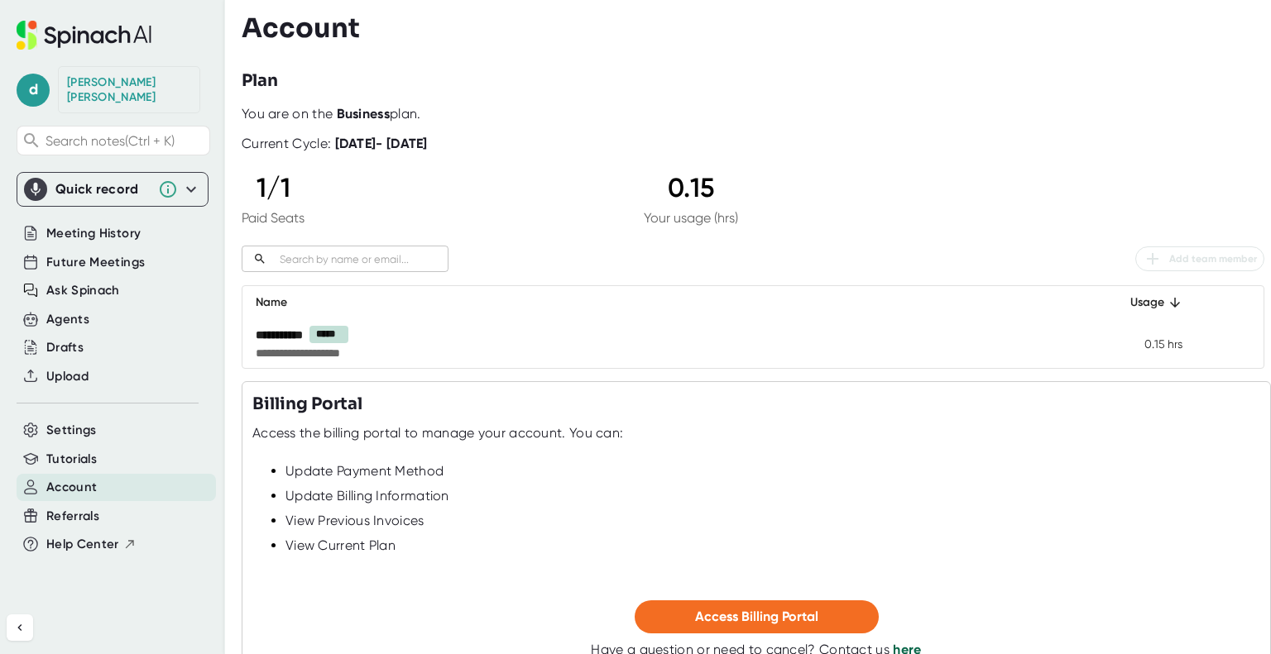
click at [79, 478] on span "Account" at bounding box center [71, 487] width 50 height 19
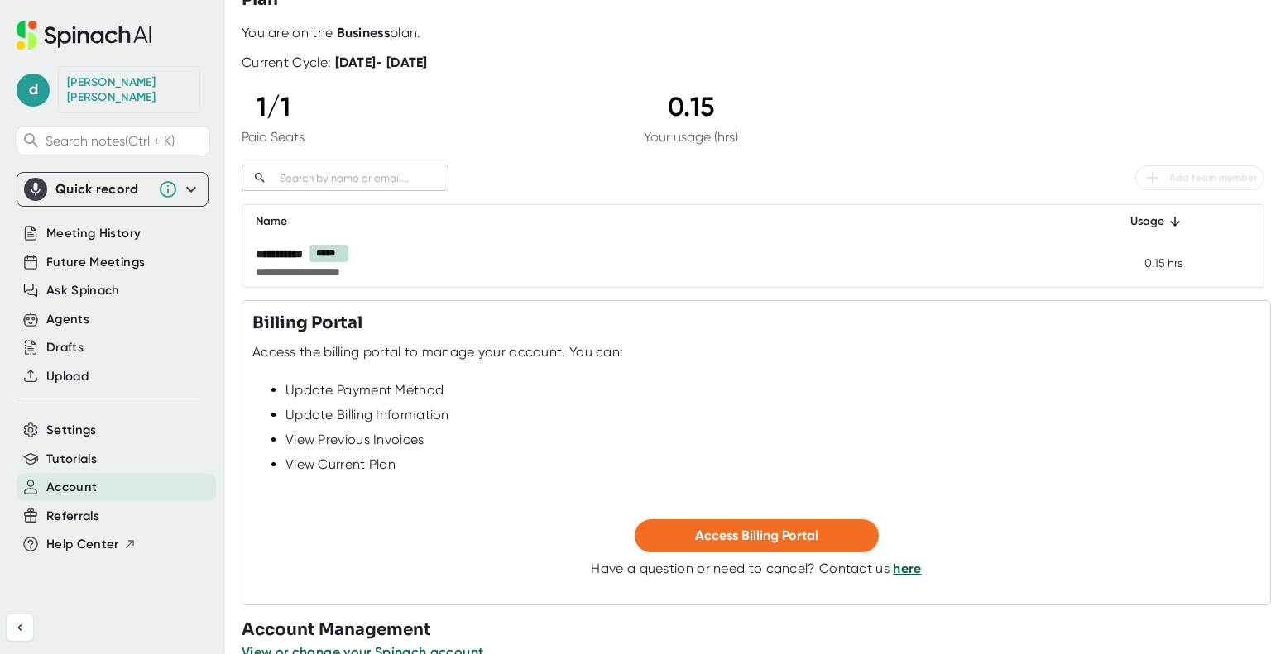
scroll to position [113, 0]
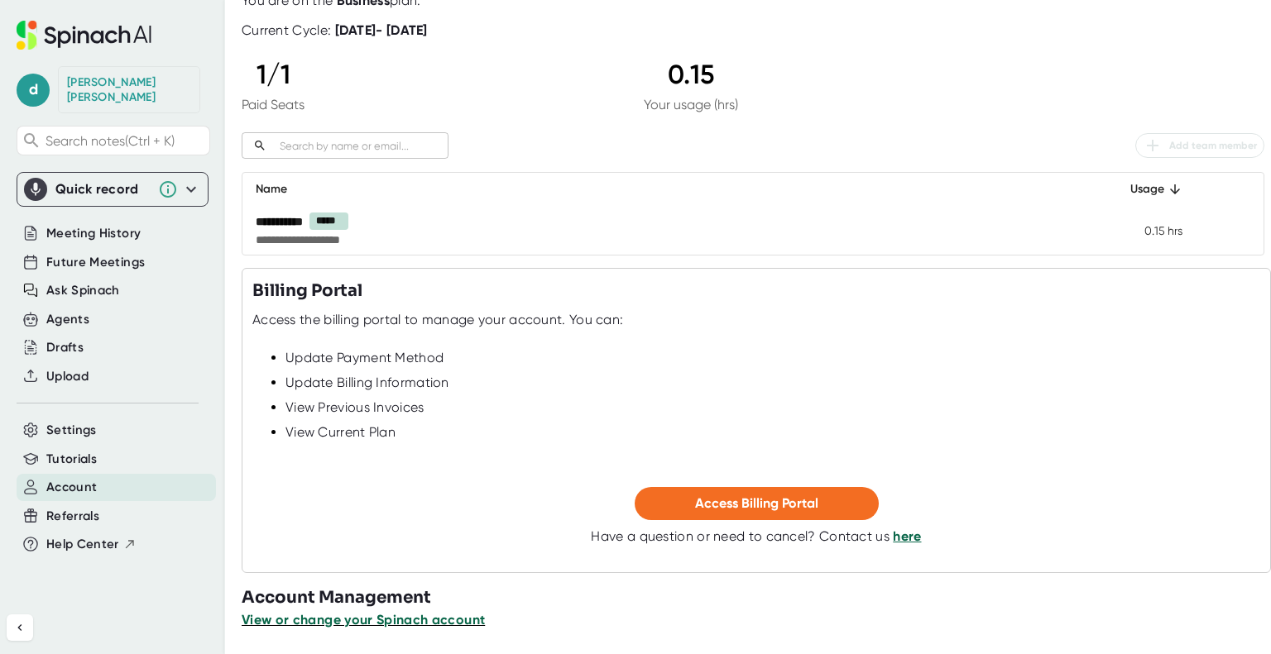
click at [409, 618] on span "View or change your Spinach account" at bounding box center [363, 620] width 243 height 16
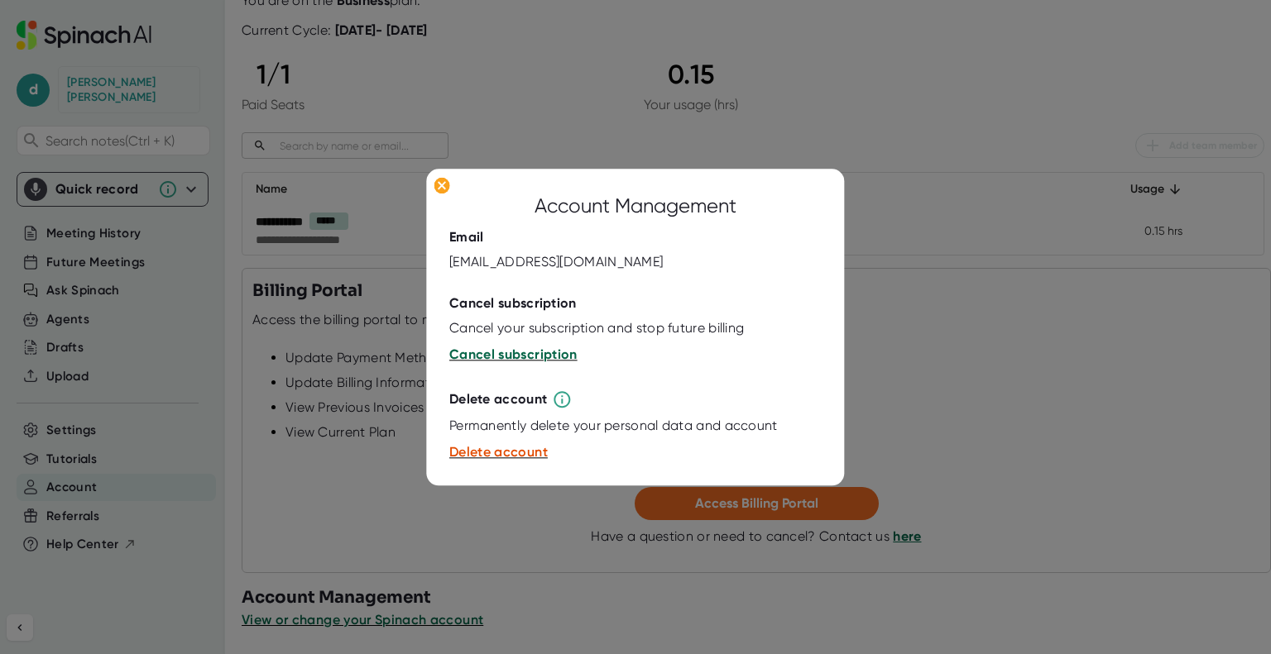
click at [503, 357] on span "Cancel subscription" at bounding box center [513, 355] width 128 height 16
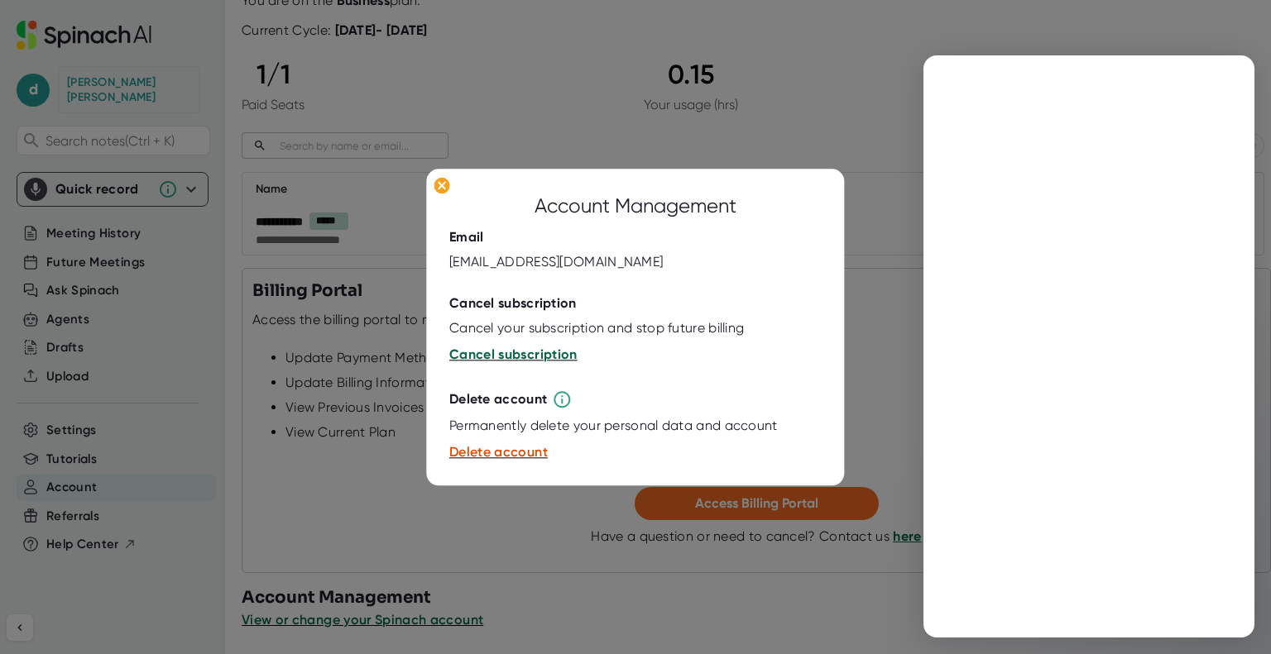
scroll to position [0, 0]
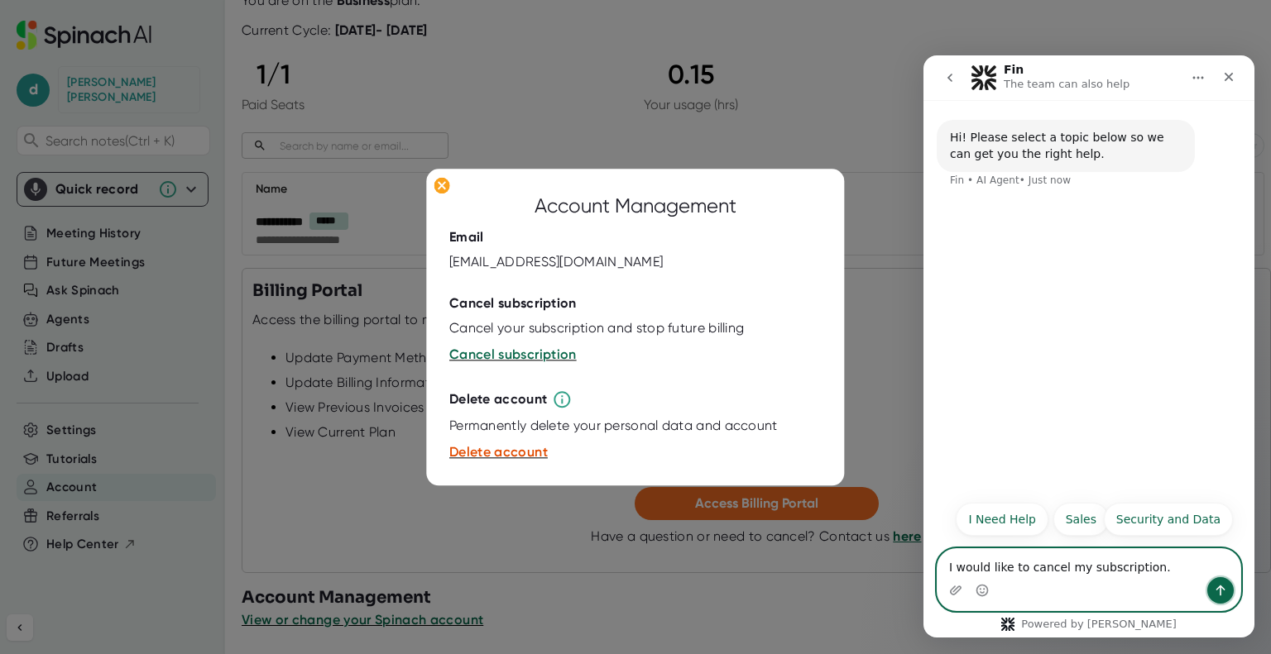
click at [1234, 592] on div "Intercom messenger" at bounding box center [1088, 590] width 303 height 26
click at [1230, 586] on button "Send a message…" at bounding box center [1220, 590] width 26 height 26
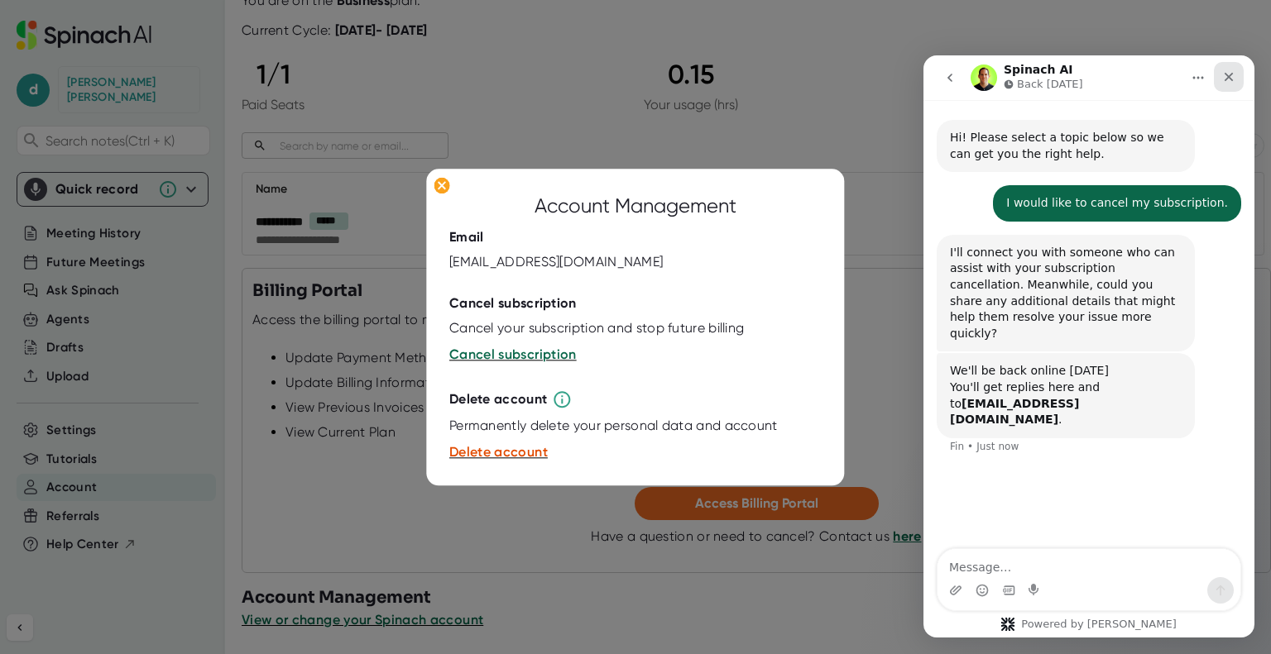
click at [1238, 75] on div "Close" at bounding box center [1229, 77] width 30 height 30
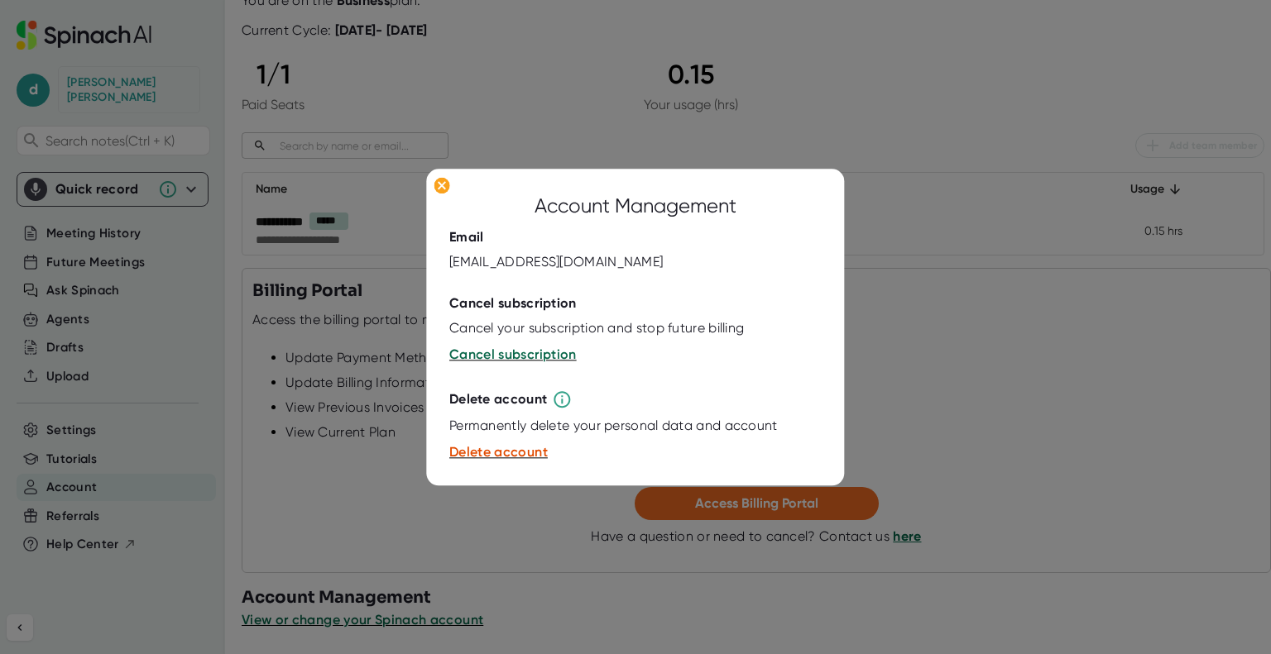
click at [956, 80] on div at bounding box center [635, 327] width 1271 height 654
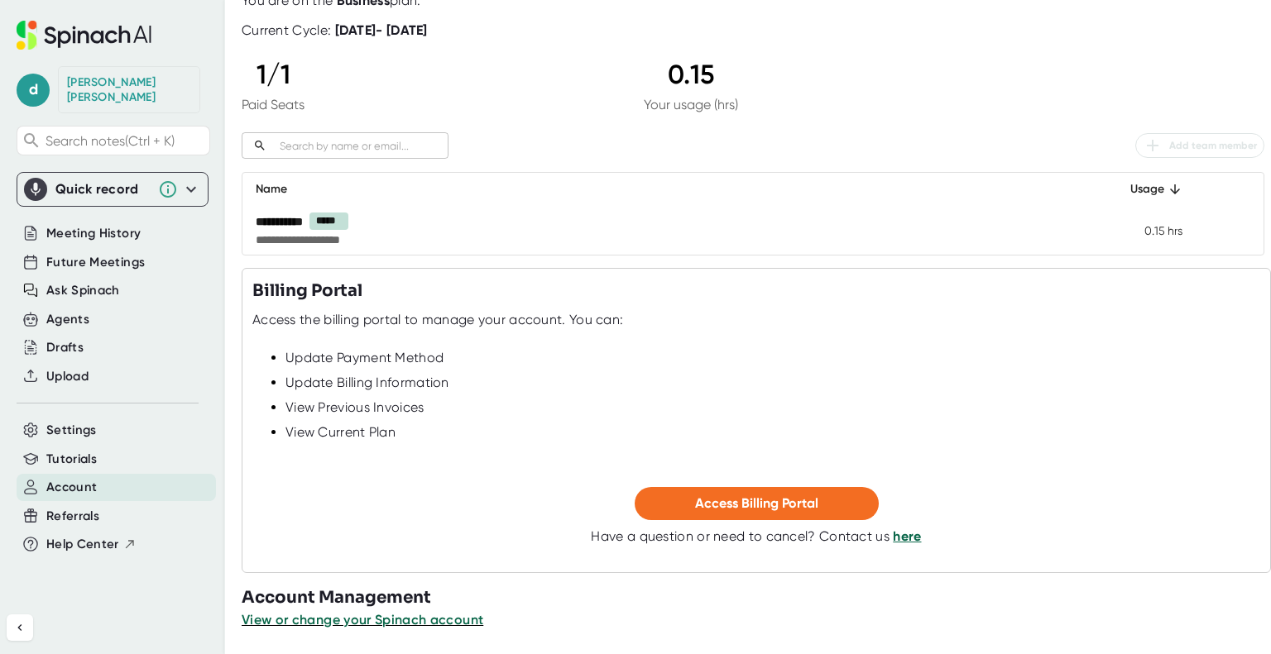
click at [121, 74] on div "[PERSON_NAME]" at bounding box center [129, 89] width 142 height 47
click at [75, 421] on span "Settings" at bounding box center [71, 430] width 50 height 19
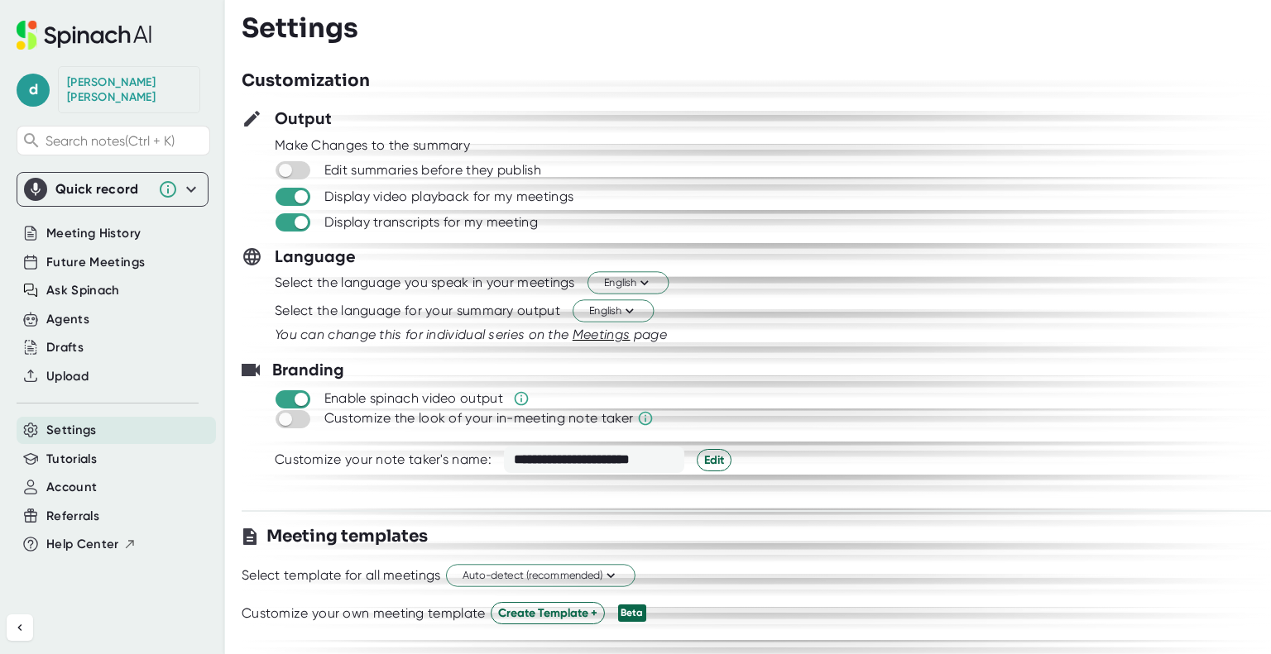
click at [255, 204] on span at bounding box center [258, 196] width 32 height 20
click at [280, 194] on input "checkbox" at bounding box center [300, 196] width 47 height 15
checkbox input "false"
click at [287, 221] on input "checkbox" at bounding box center [300, 222] width 47 height 15
checkbox input "false"
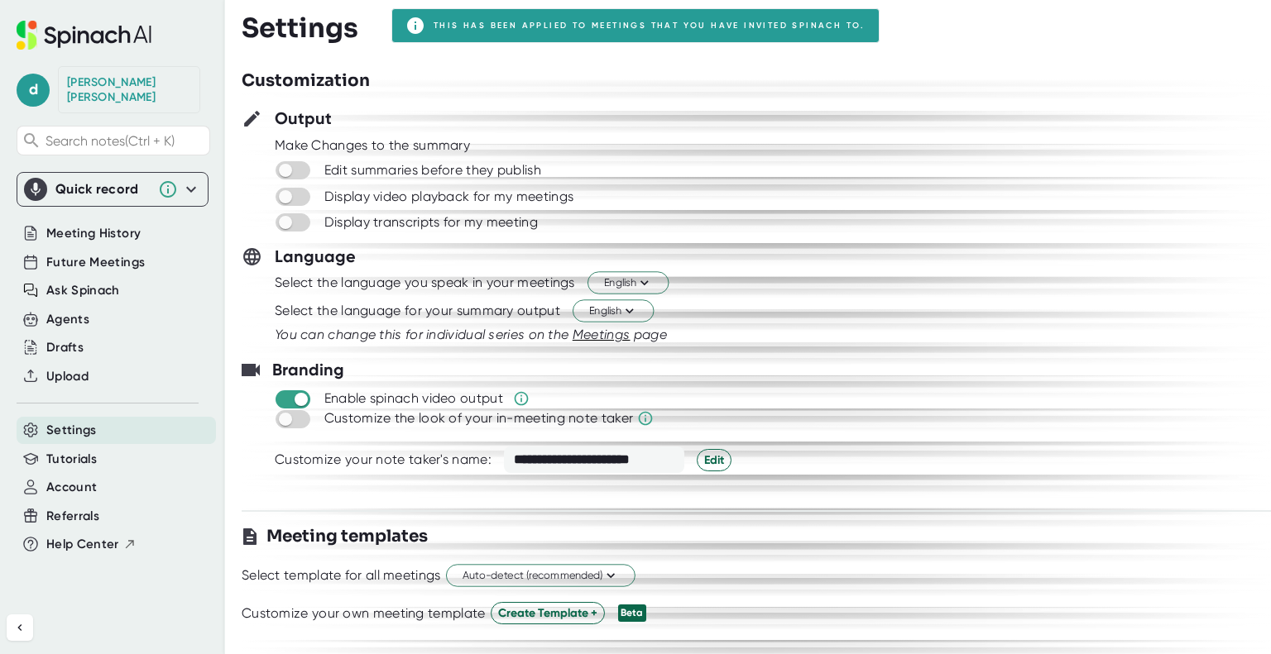
click at [291, 391] on span at bounding box center [293, 400] width 35 height 18
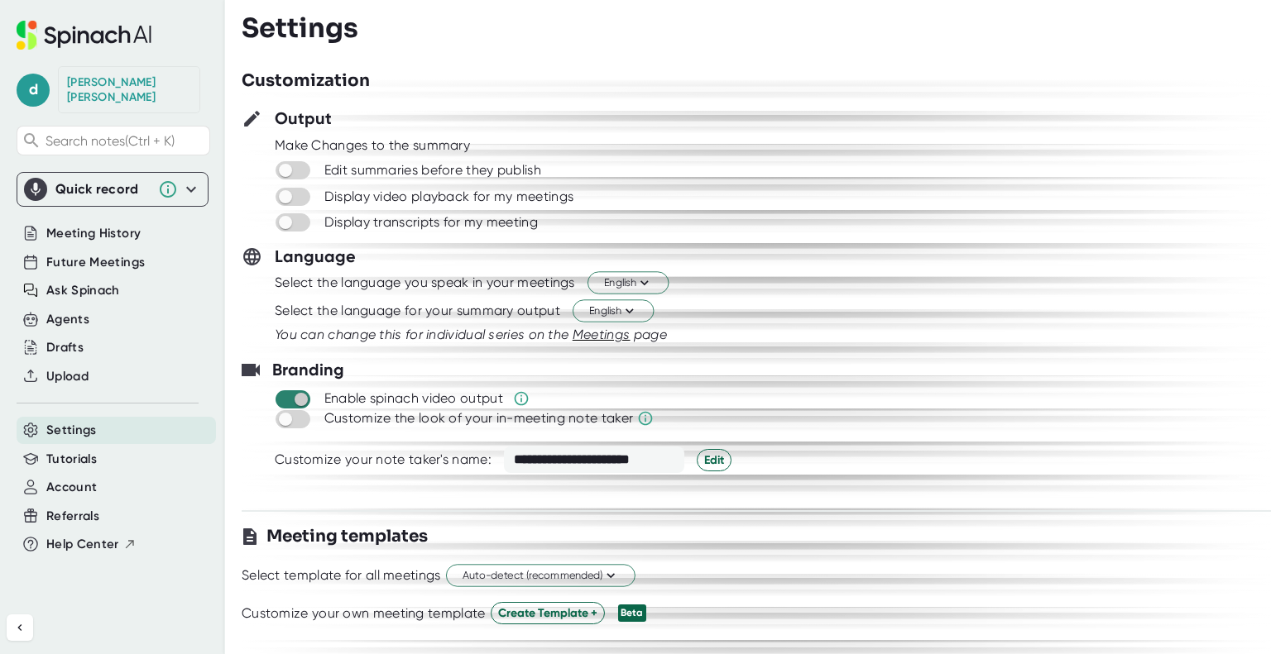
click at [281, 400] on input "checkbox" at bounding box center [300, 399] width 47 height 15
checkbox input "false"
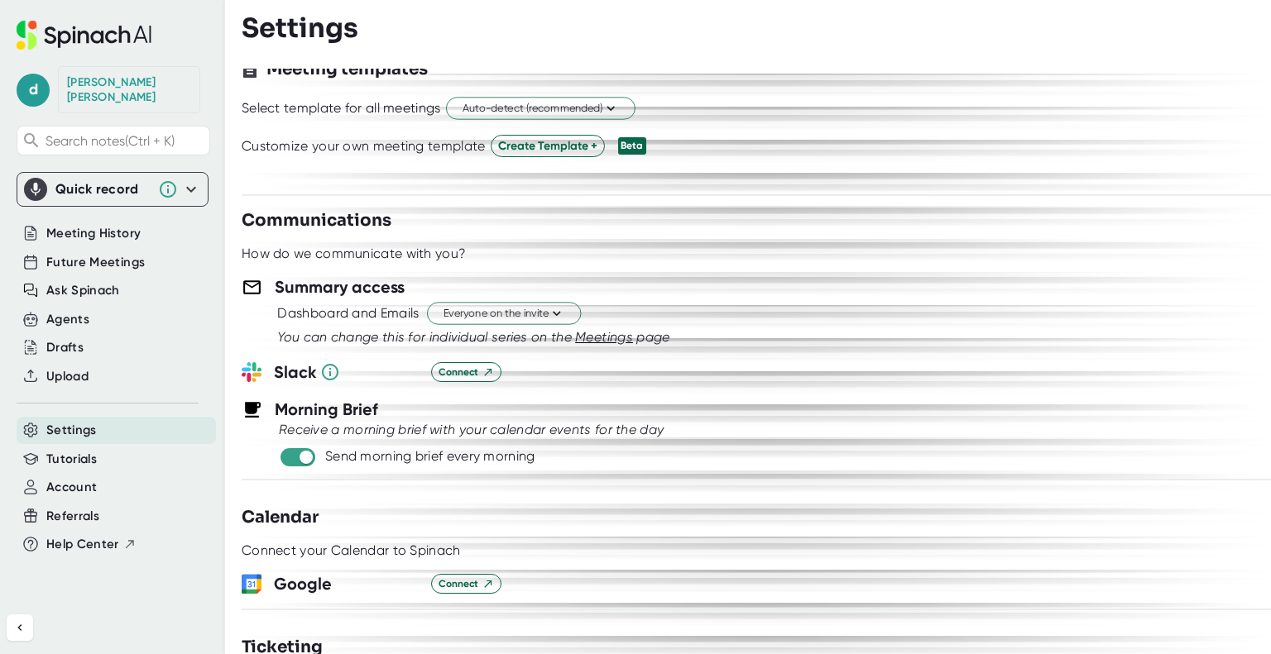
scroll to position [496, 0]
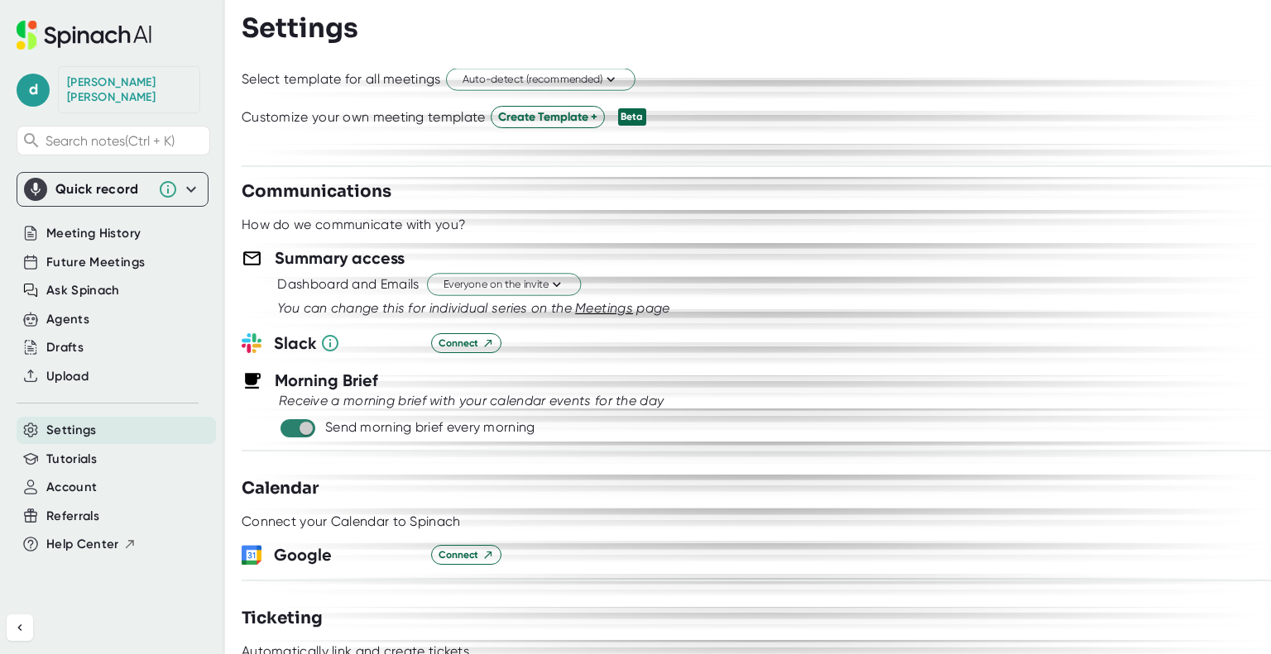
click at [290, 426] on input "checkbox" at bounding box center [305, 428] width 47 height 15
checkbox input "false"
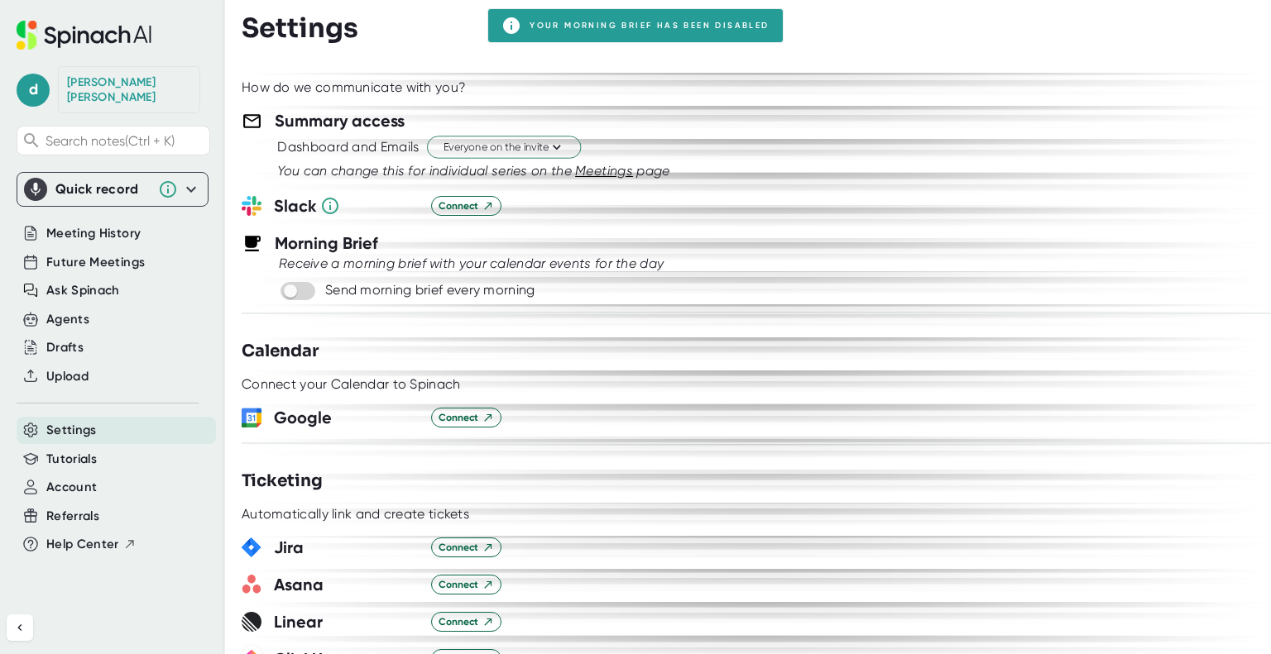
scroll to position [662, 0]
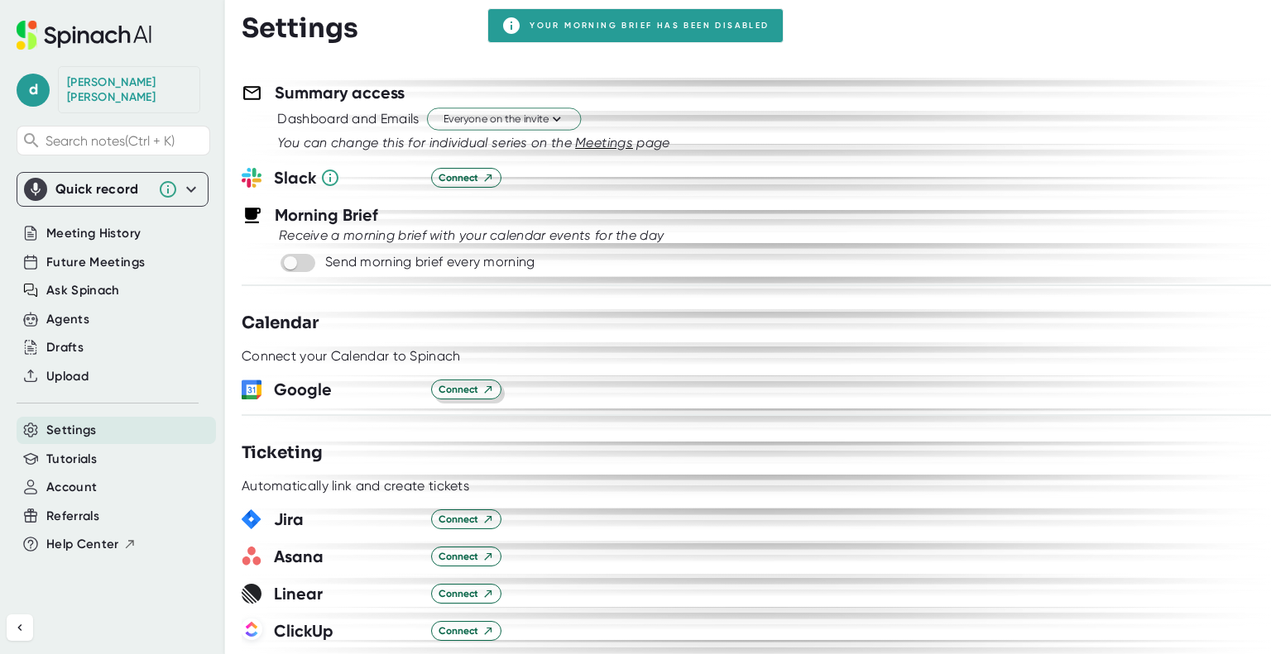
click at [476, 384] on span "Connect" at bounding box center [465, 389] width 55 height 15
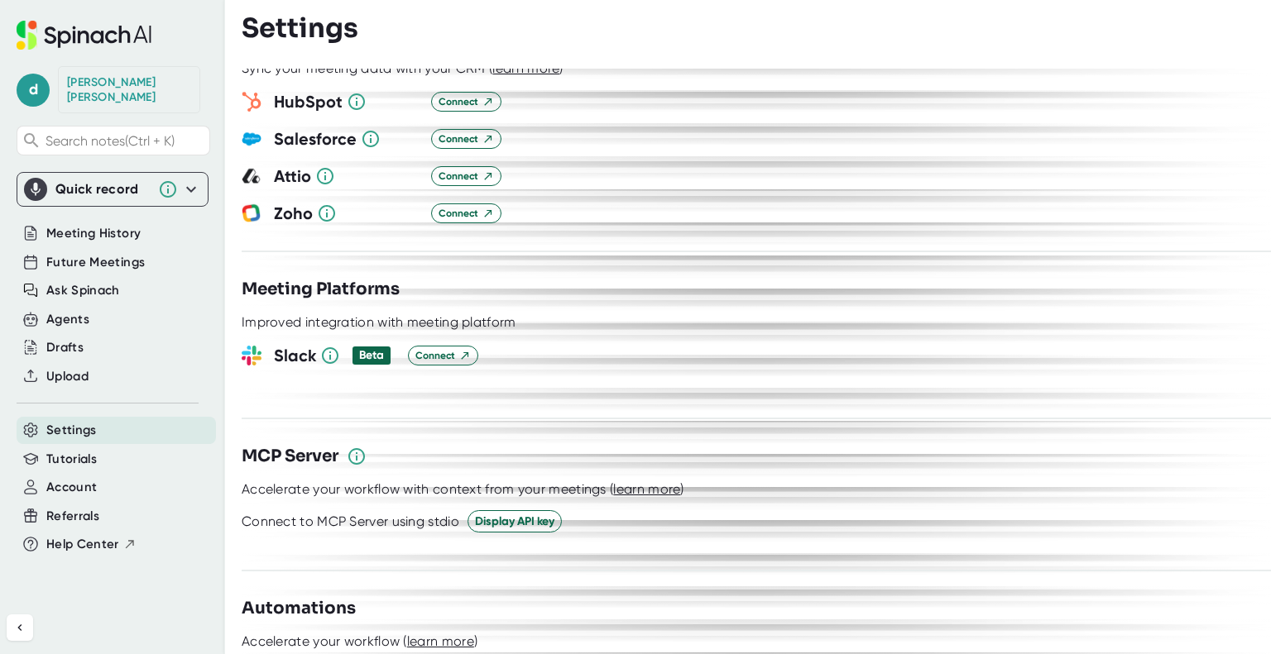
scroll to position [1542, 0]
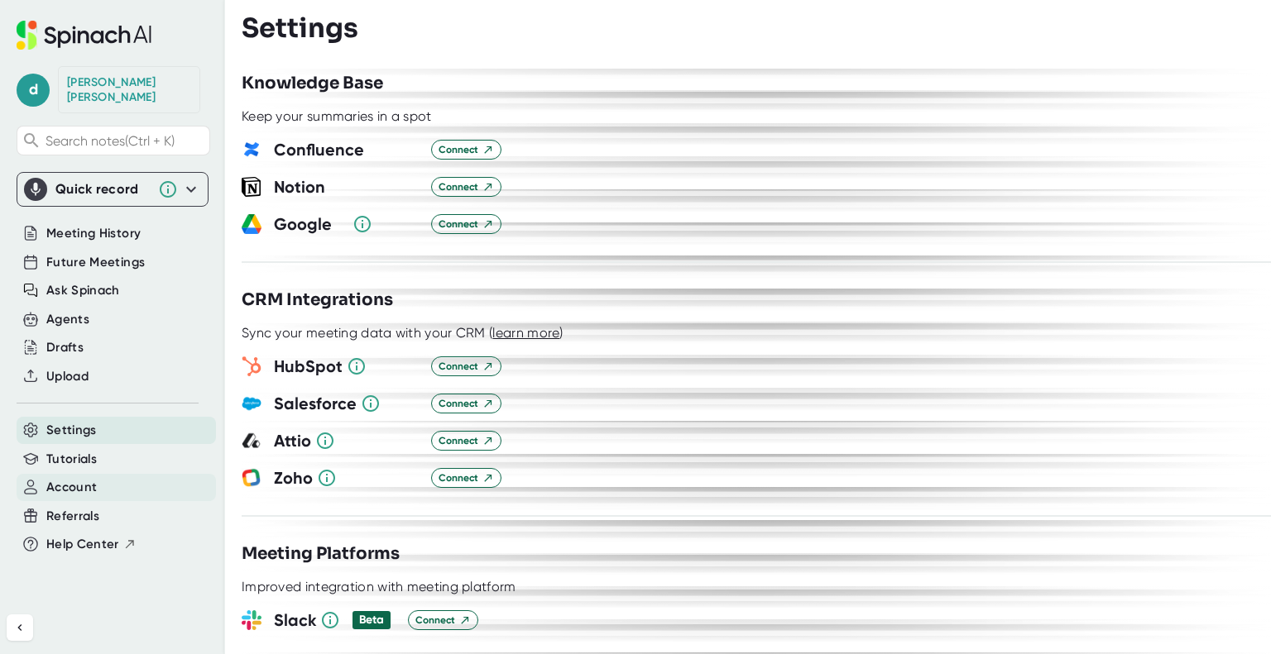
click at [76, 478] on span "Account" at bounding box center [71, 487] width 50 height 19
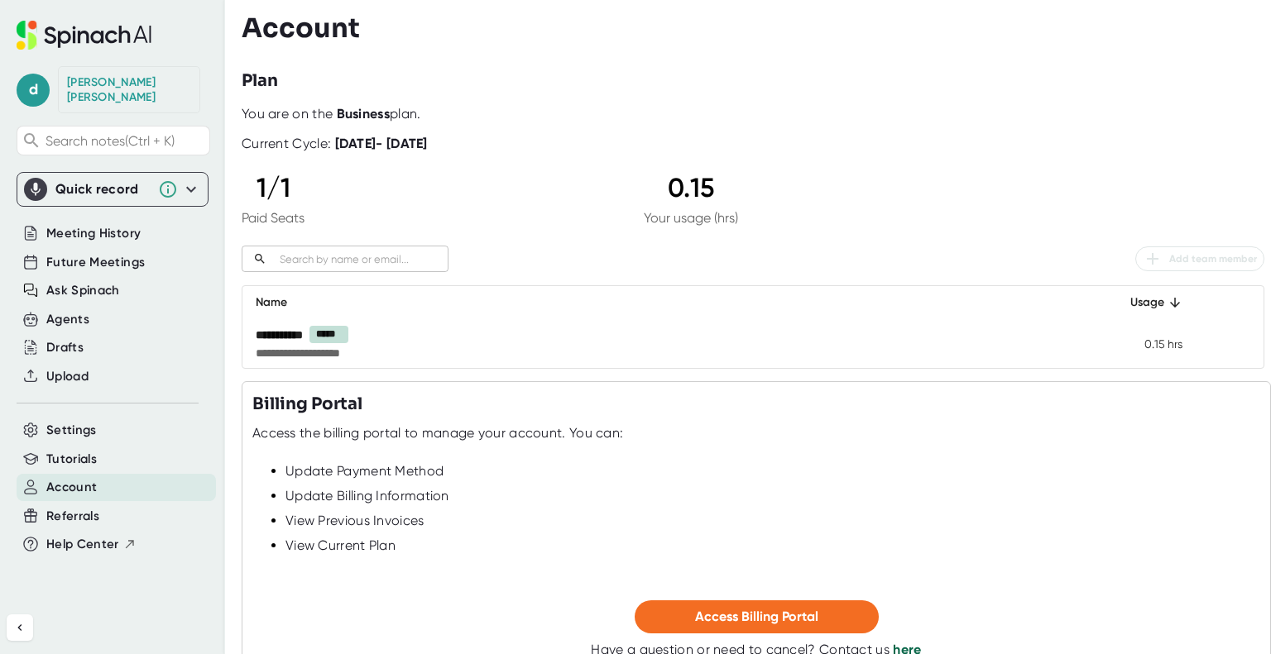
click at [358, 110] on b "Business" at bounding box center [363, 114] width 53 height 16
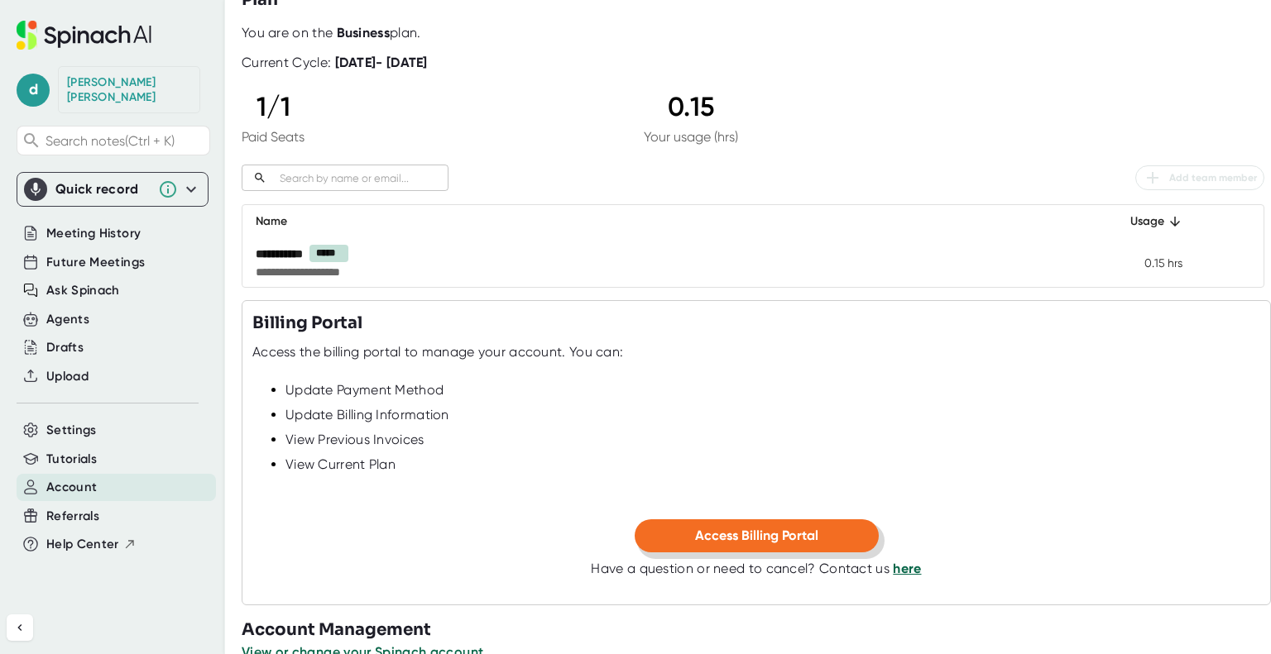
scroll to position [113, 0]
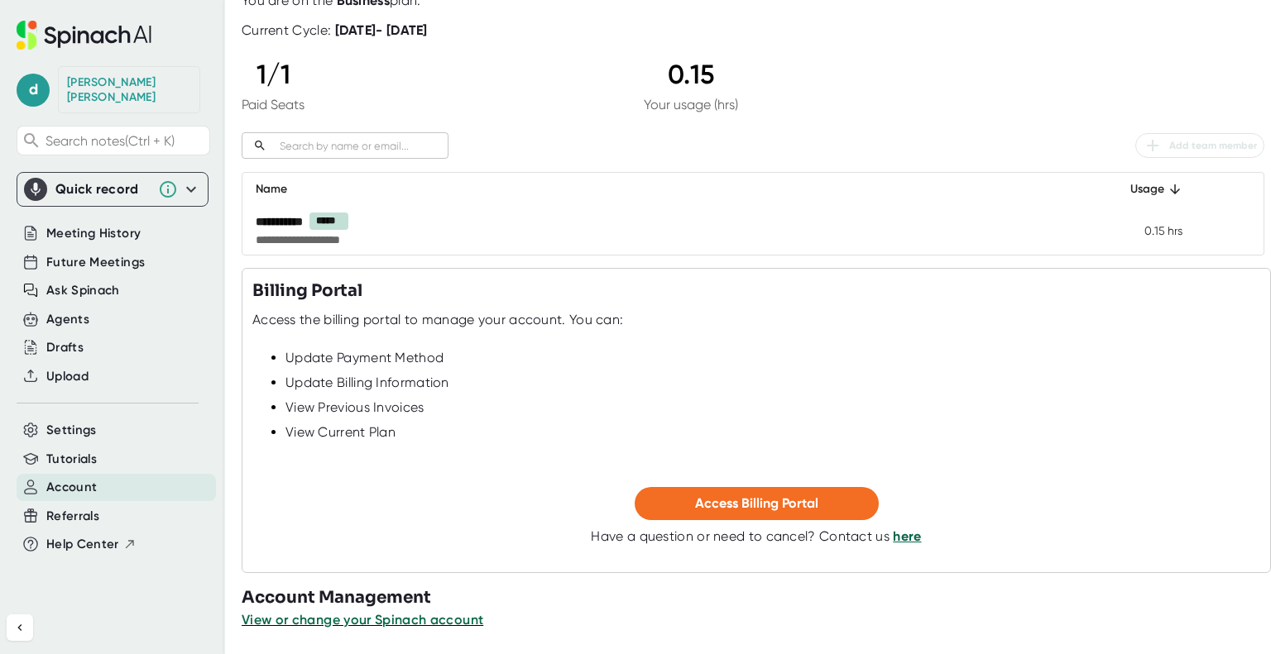
click at [692, 467] on div at bounding box center [756, 474] width 1008 height 25
click at [698, 493] on button "Access Billing Portal" at bounding box center [757, 503] width 244 height 33
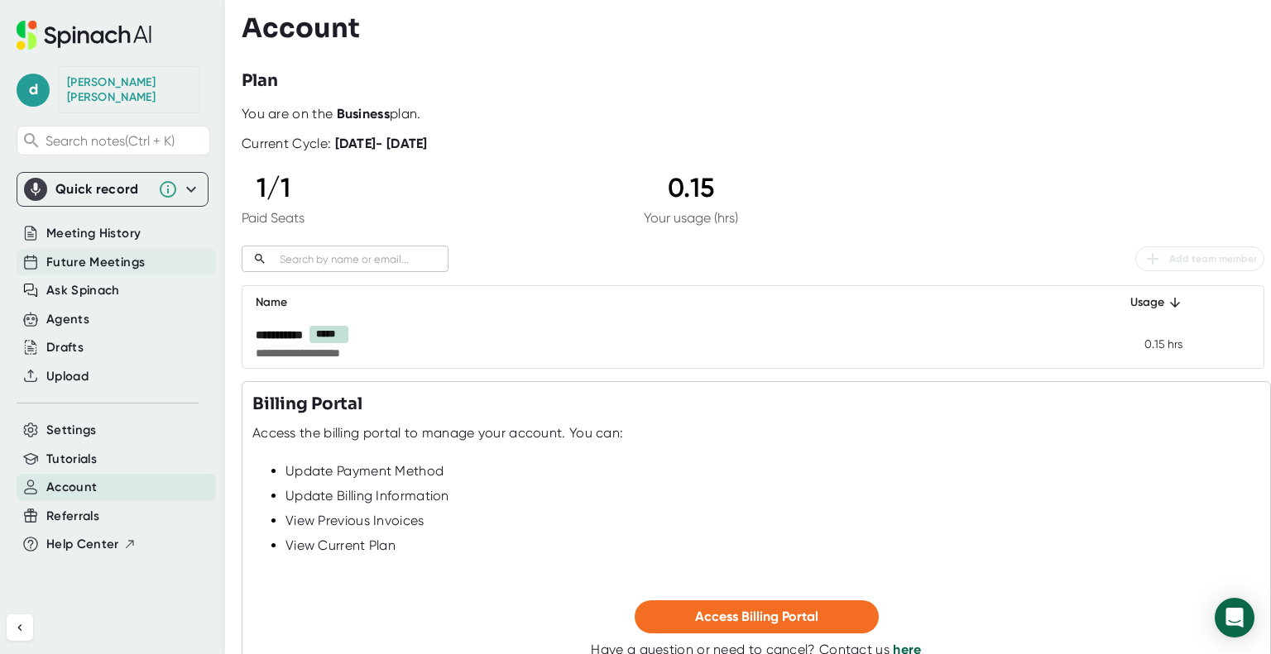
click at [104, 253] on span "Future Meetings" at bounding box center [95, 262] width 98 height 19
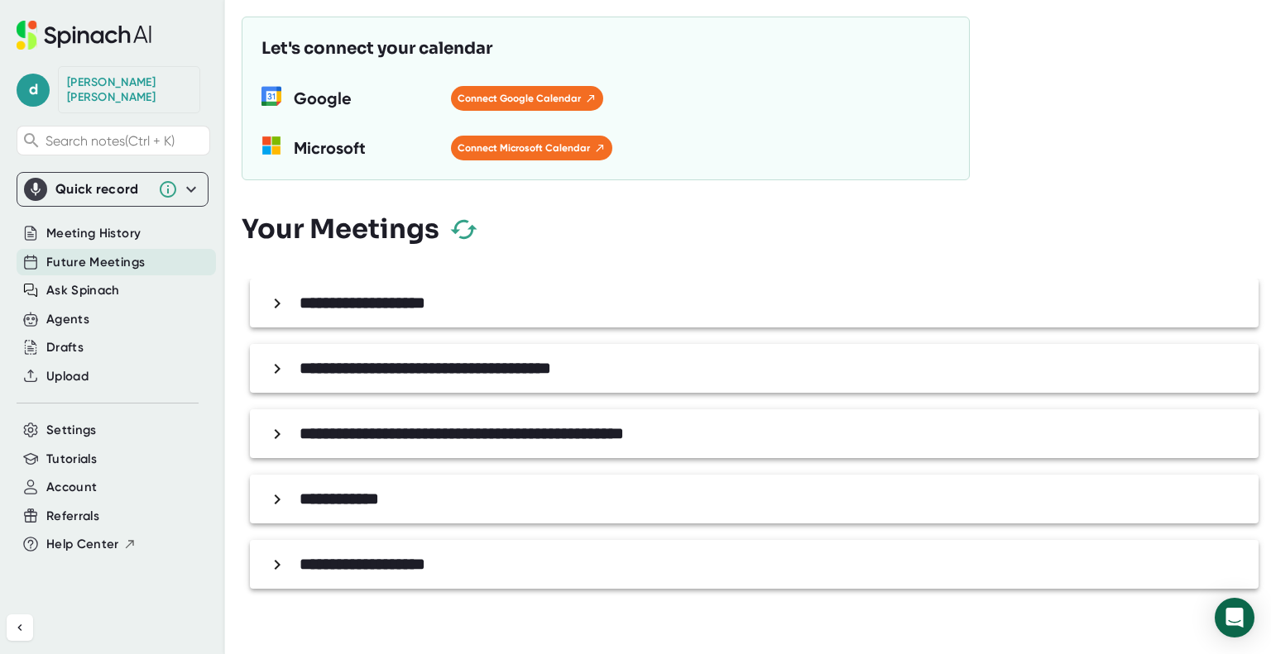
click at [278, 297] on icon at bounding box center [277, 304] width 20 height 20
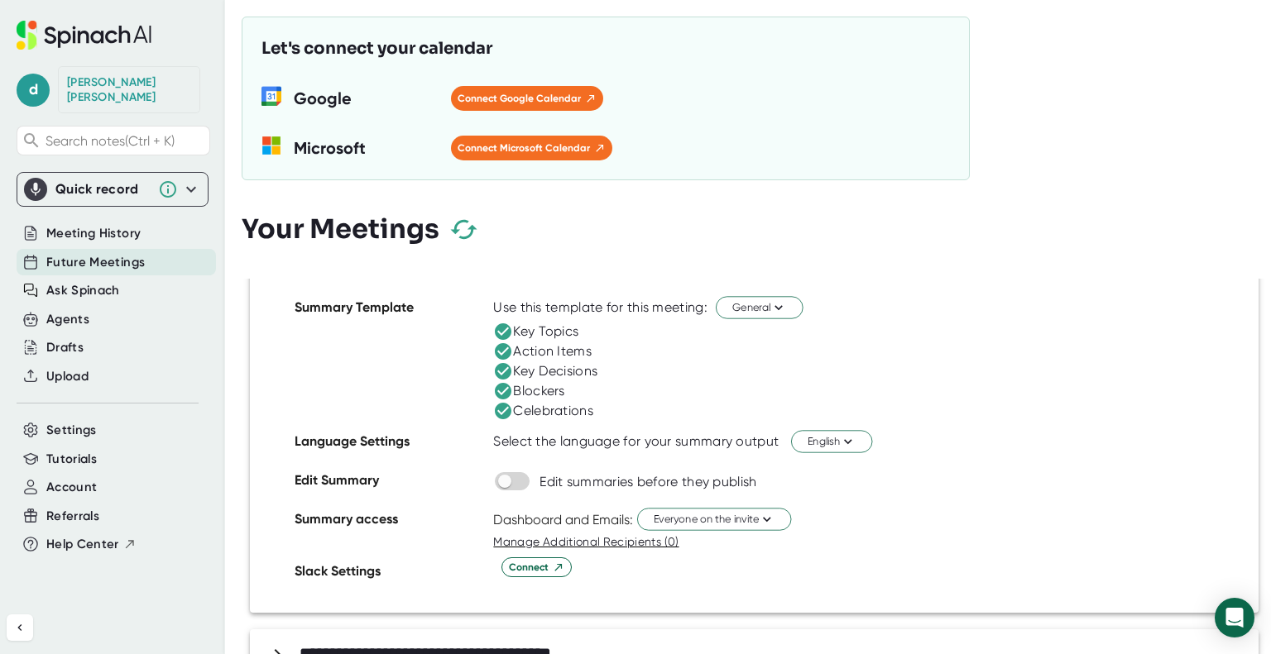
scroll to position [81, 0]
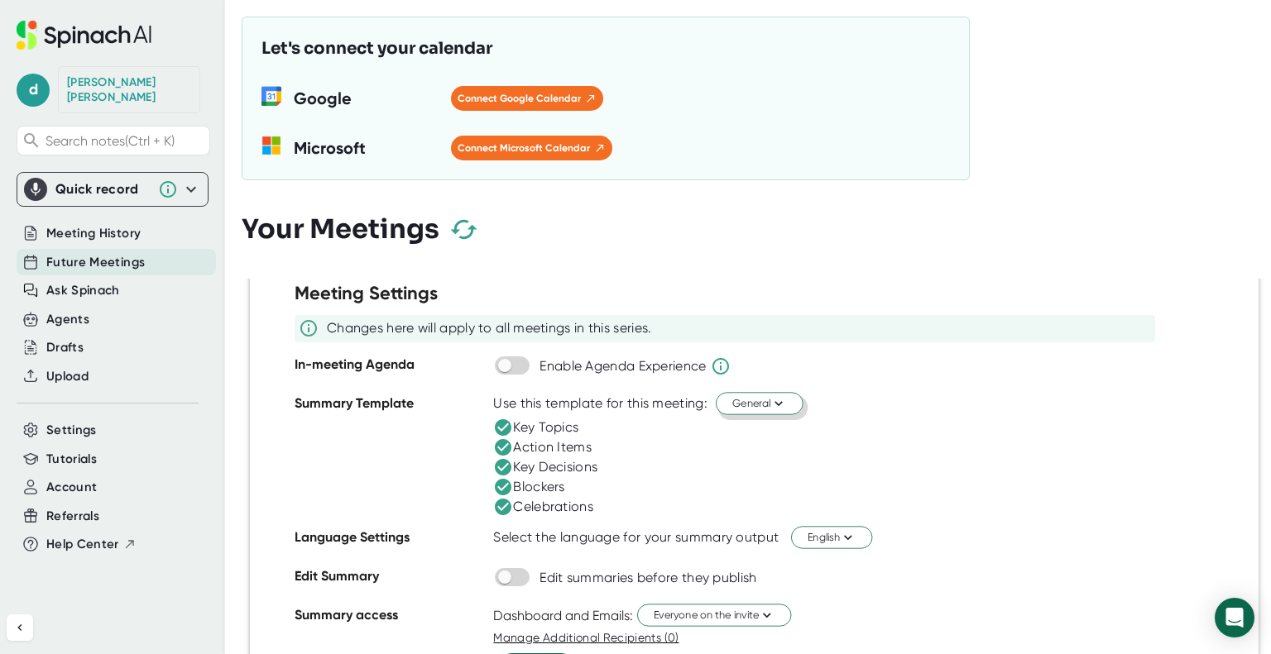
click at [771, 404] on icon at bounding box center [778, 403] width 16 height 16
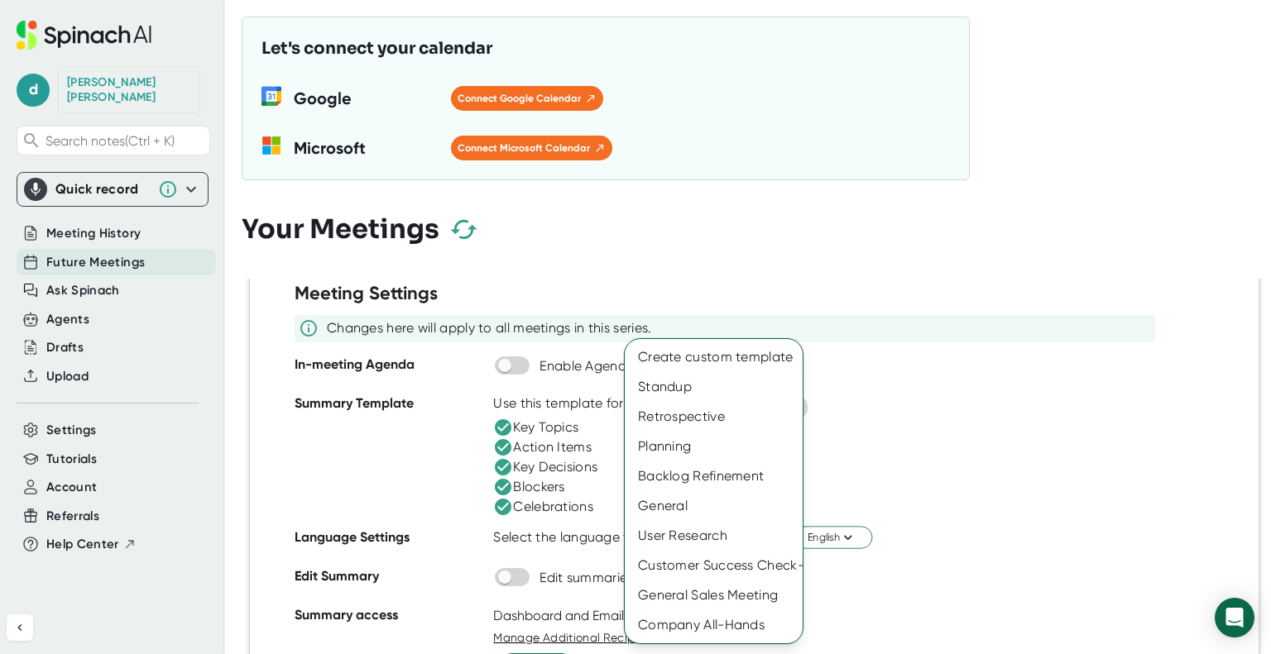
click at [968, 417] on div at bounding box center [635, 327] width 1271 height 654
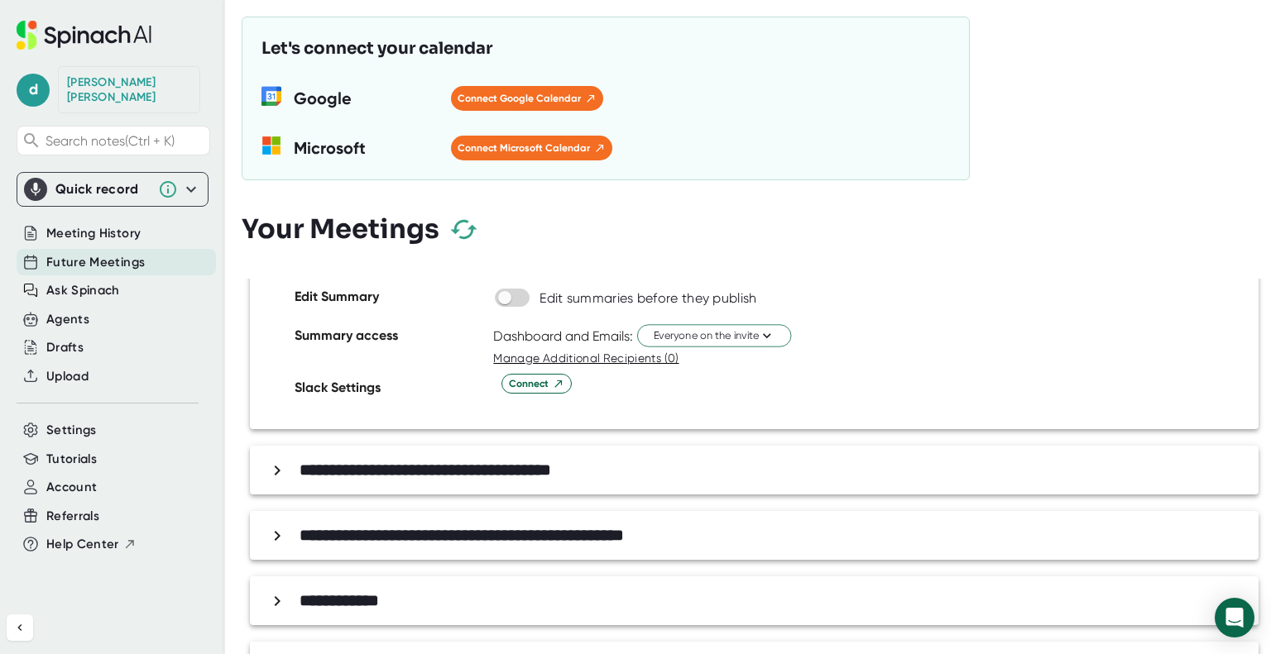
scroll to position [412, 0]
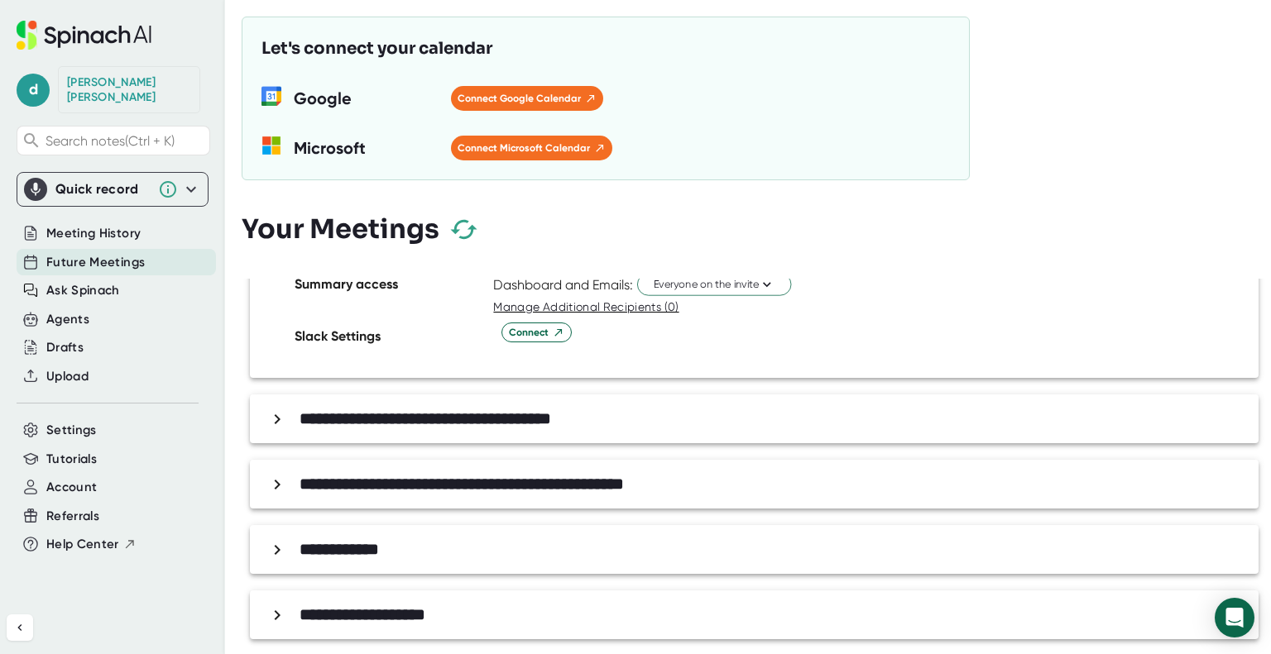
click at [277, 612] on icon at bounding box center [277, 616] width 20 height 20
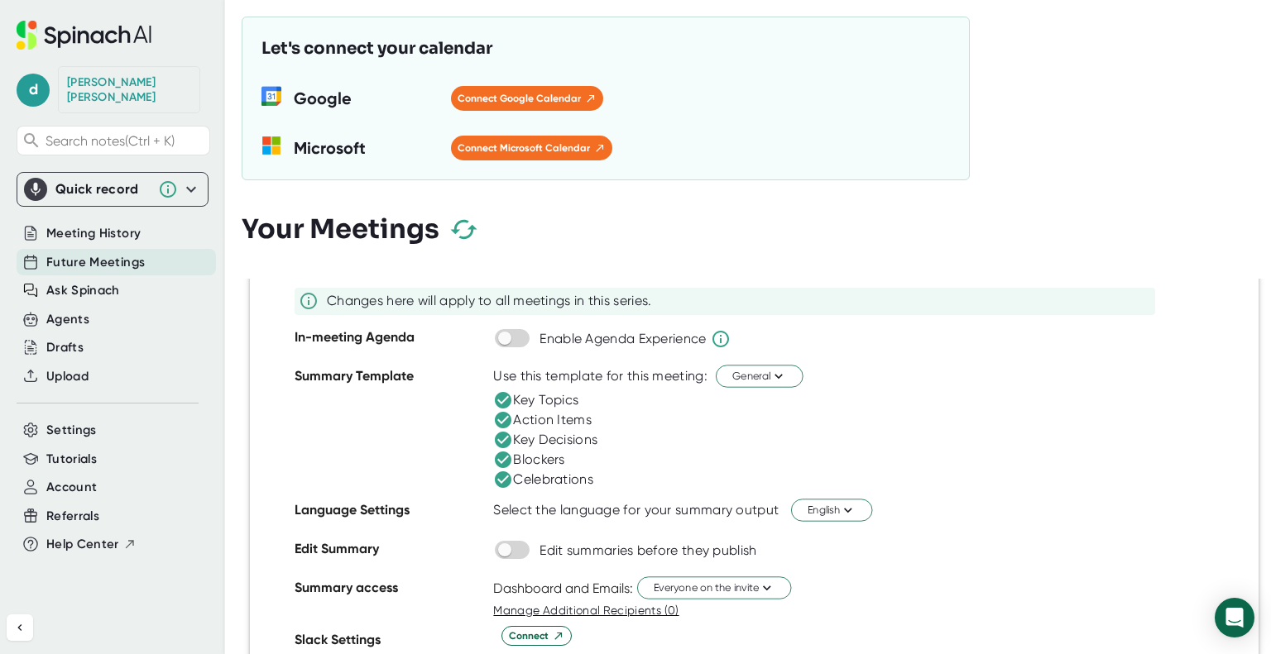
scroll to position [874, 0]
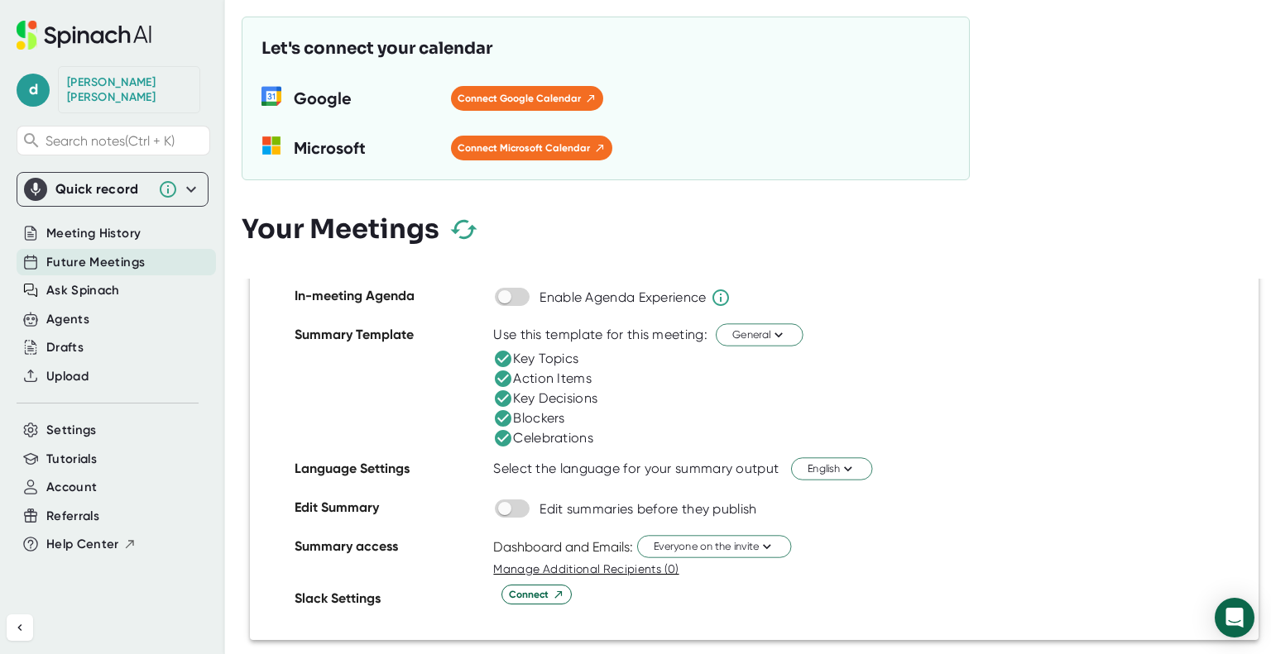
click at [203, 175] on div "Quick record Include tab audio Start Recording" at bounding box center [113, 189] width 192 height 35
click at [198, 180] on icon at bounding box center [191, 190] width 20 height 20
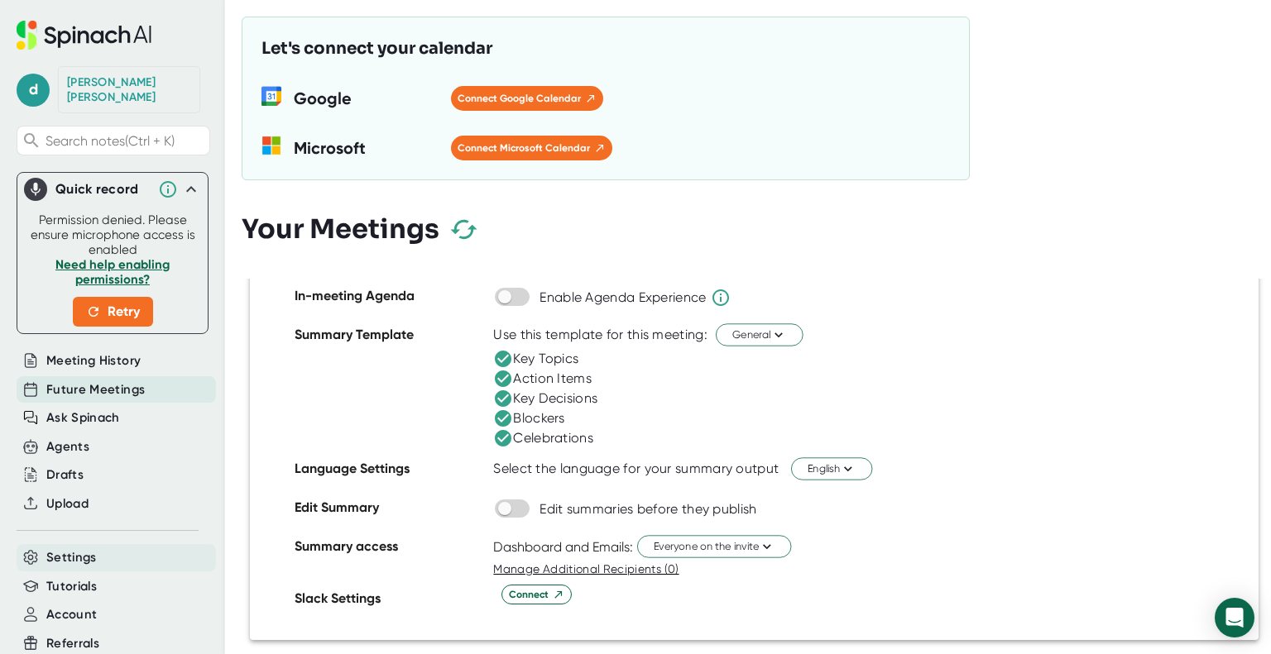
drag, startPoint x: 79, startPoint y: 534, endPoint x: 119, endPoint y: 524, distance: 40.9
click at [79, 549] on span "Settings" at bounding box center [71, 558] width 50 height 19
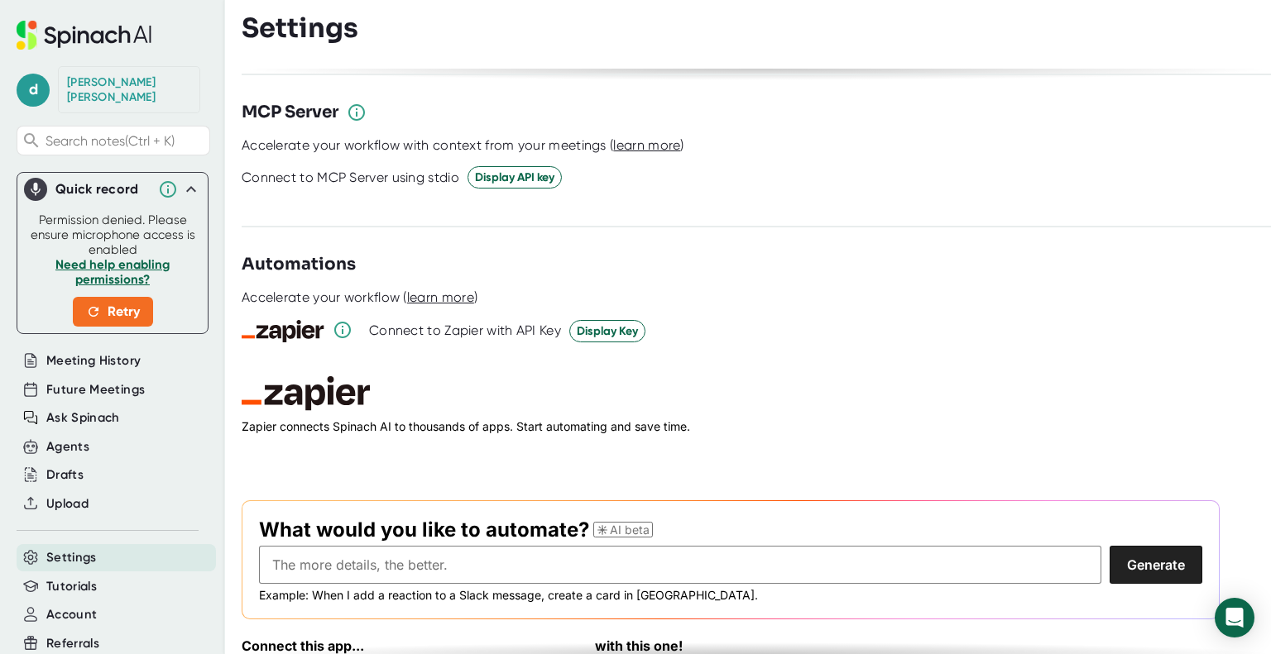
scroll to position [2204, 0]
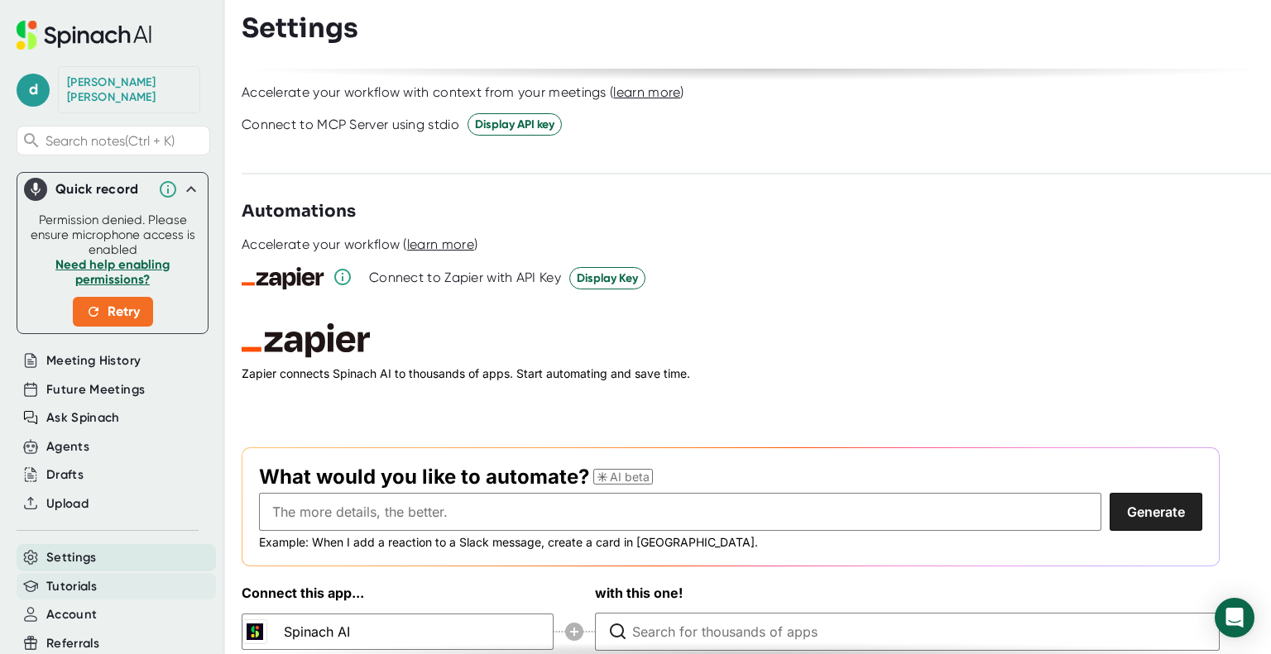
click at [70, 577] on span "Tutorials" at bounding box center [71, 586] width 50 height 19
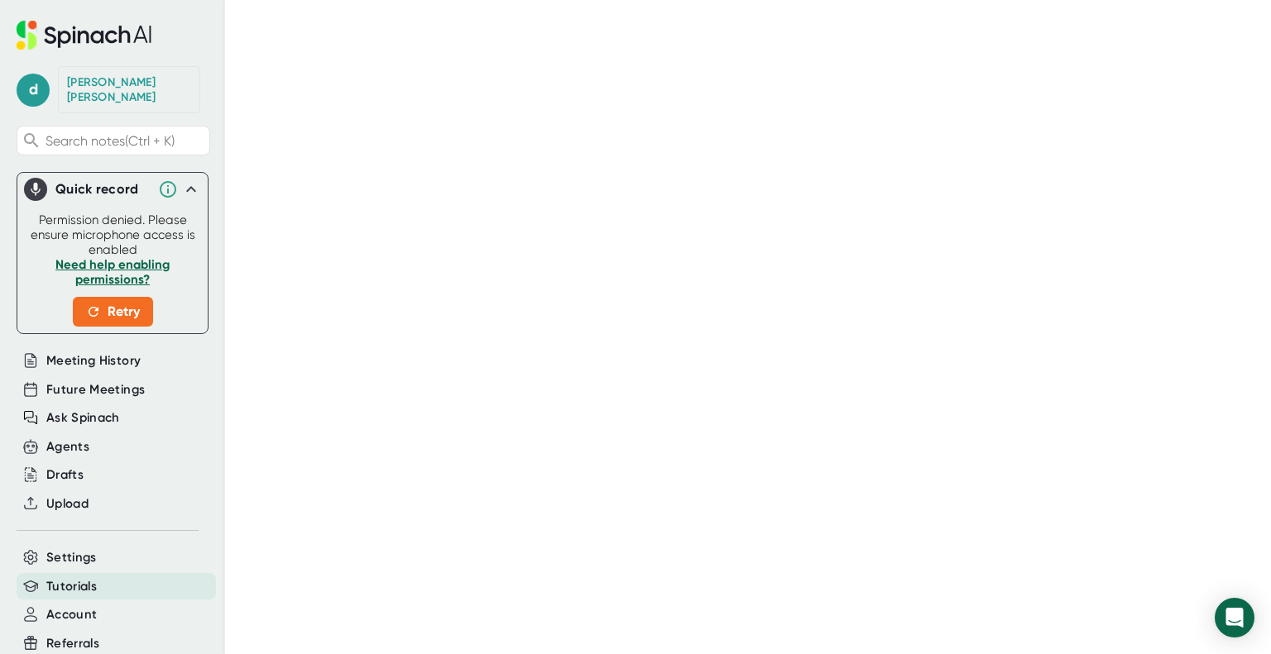
click at [181, 180] on icon at bounding box center [191, 190] width 20 height 20
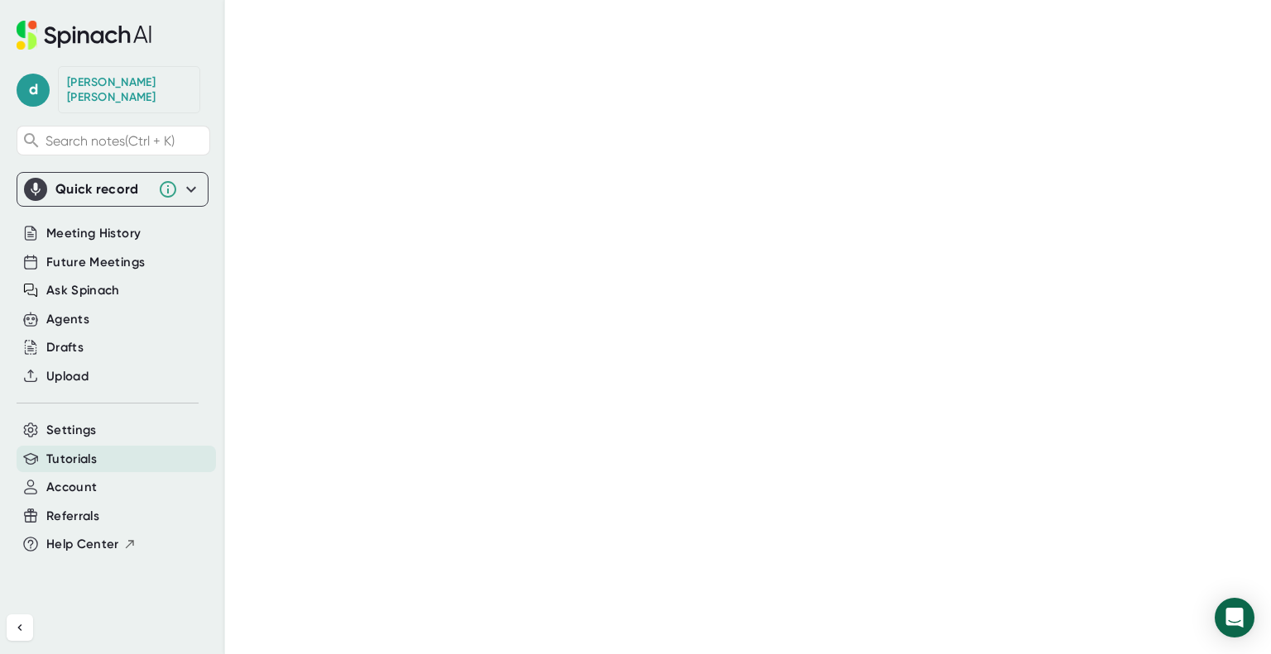
click at [237, 228] on div "d Donna Maher Search notes (Ctrl + K) Quick record Permission denied. Please en…" at bounding box center [635, 327] width 1271 height 654
click at [61, 421] on span "Settings" at bounding box center [71, 430] width 50 height 19
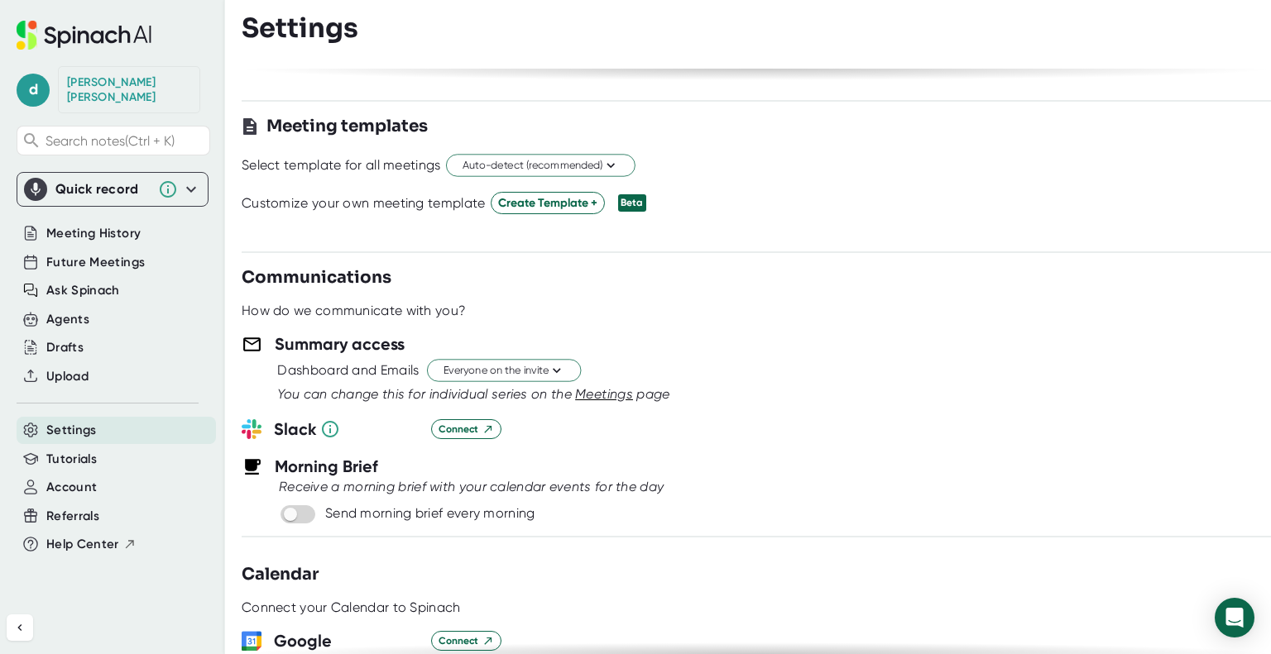
scroll to position [827, 0]
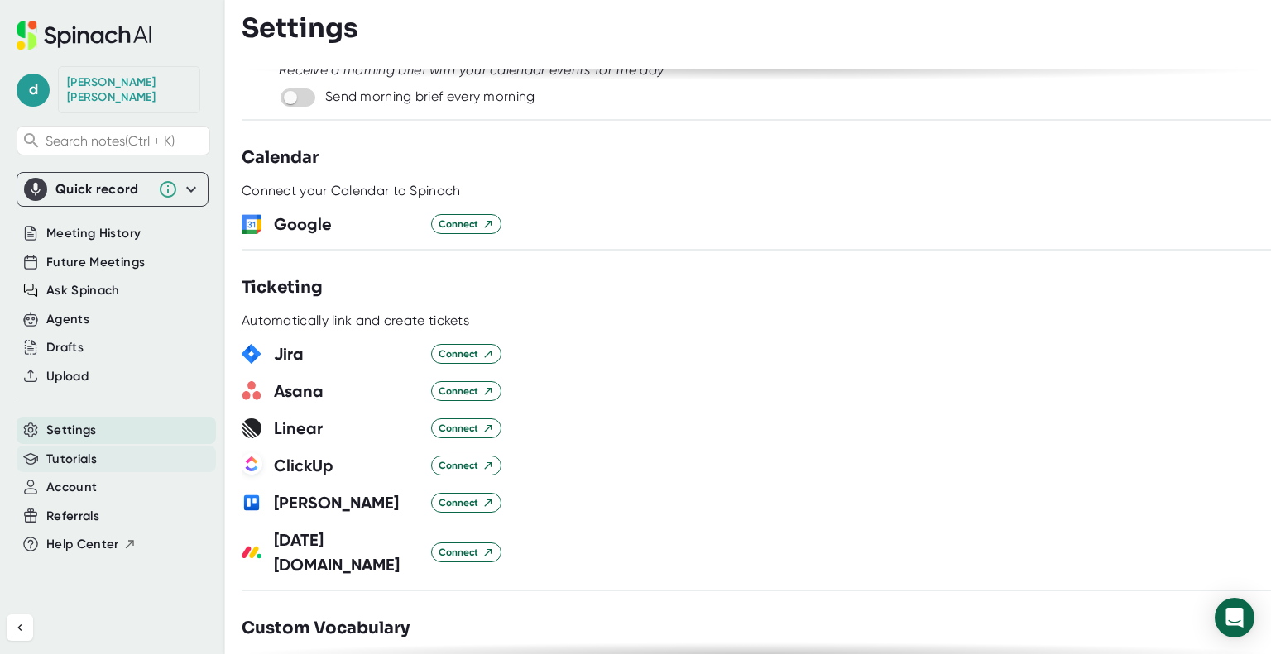
click at [76, 450] on span "Tutorials" at bounding box center [71, 459] width 50 height 19
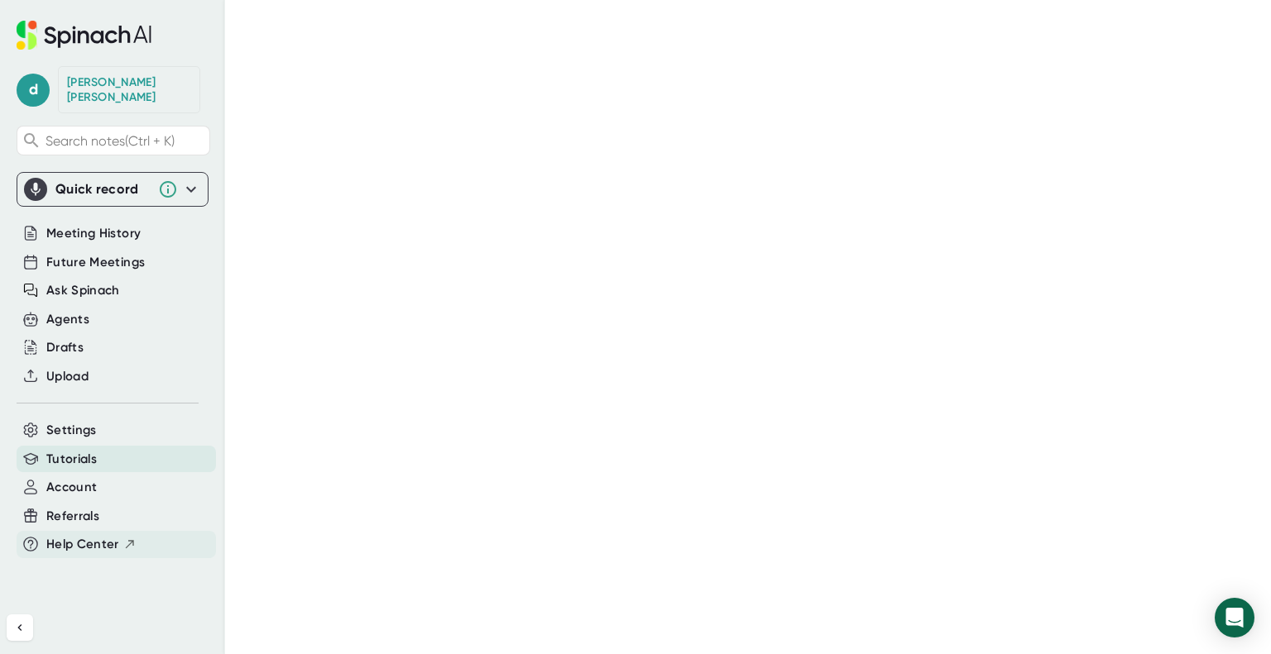
click at [62, 535] on span "Help Center" at bounding box center [82, 544] width 73 height 19
click at [92, 253] on span "Future Meetings" at bounding box center [95, 262] width 98 height 19
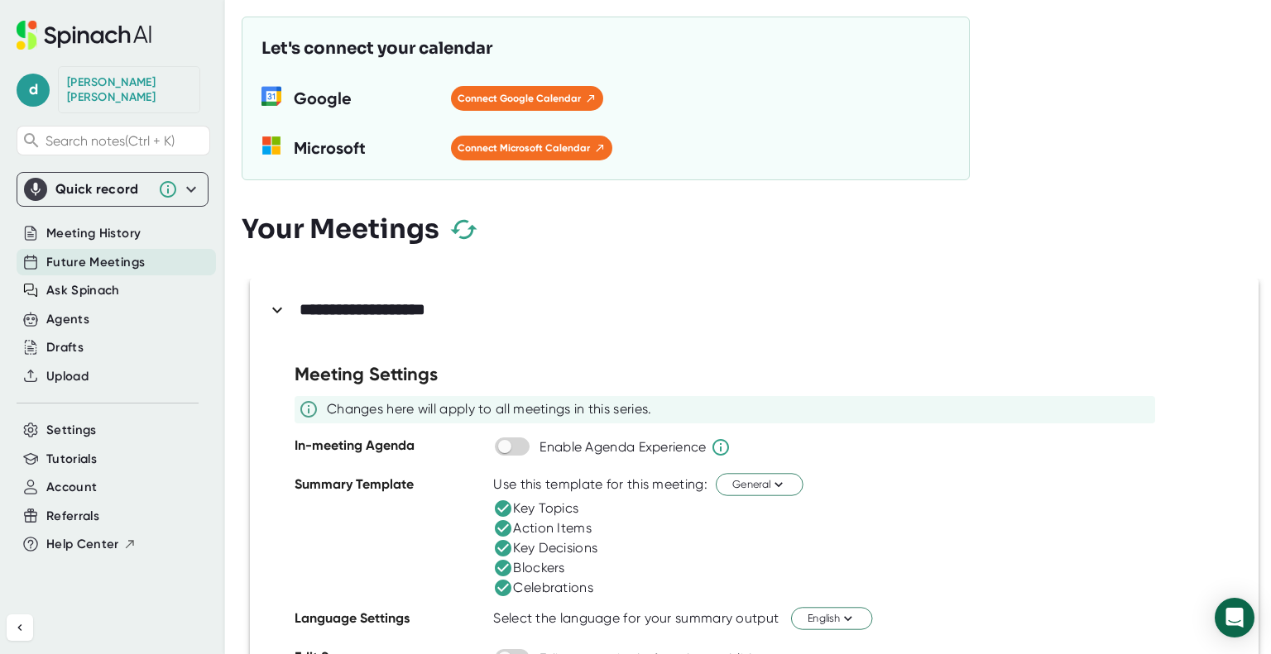
click at [273, 305] on icon at bounding box center [277, 310] width 20 height 20
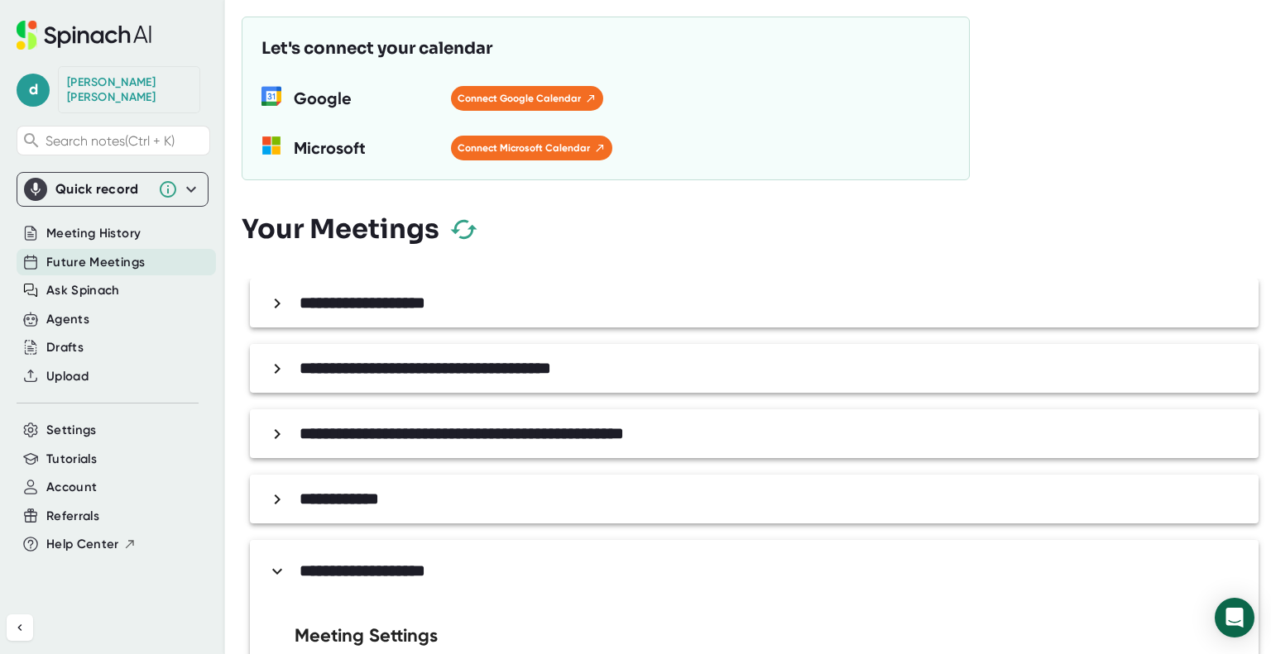
click at [273, 307] on icon at bounding box center [277, 304] width 20 height 20
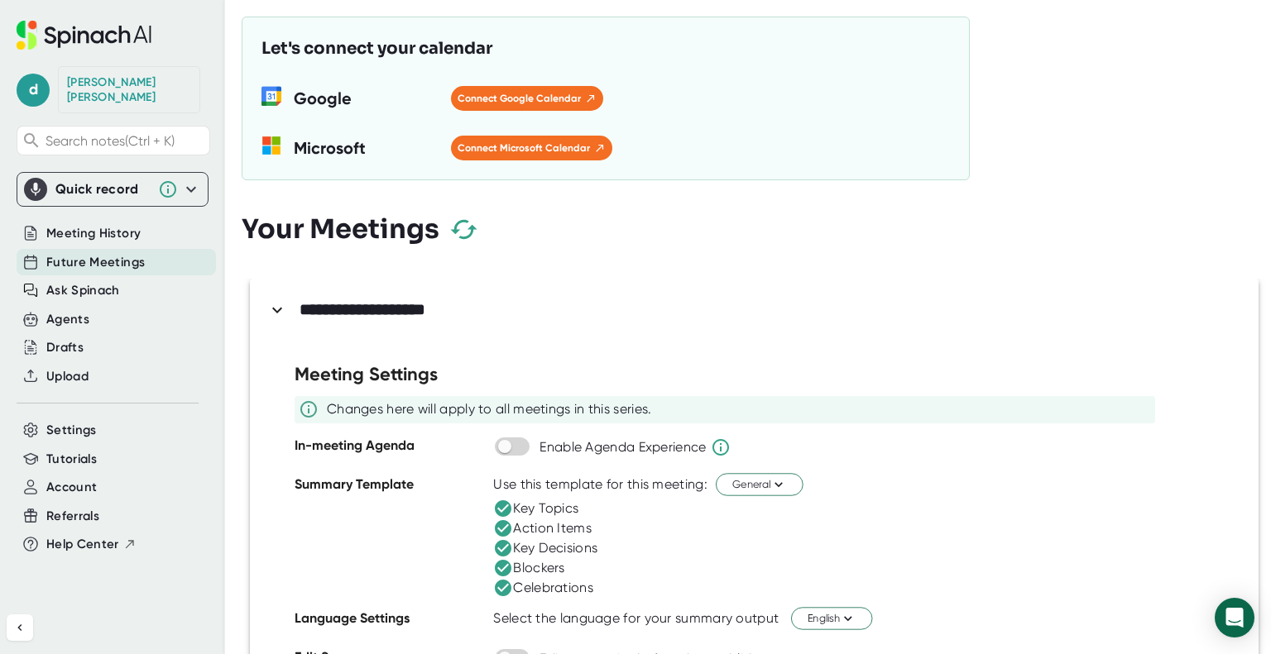
click at [89, 253] on span "Future Meetings" at bounding box center [95, 262] width 98 height 19
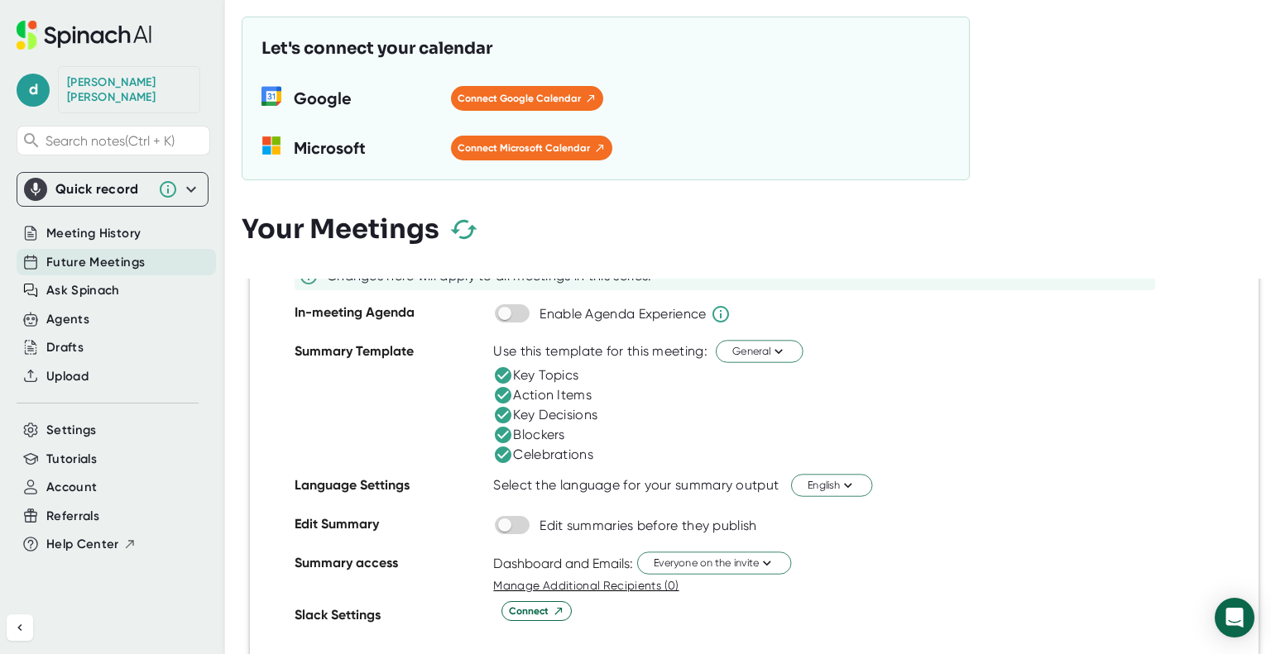
scroll to position [874, 0]
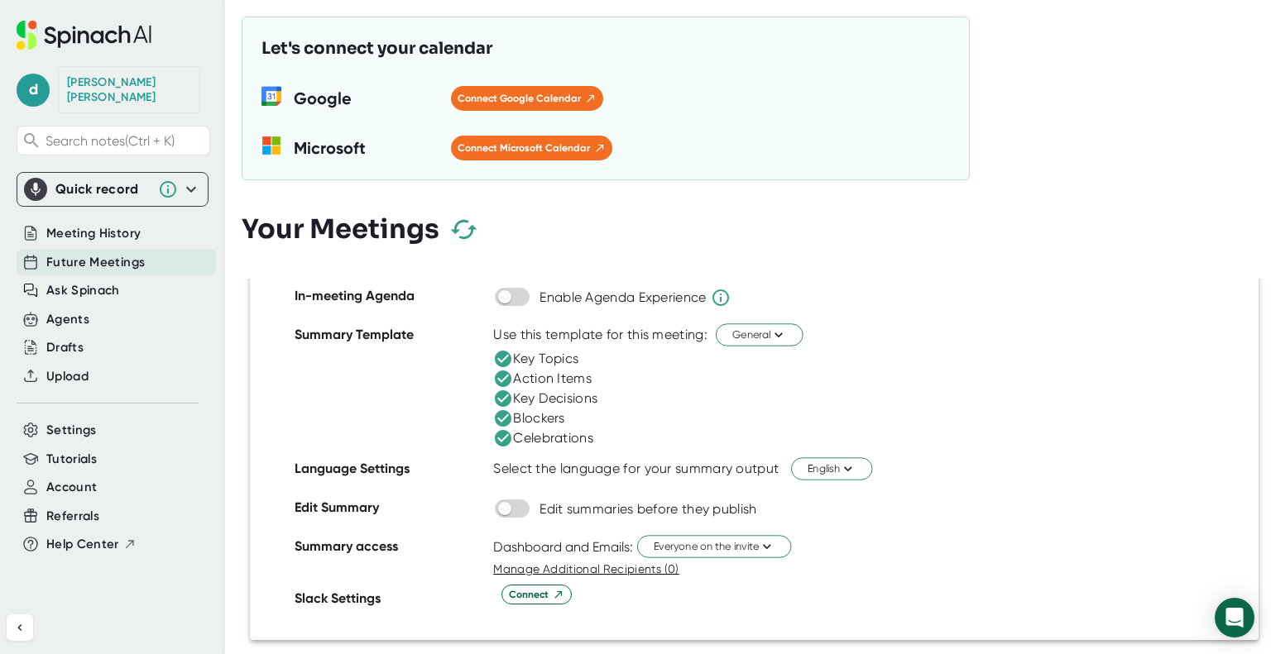
click at [461, 228] on icon "button" at bounding box center [463, 229] width 29 height 29
click at [85, 253] on span "Future Meetings" at bounding box center [95, 262] width 98 height 19
click at [81, 224] on span "Meeting History" at bounding box center [93, 233] width 94 height 19
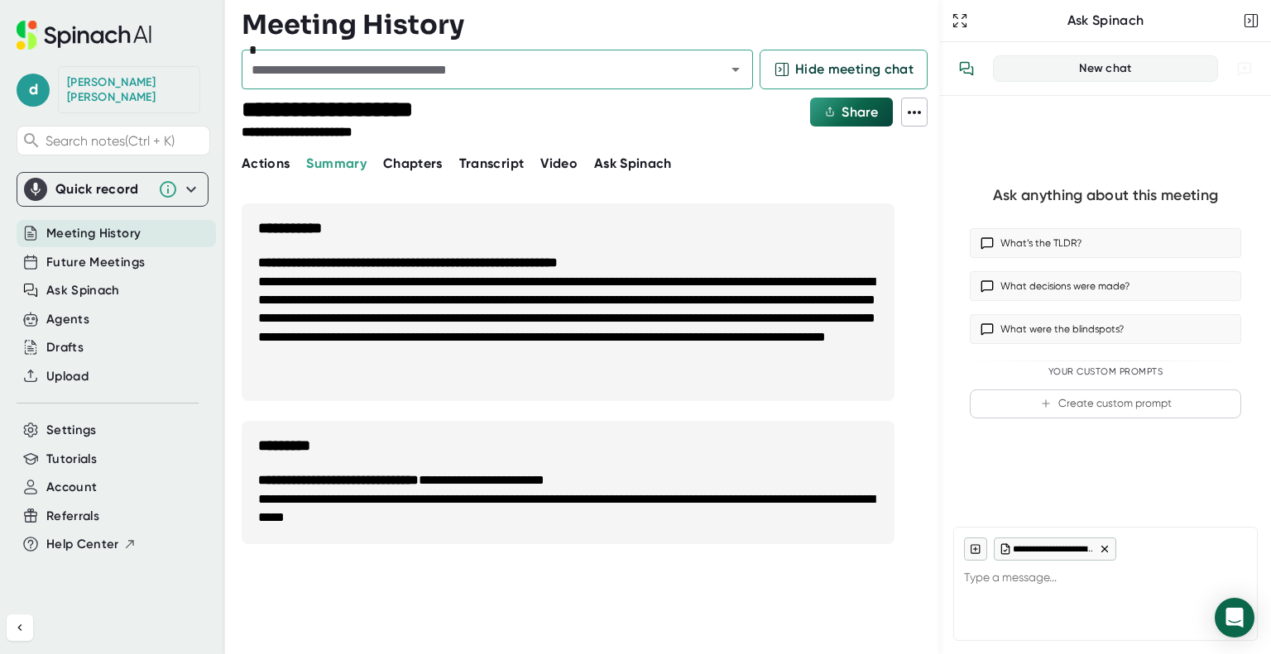
click at [101, 88] on div "[PERSON_NAME]" at bounding box center [129, 89] width 124 height 29
click at [90, 62] on div "d Donna Maher Search notes (Ctrl + K) Quick record Permission denied. Please en…" at bounding box center [112, 294] width 225 height 588
click at [90, 79] on div "[PERSON_NAME]" at bounding box center [129, 89] width 124 height 29
type textarea "x"
click at [132, 253] on span "Future Meetings" at bounding box center [95, 262] width 98 height 19
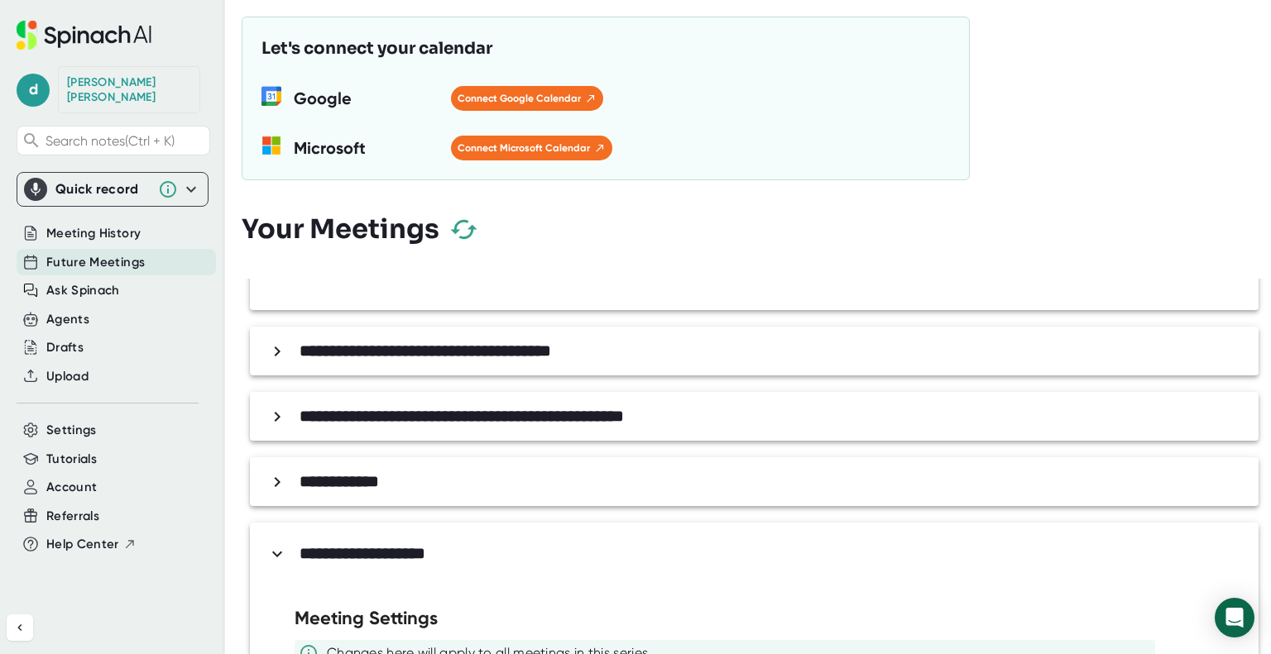
scroll to position [377, 0]
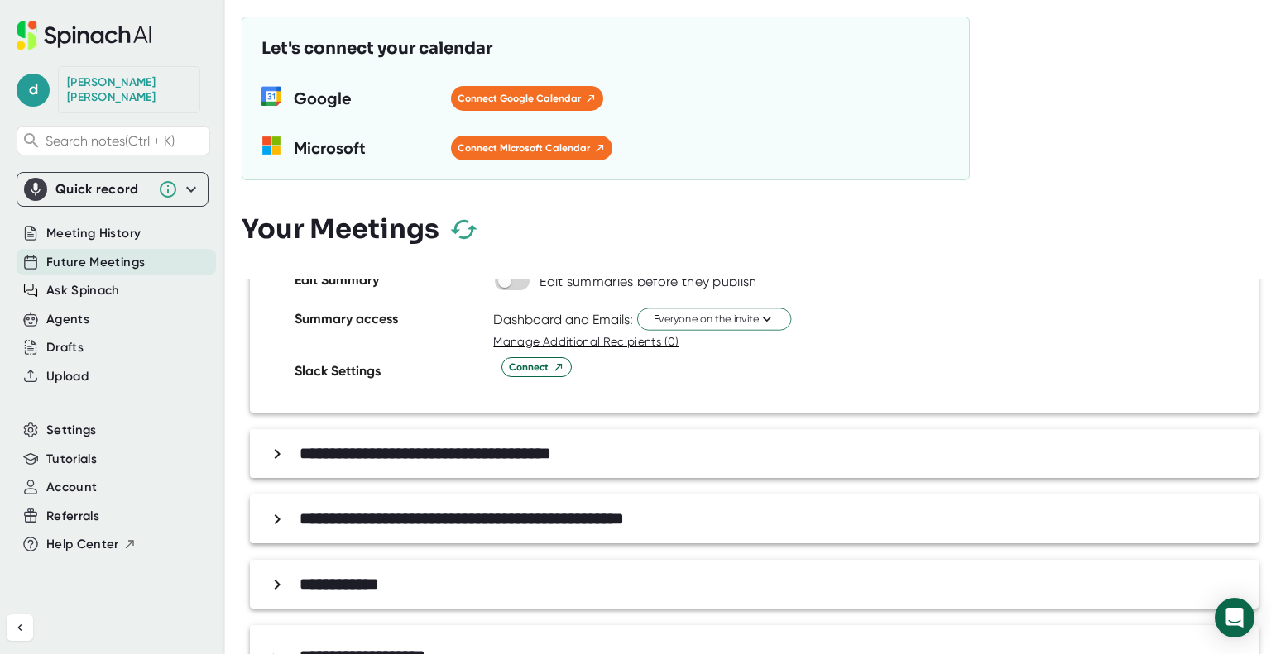
click at [485, 458] on b "**********" at bounding box center [426, 453] width 252 height 17
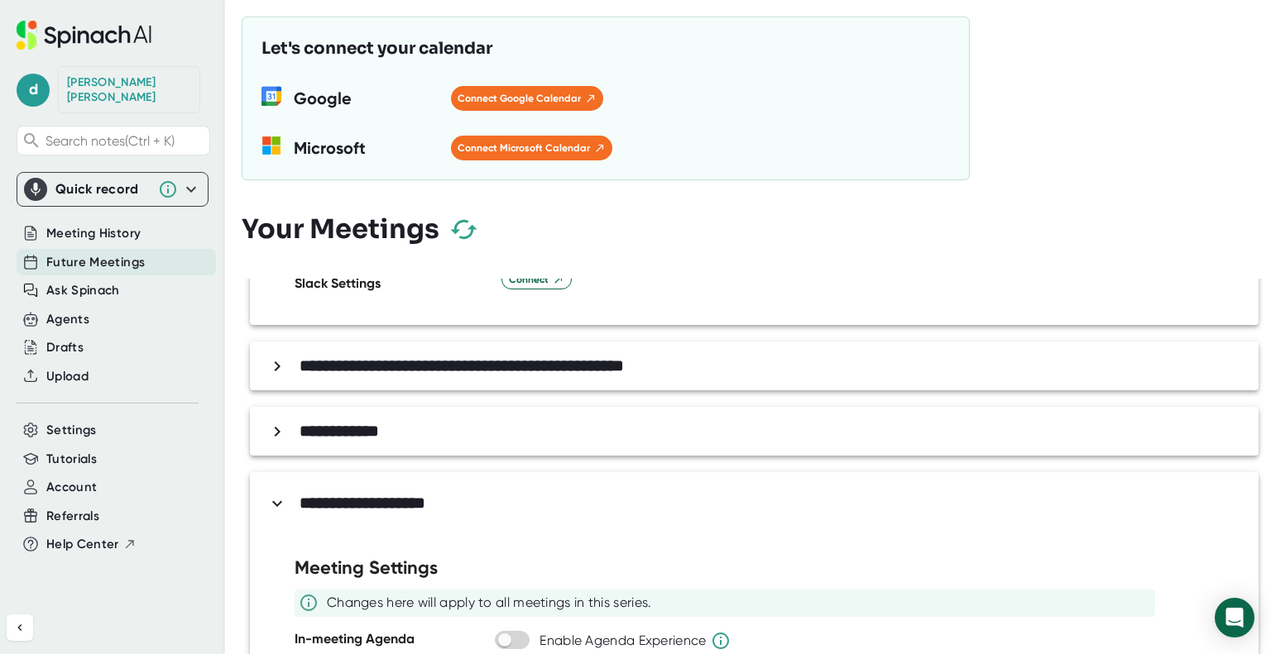
scroll to position [1039, 0]
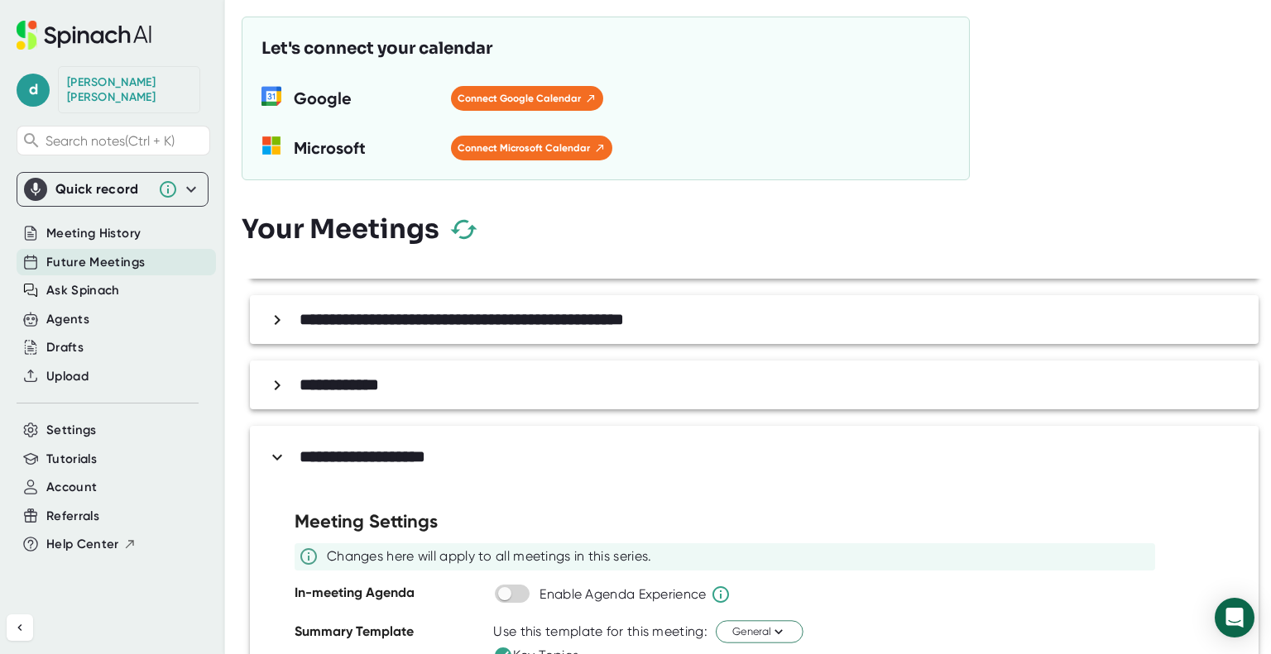
click at [415, 312] on b "**********" at bounding box center [462, 319] width 324 height 17
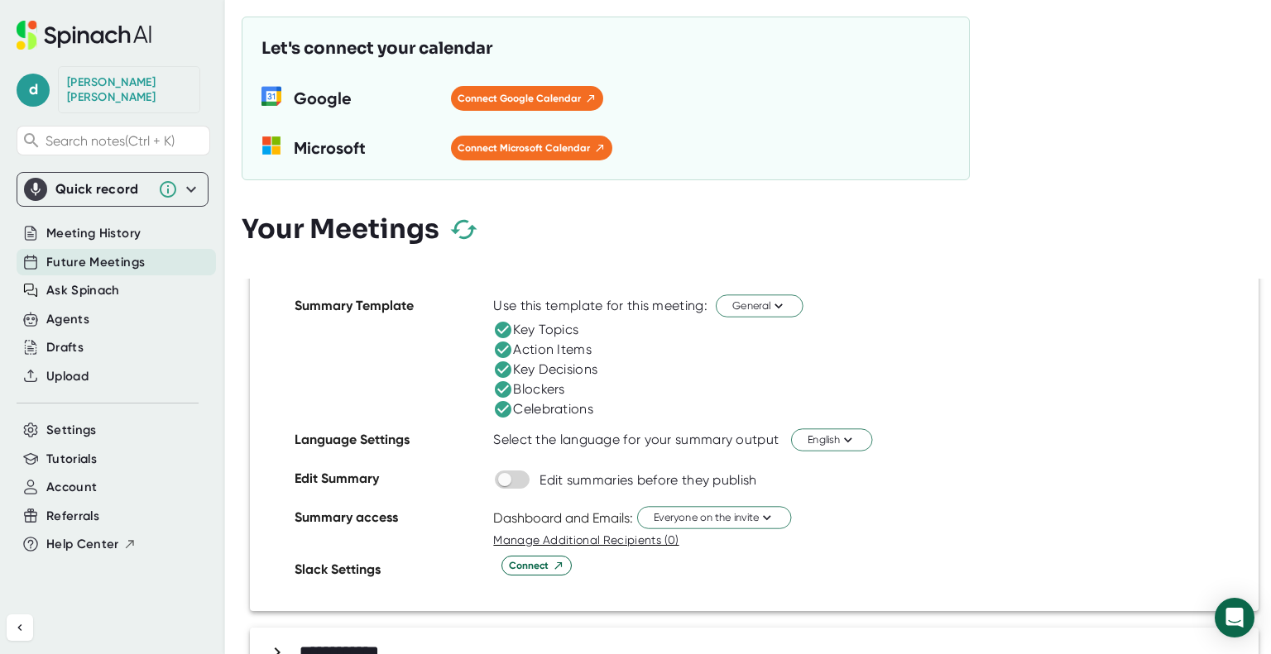
scroll to position [1370, 0]
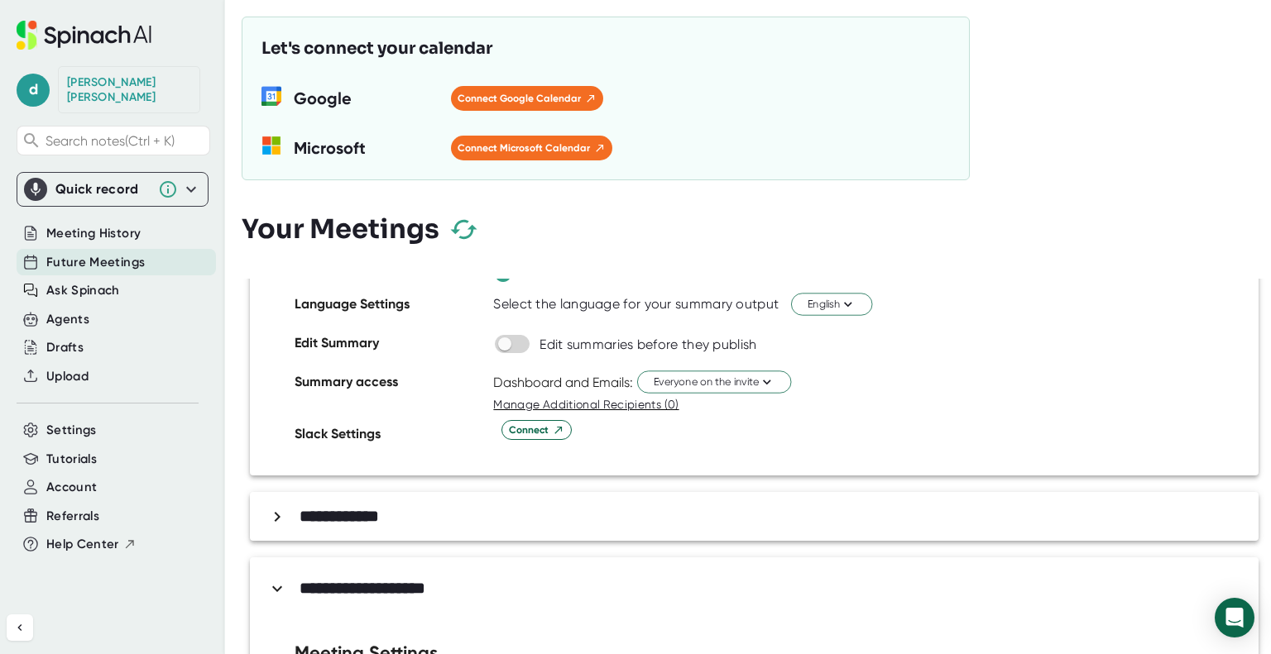
click at [417, 513] on div "**********" at bounding box center [758, 516] width 990 height 29
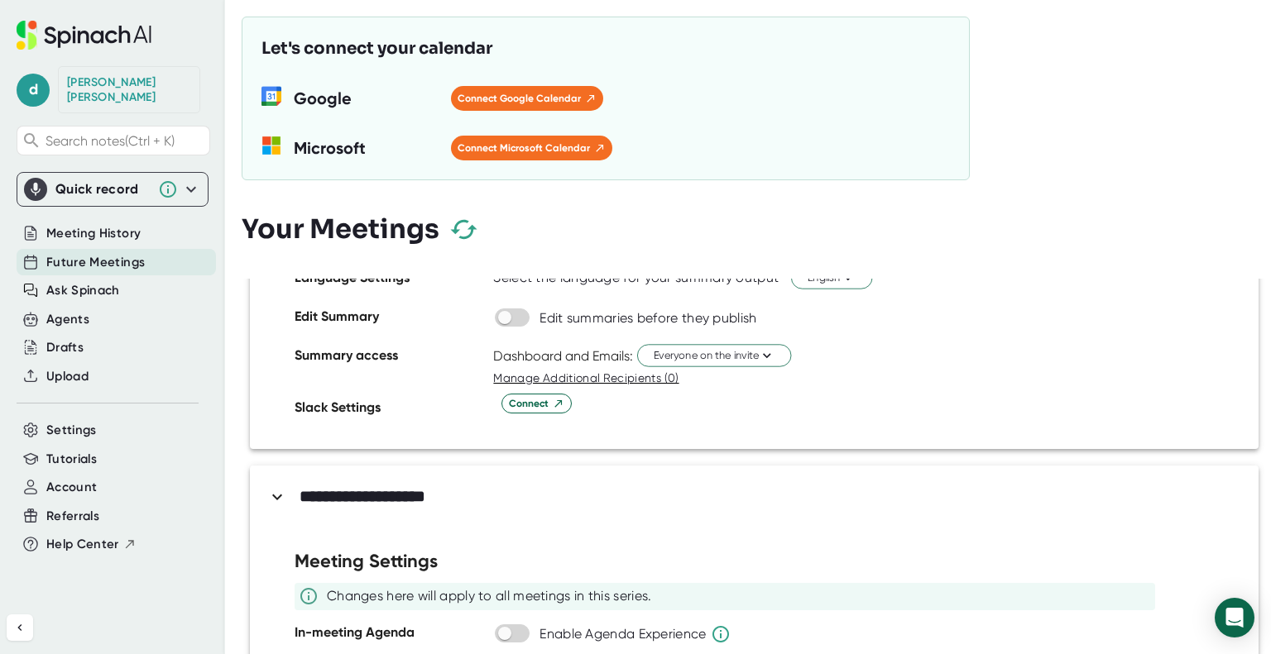
scroll to position [2259, 0]
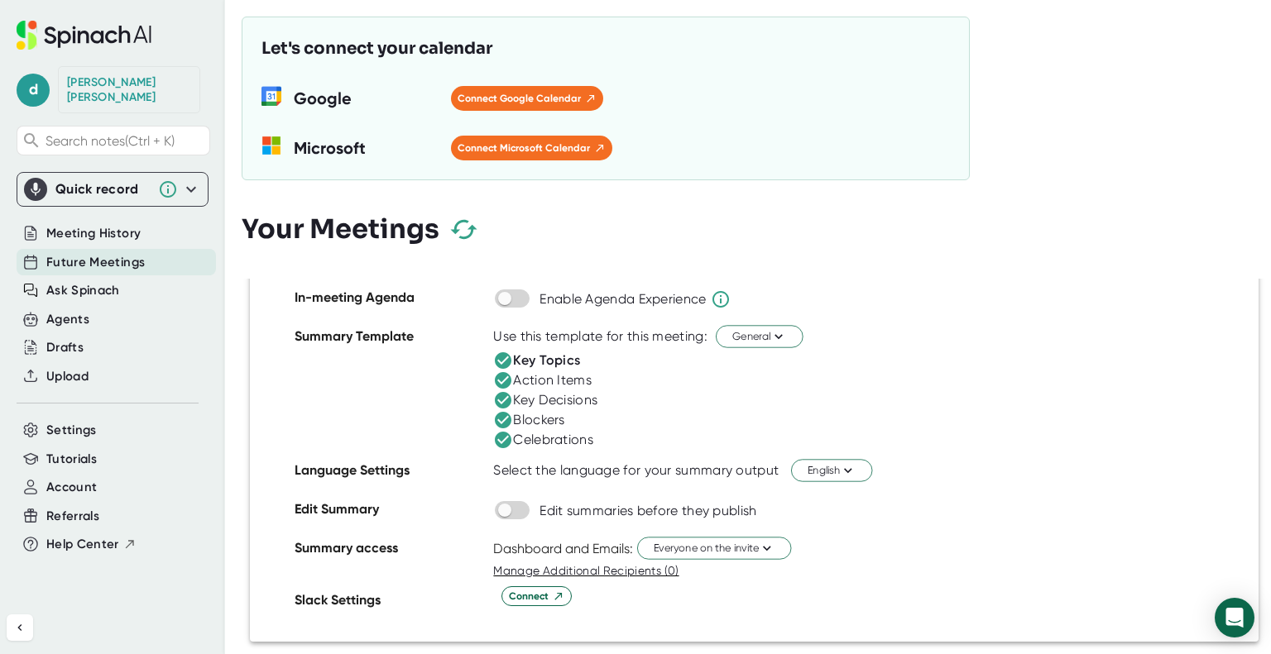
click at [506, 361] on icon at bounding box center [503, 360] width 17 height 17
click at [506, 372] on icon at bounding box center [503, 380] width 17 height 17
click at [506, 392] on icon at bounding box center [503, 400] width 17 height 17
click at [503, 412] on icon at bounding box center [503, 420] width 17 height 17
click at [500, 436] on icon at bounding box center [503, 440] width 17 height 17
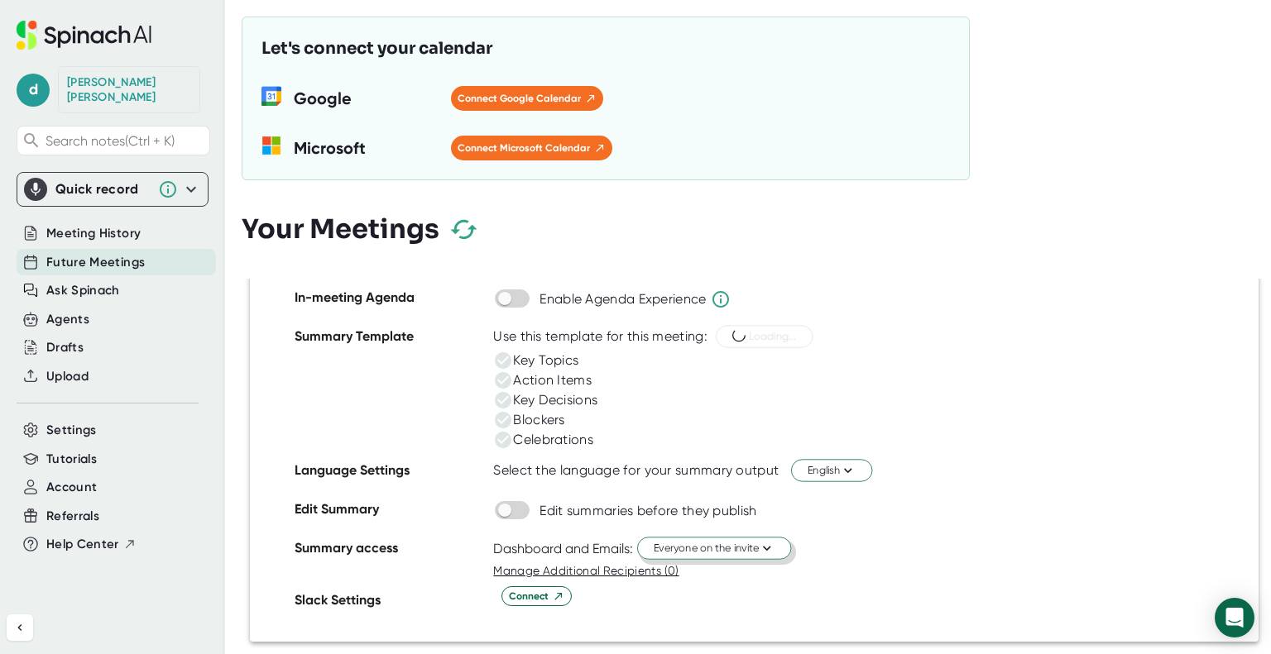
click at [774, 545] on icon at bounding box center [768, 548] width 16 height 16
click at [649, 601] on div "Just me" at bounding box center [696, 608] width 190 height 30
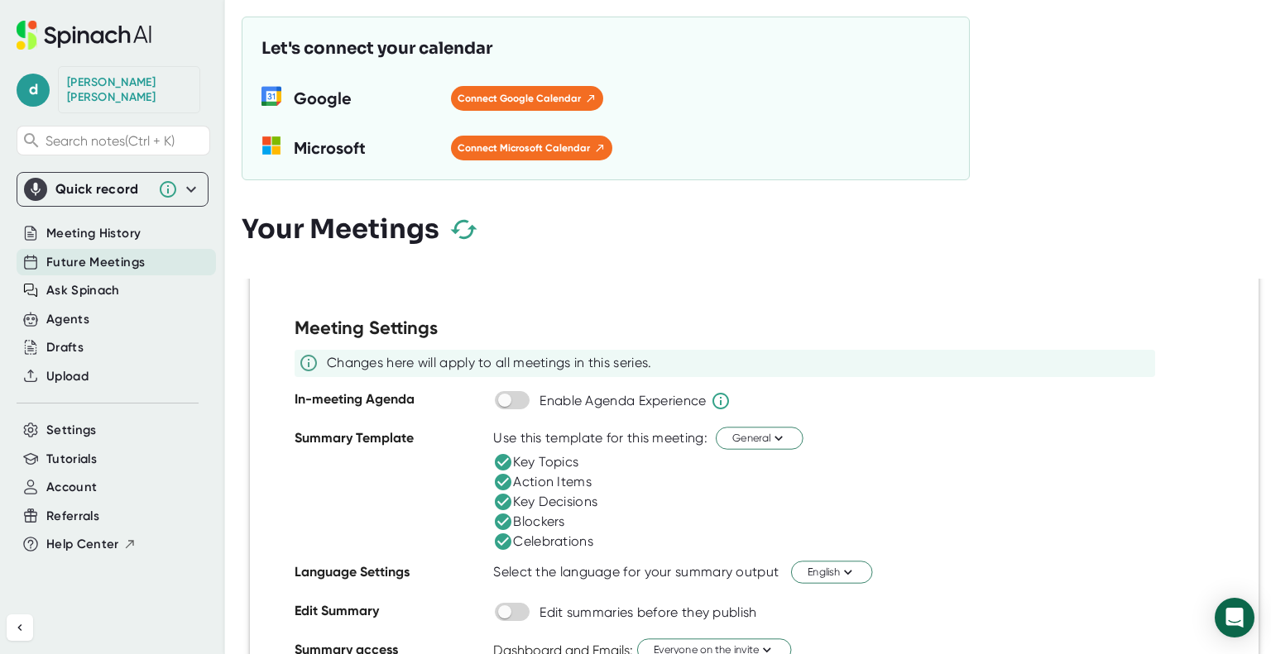
scroll to position [0, 0]
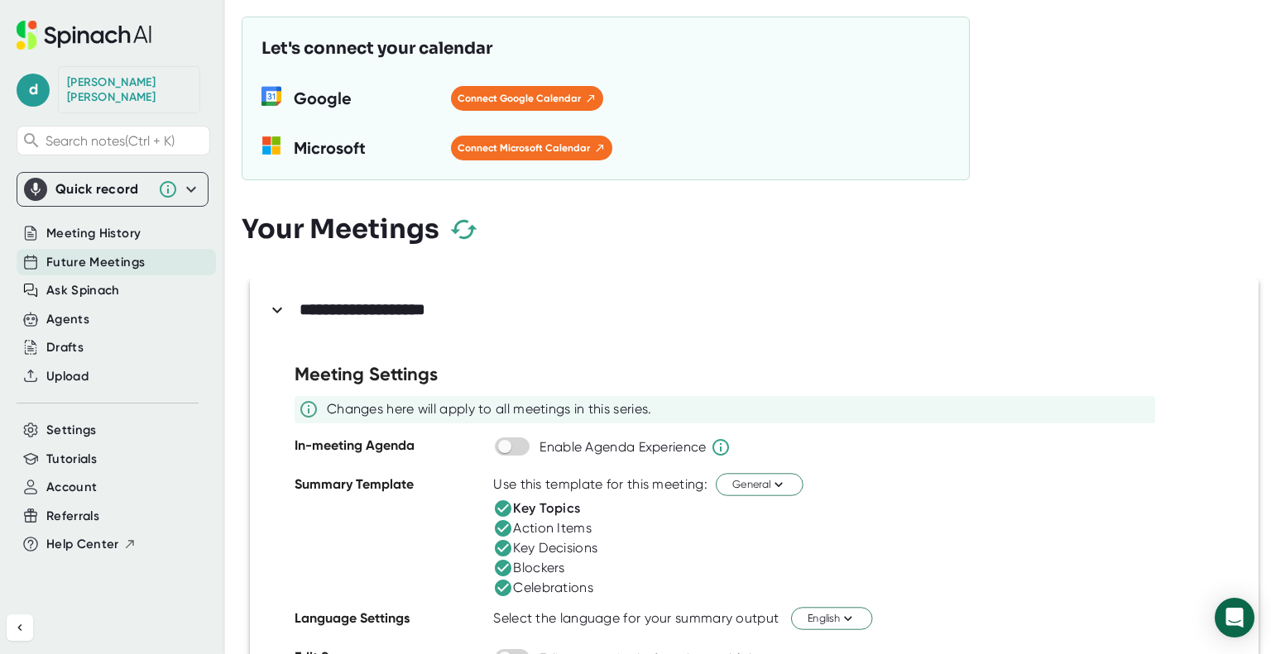
click at [503, 505] on icon at bounding box center [503, 509] width 17 height 17
click at [507, 526] on icon at bounding box center [503, 528] width 17 height 17
click at [507, 549] on icon at bounding box center [503, 548] width 17 height 17
drag, startPoint x: 505, startPoint y: 568, endPoint x: 508, endPoint y: 583, distance: 15.3
click at [505, 568] on icon at bounding box center [503, 568] width 20 height 20
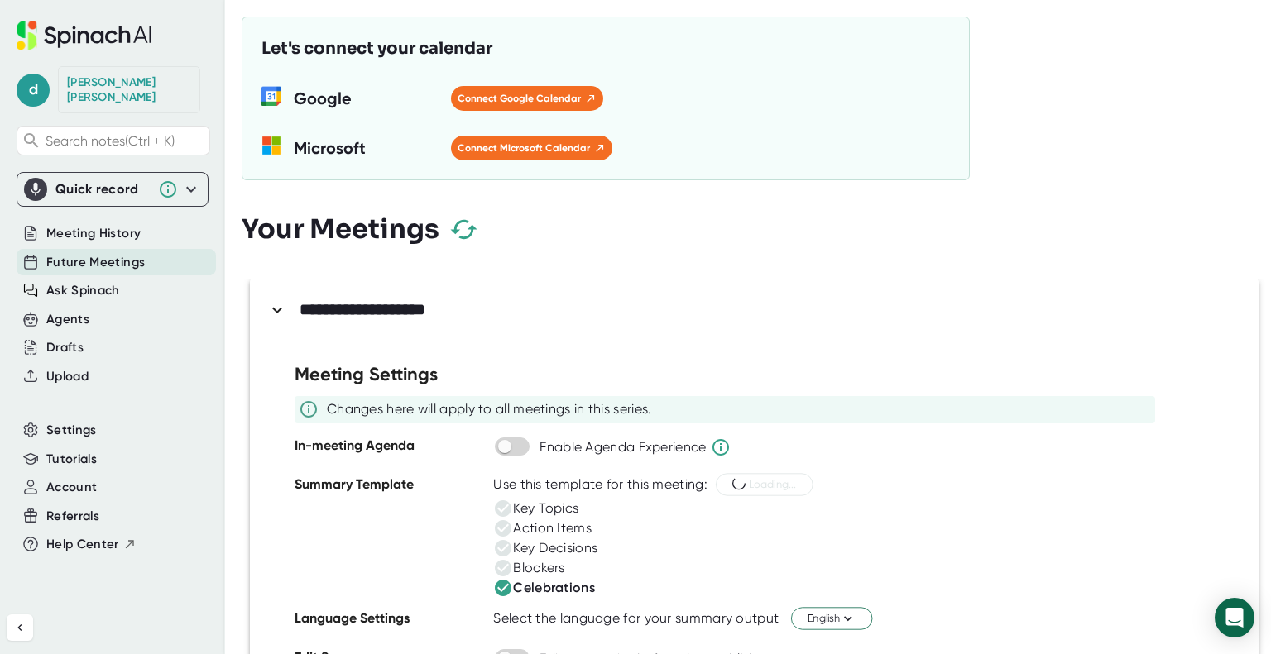
click at [510, 591] on icon at bounding box center [503, 588] width 17 height 17
click at [289, 315] on div "**********" at bounding box center [758, 309] width 990 height 29
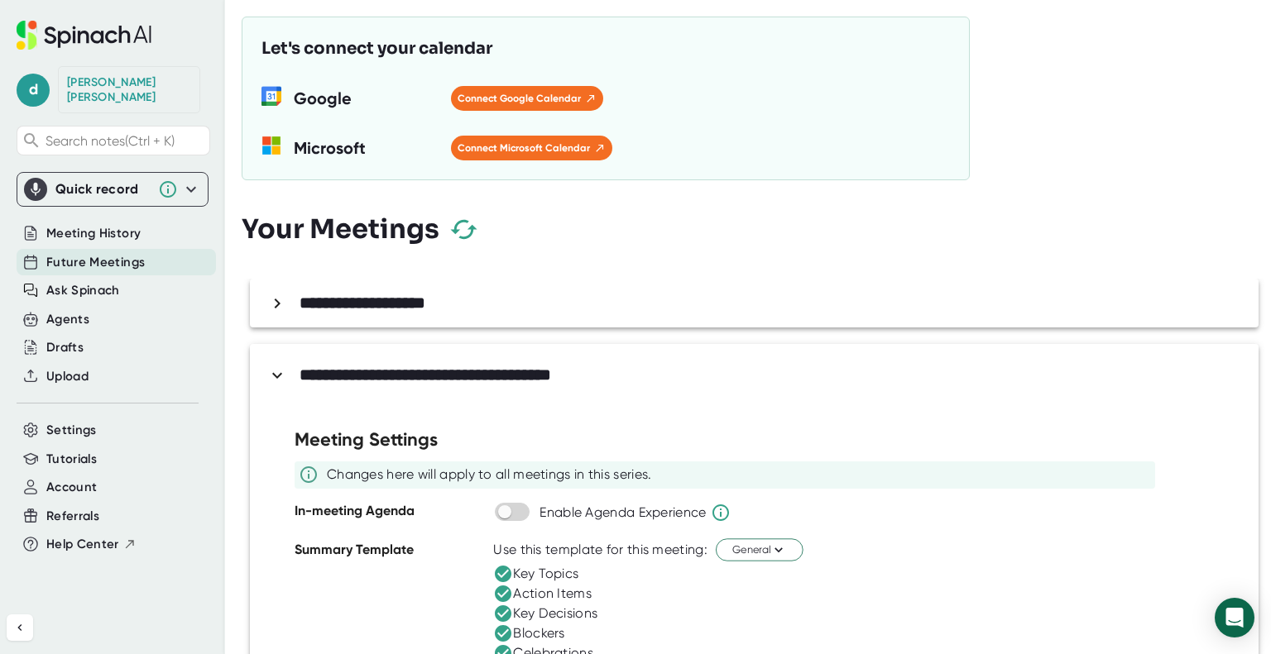
click at [280, 370] on icon at bounding box center [277, 376] width 20 height 20
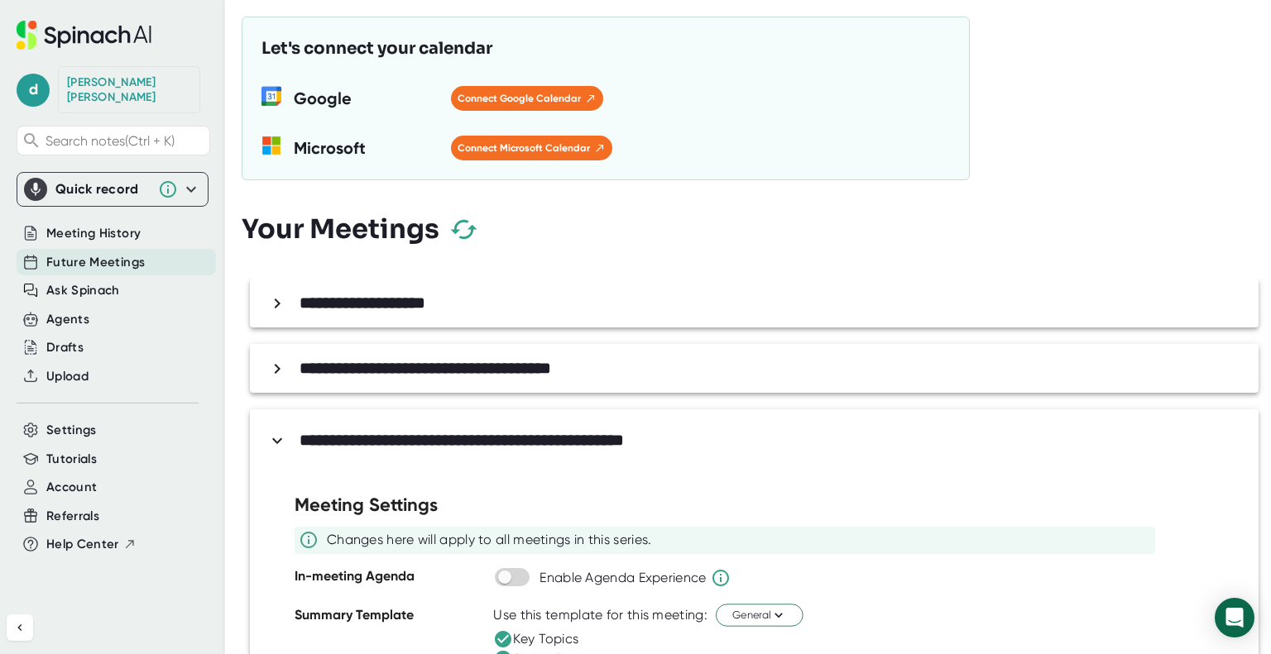
click at [274, 440] on icon at bounding box center [277, 441] width 20 height 20
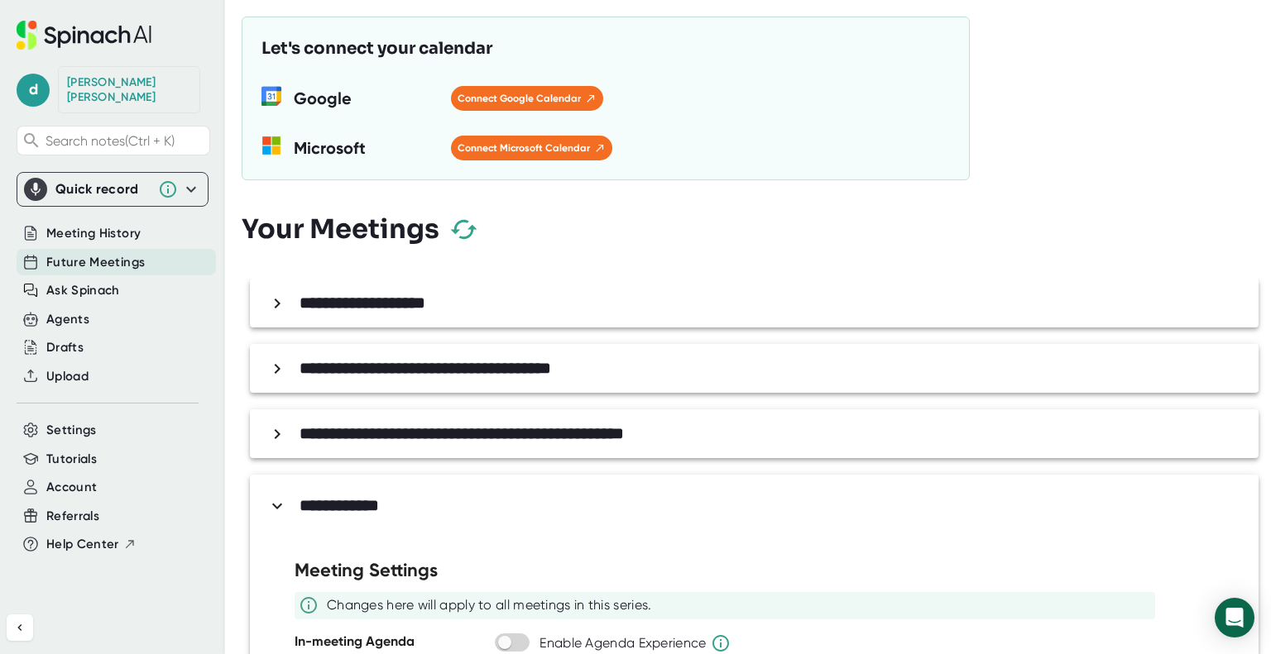
click at [276, 503] on icon at bounding box center [277, 506] width 20 height 20
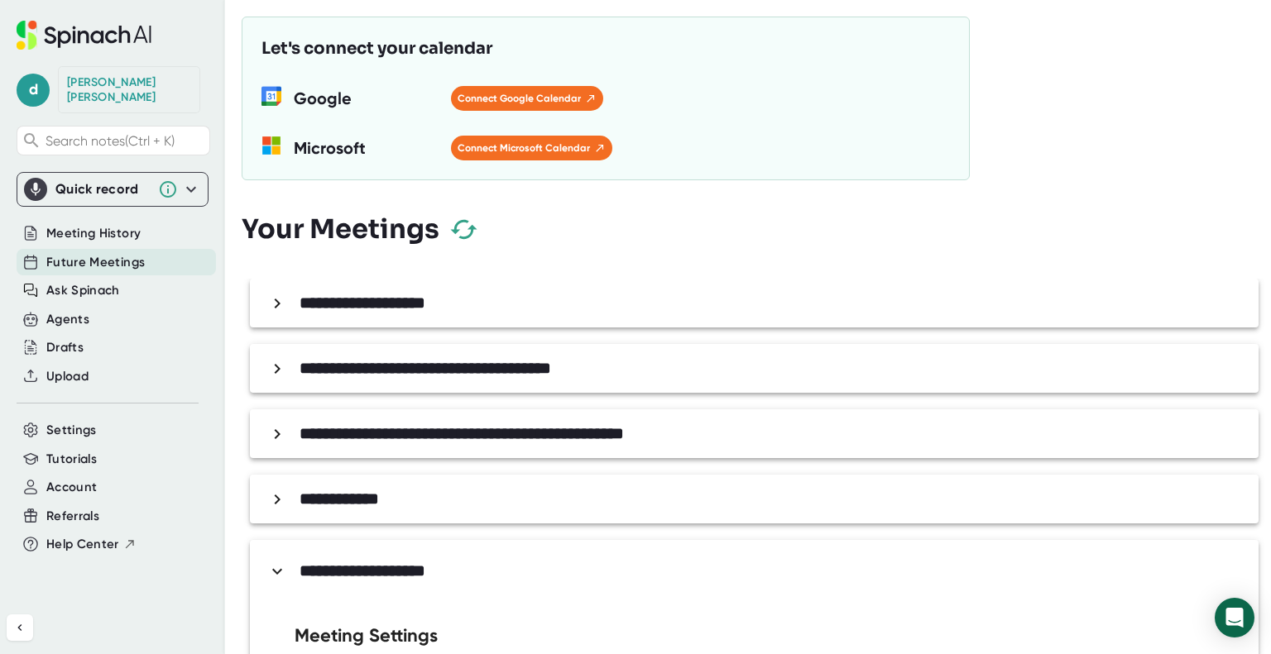
click at [281, 577] on icon at bounding box center [277, 572] width 20 height 20
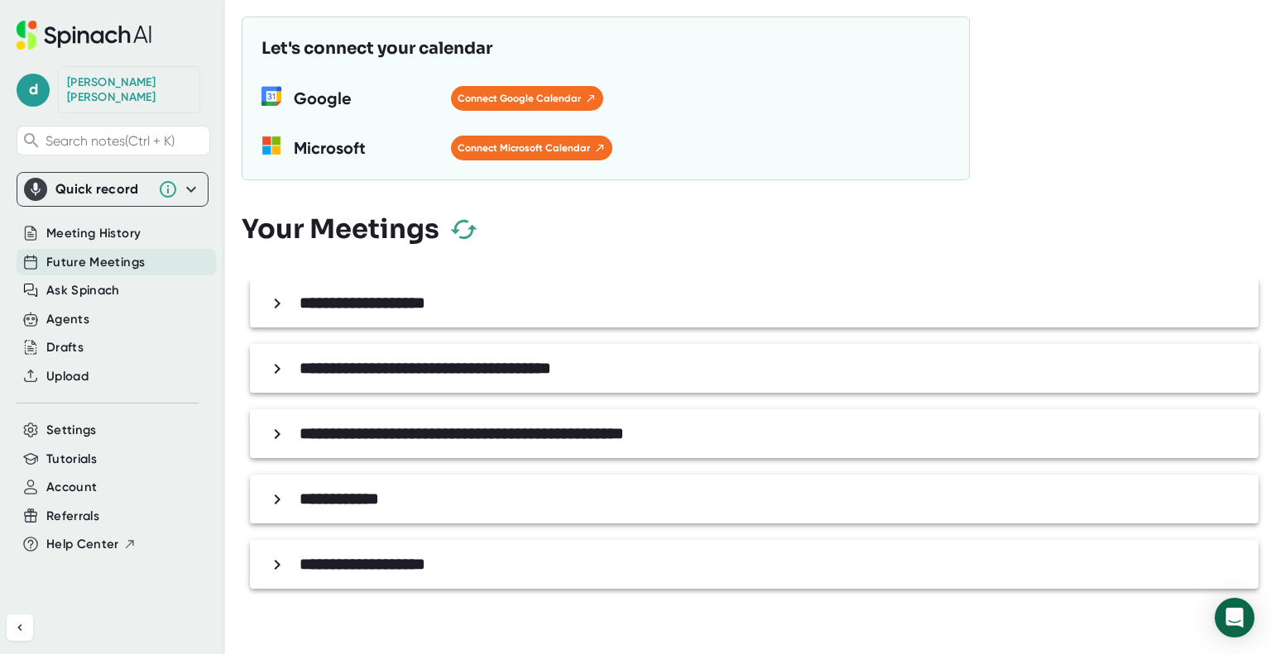
click at [261, 565] on div "**********" at bounding box center [754, 564] width 1009 height 49
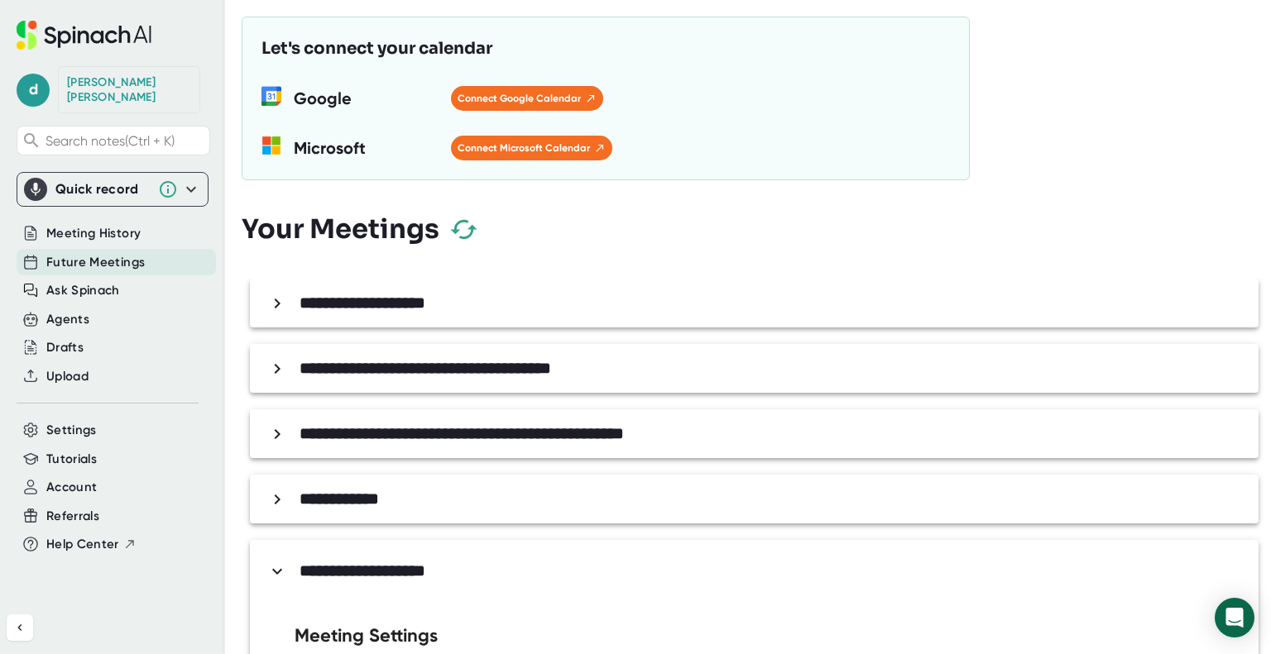
click at [352, 638] on div "Meeting Settings" at bounding box center [390, 638] width 190 height 39
click at [276, 565] on icon at bounding box center [277, 572] width 20 height 20
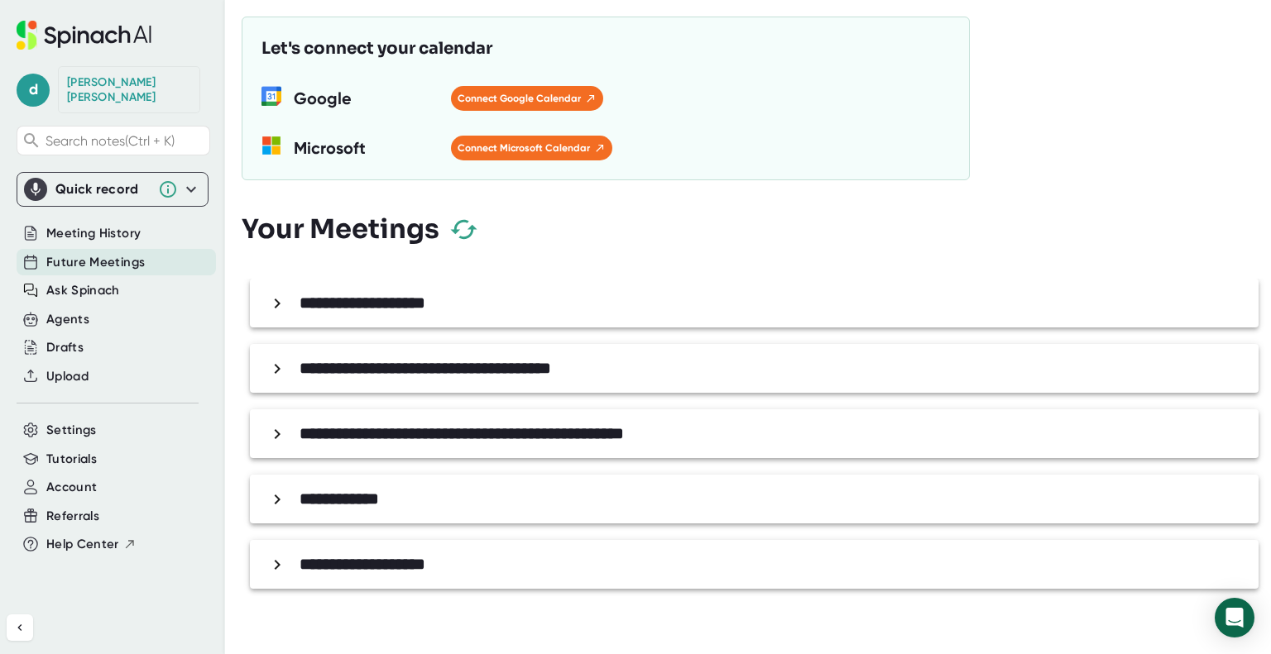
click at [193, 180] on icon at bounding box center [191, 190] width 20 height 20
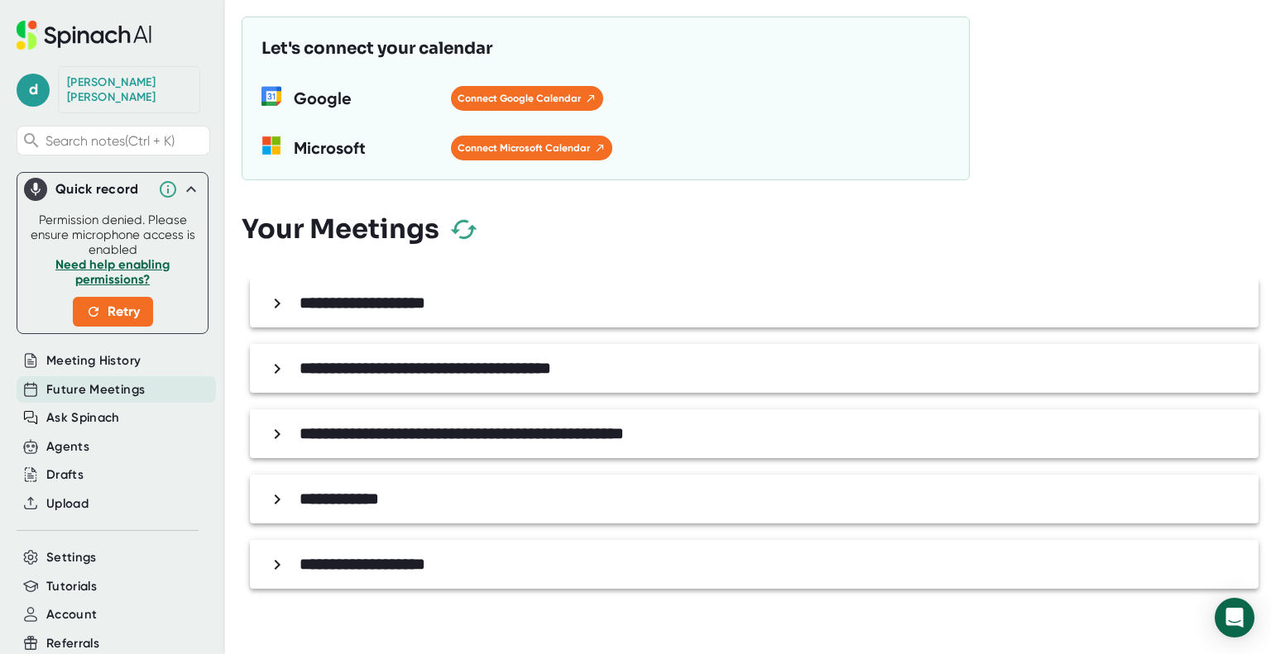
click at [193, 172] on div "Quick record Permission denied. Please ensure microphone access is enabled Need…" at bounding box center [113, 253] width 192 height 162
click at [181, 180] on icon at bounding box center [191, 190] width 20 height 20
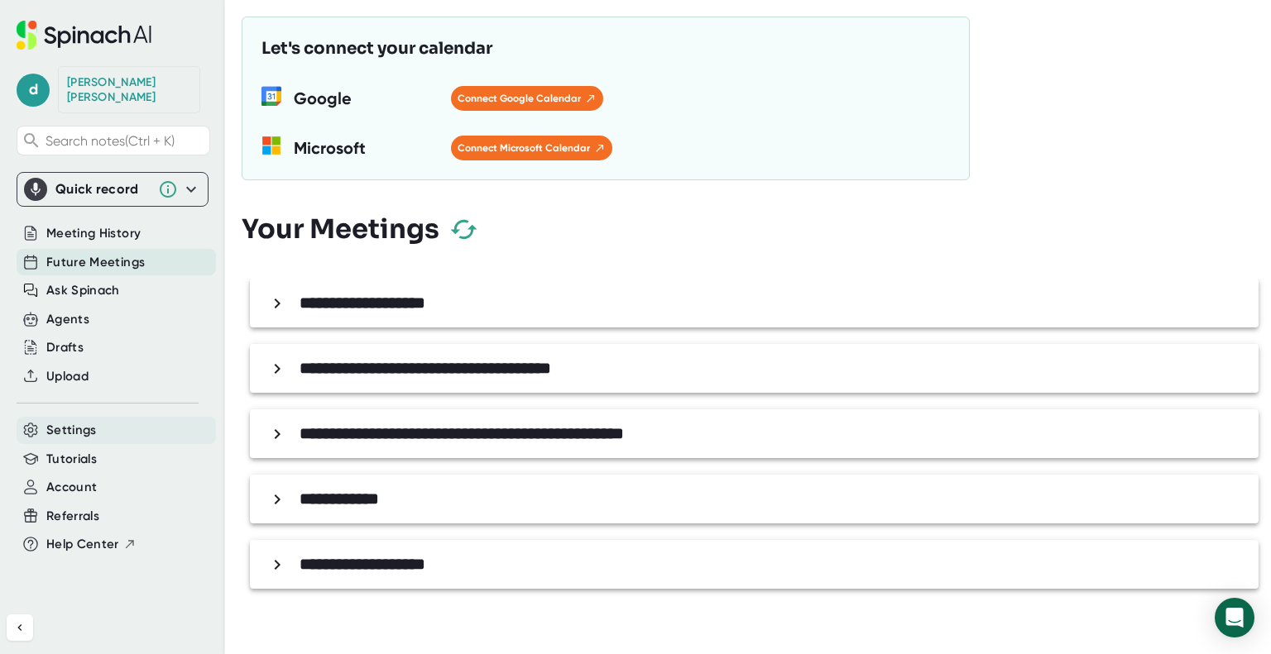
click at [82, 423] on span "Settings" at bounding box center [71, 430] width 50 height 19
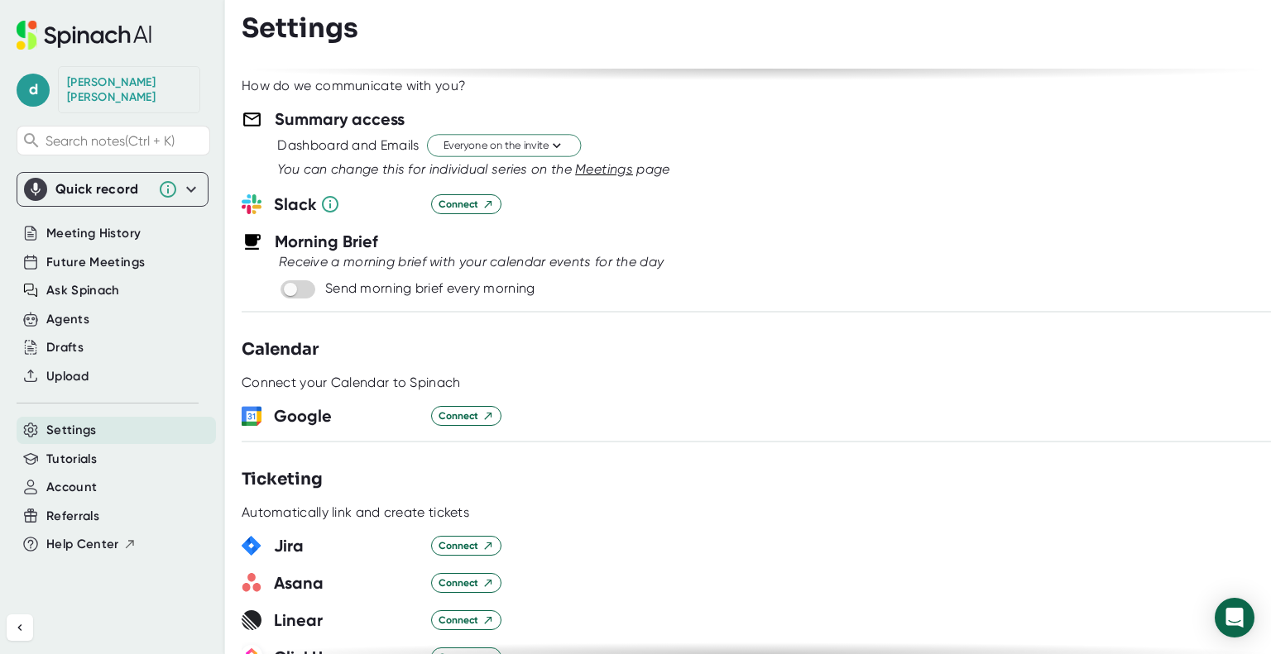
scroll to position [384, 0]
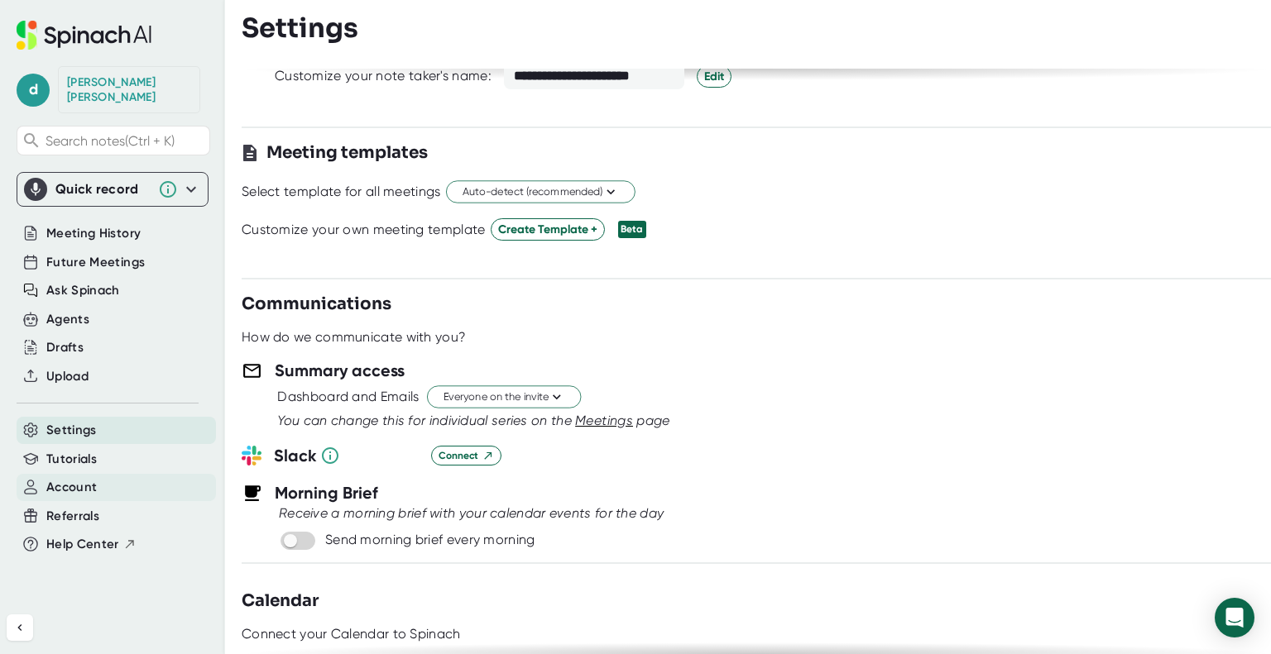
click at [110, 474] on div "Account" at bounding box center [116, 487] width 199 height 27
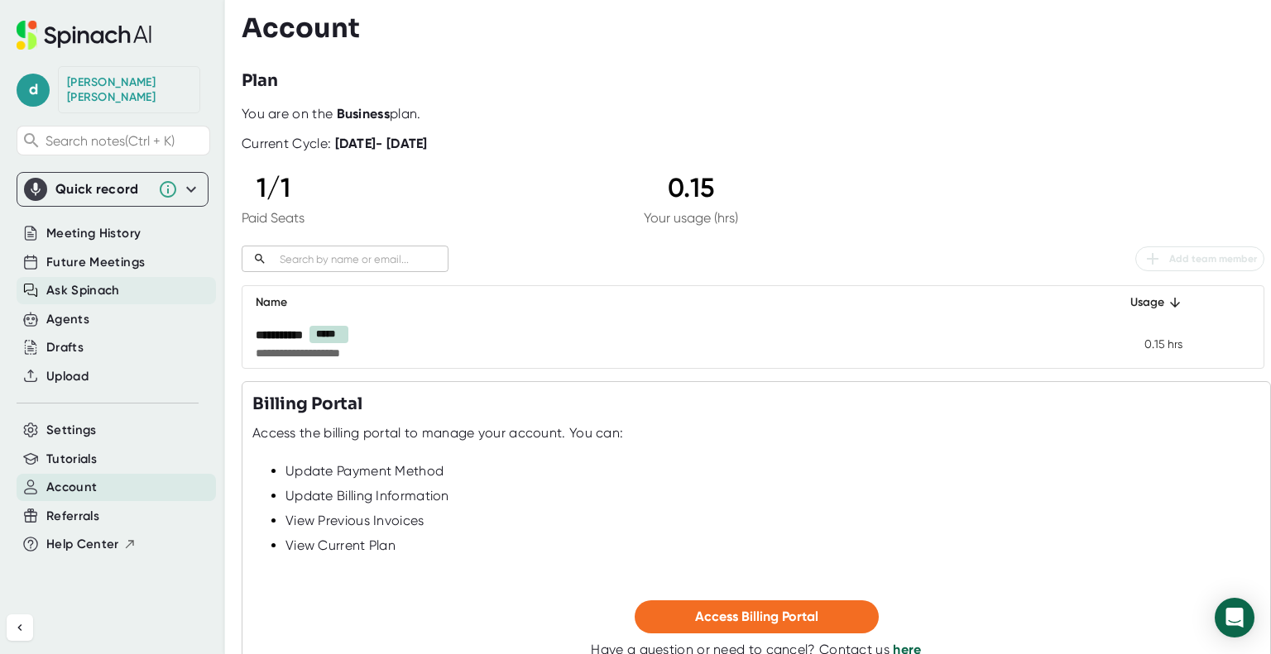
click at [144, 284] on div "Ask Spinach" at bounding box center [116, 290] width 199 height 27
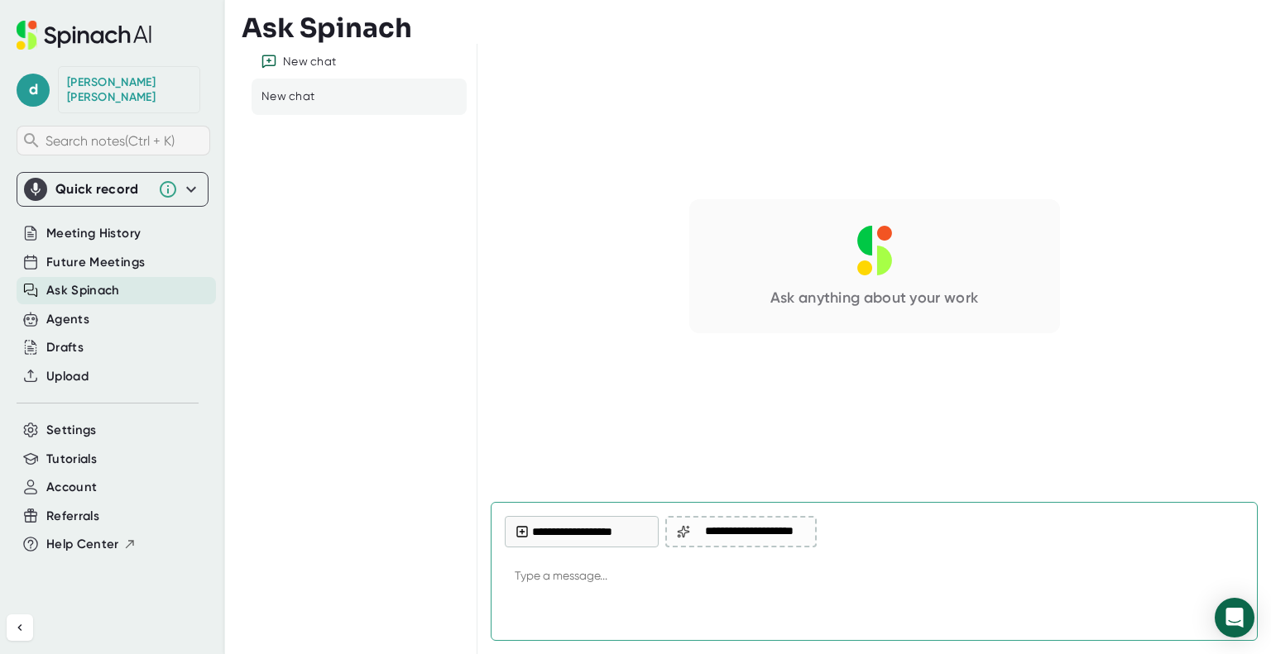
click at [139, 126] on div "Search notes (Ctrl + K)" at bounding box center [114, 141] width 194 height 30
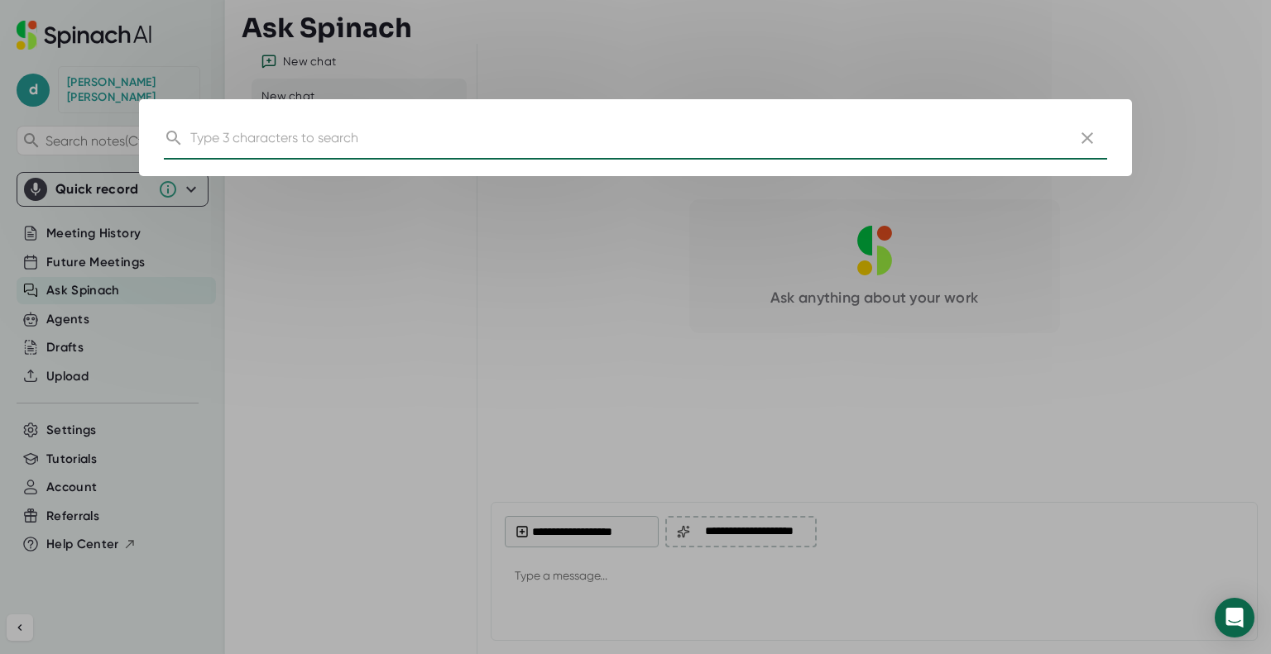
type textarea "x"
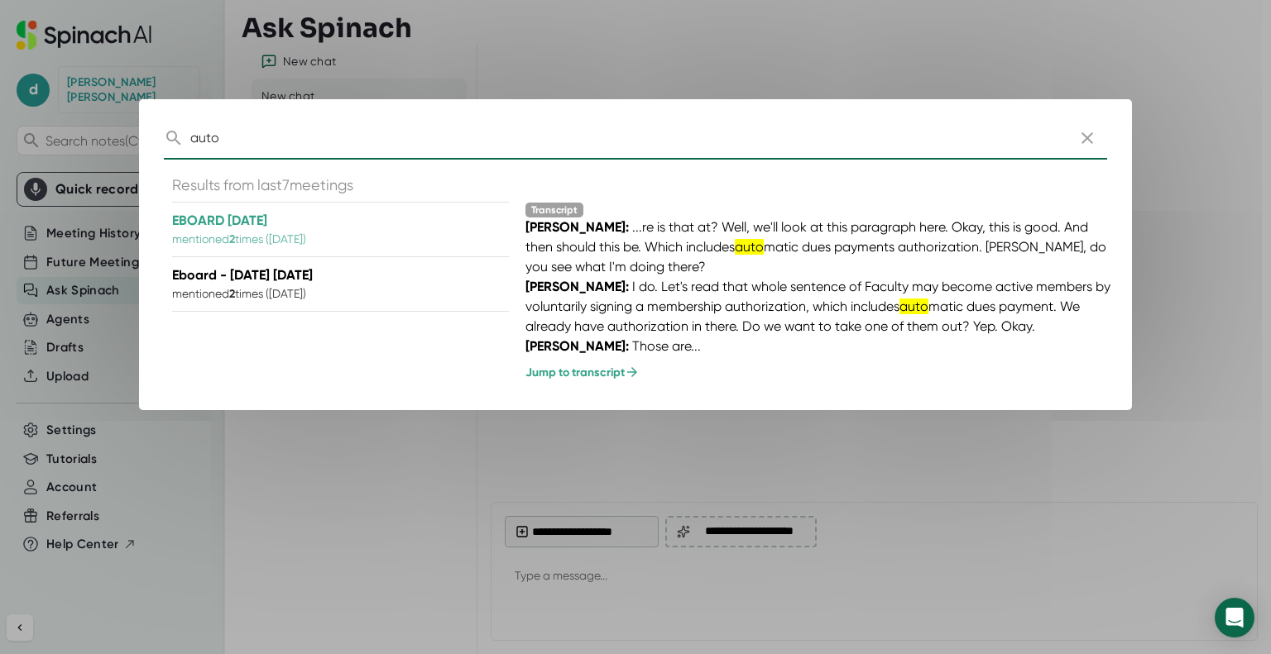
type input "auto"
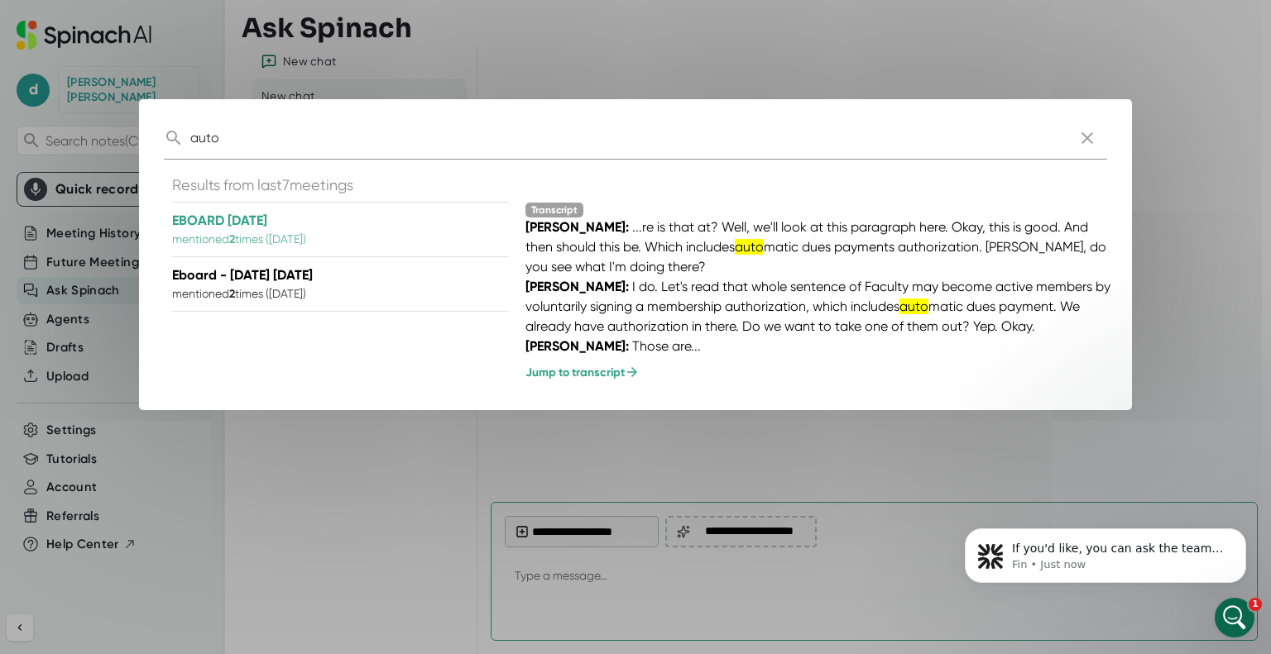
type textarea "x"
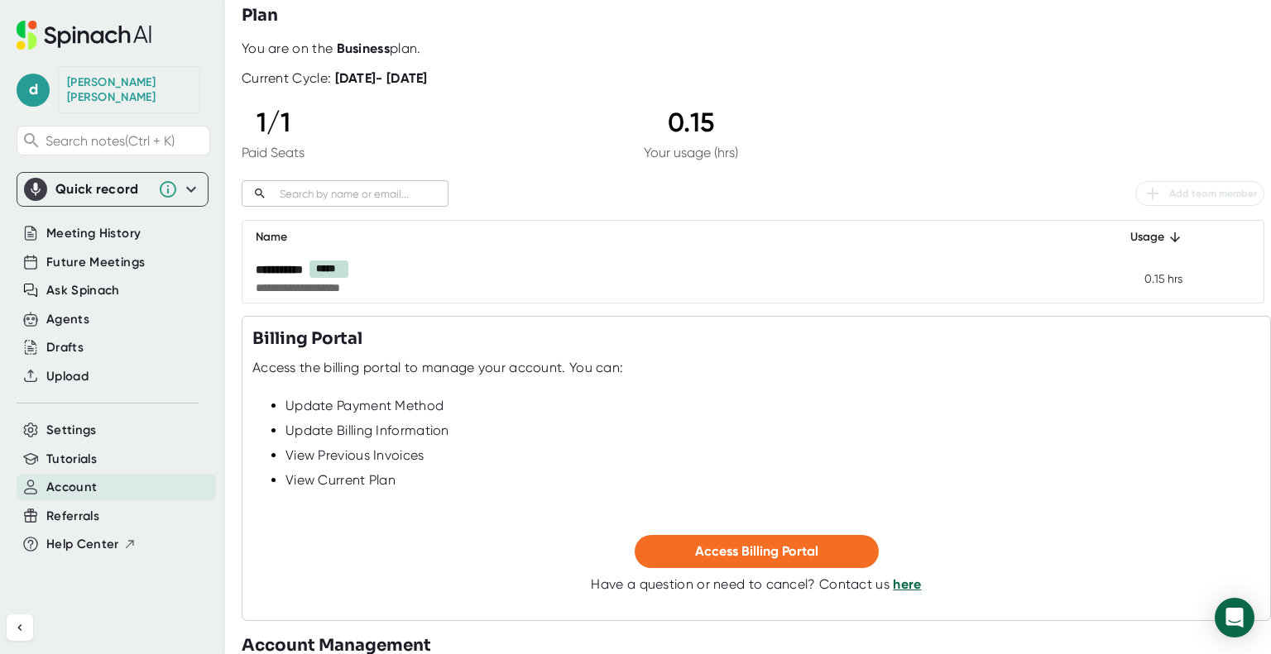
scroll to position [113, 0]
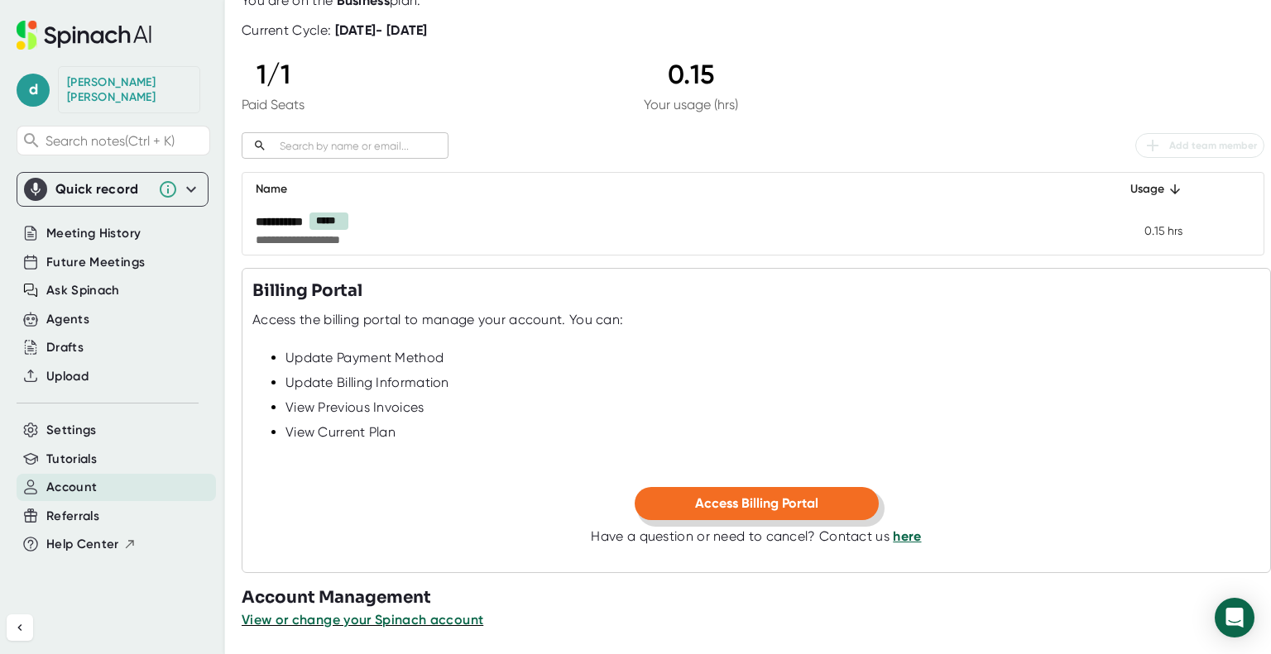
click at [695, 506] on span "Access Billing Portal" at bounding box center [756, 504] width 123 height 16
click at [79, 253] on span "Future Meetings" at bounding box center [95, 262] width 98 height 19
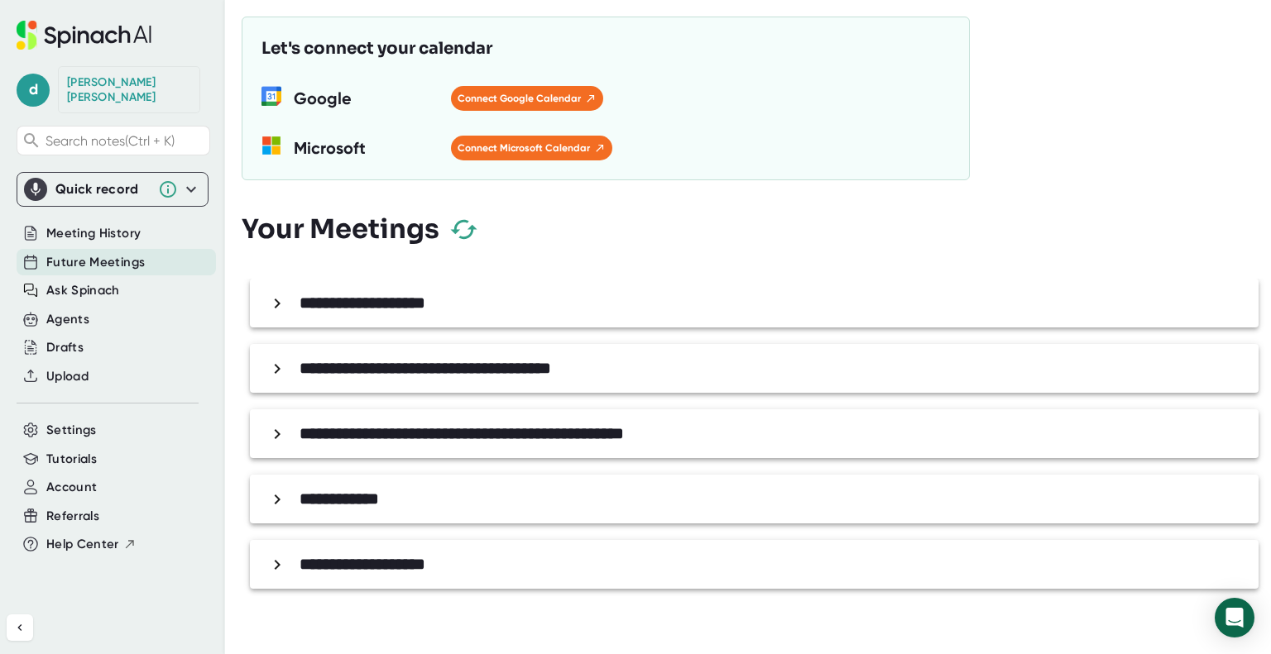
click at [281, 301] on icon at bounding box center [277, 304] width 20 height 20
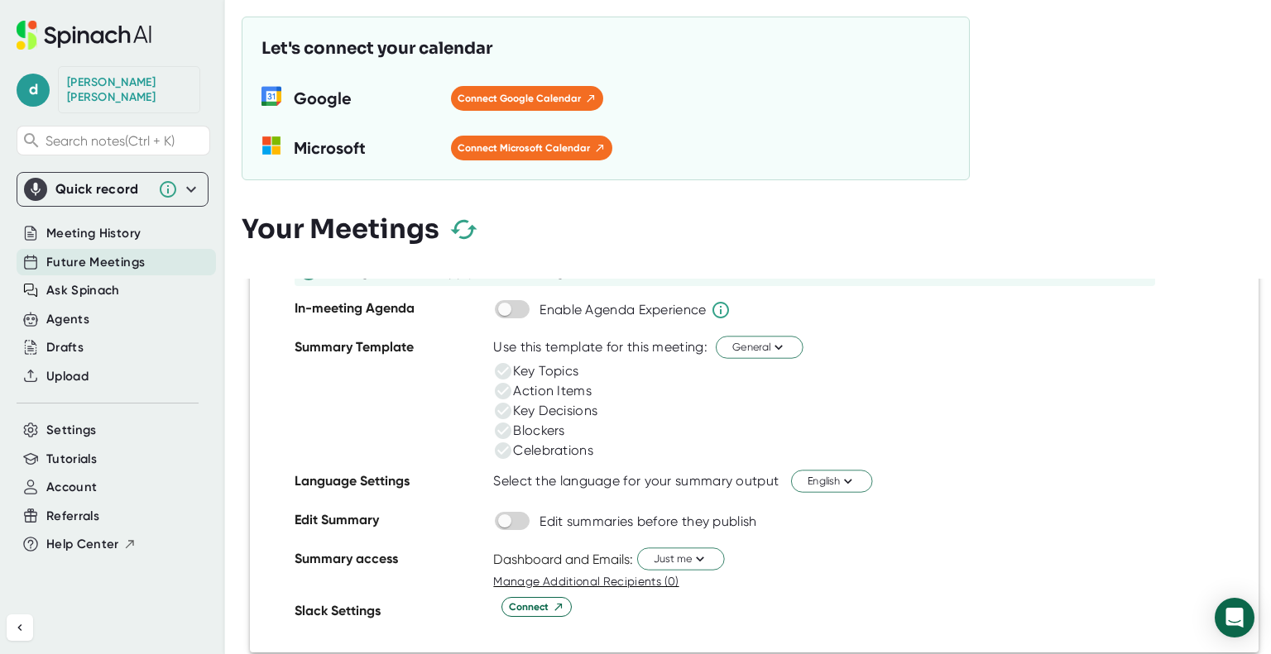
scroll to position [165, 0]
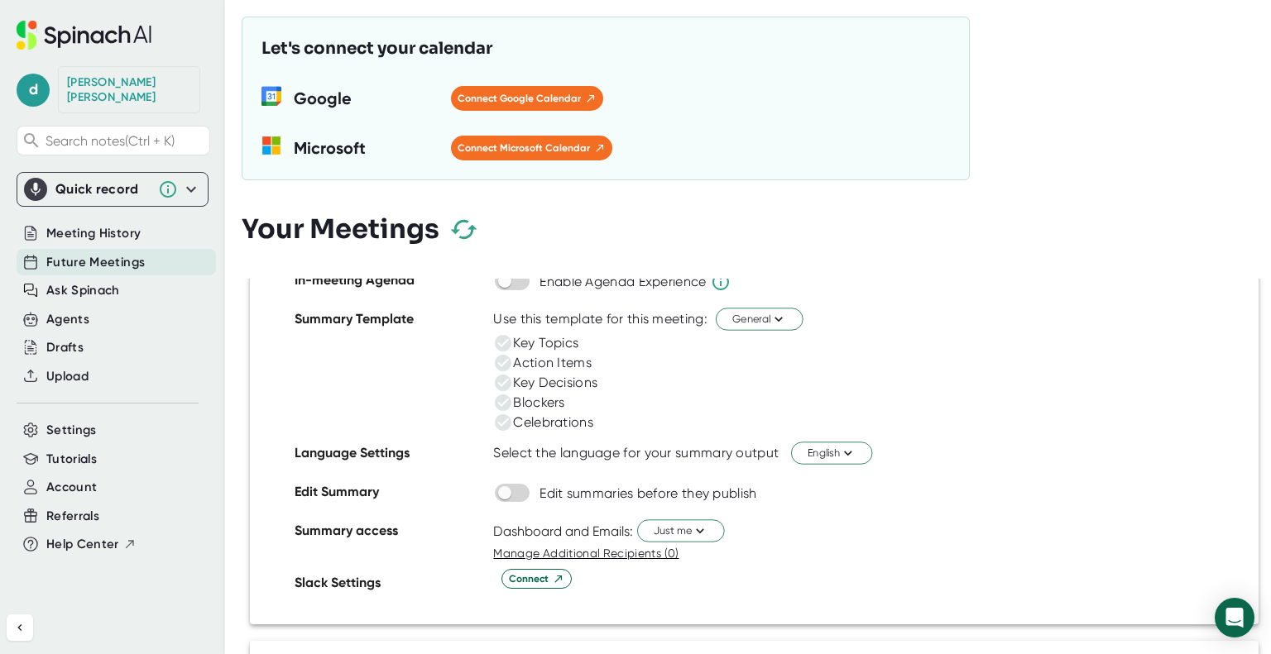
click at [628, 549] on span "Manage Additional Recipients (0)" at bounding box center [585, 553] width 185 height 13
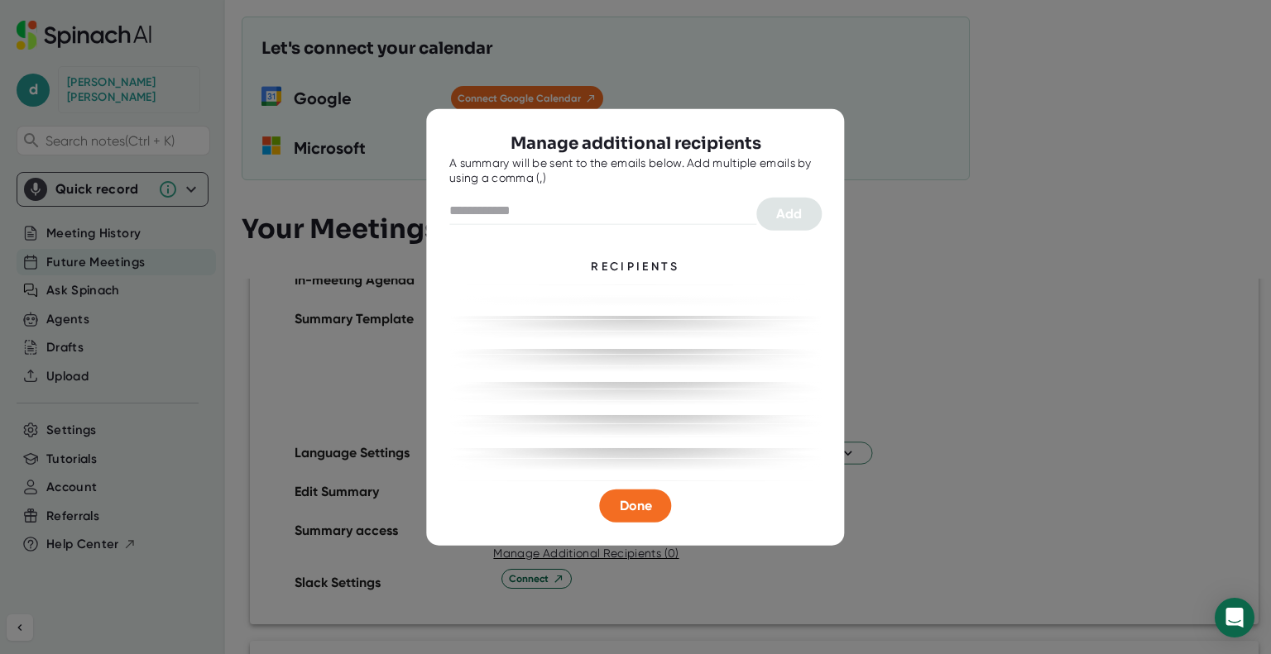
drag, startPoint x: 970, startPoint y: 162, endPoint x: 968, endPoint y: 173, distance: 10.9
click at [972, 161] on div at bounding box center [635, 327] width 1271 height 654
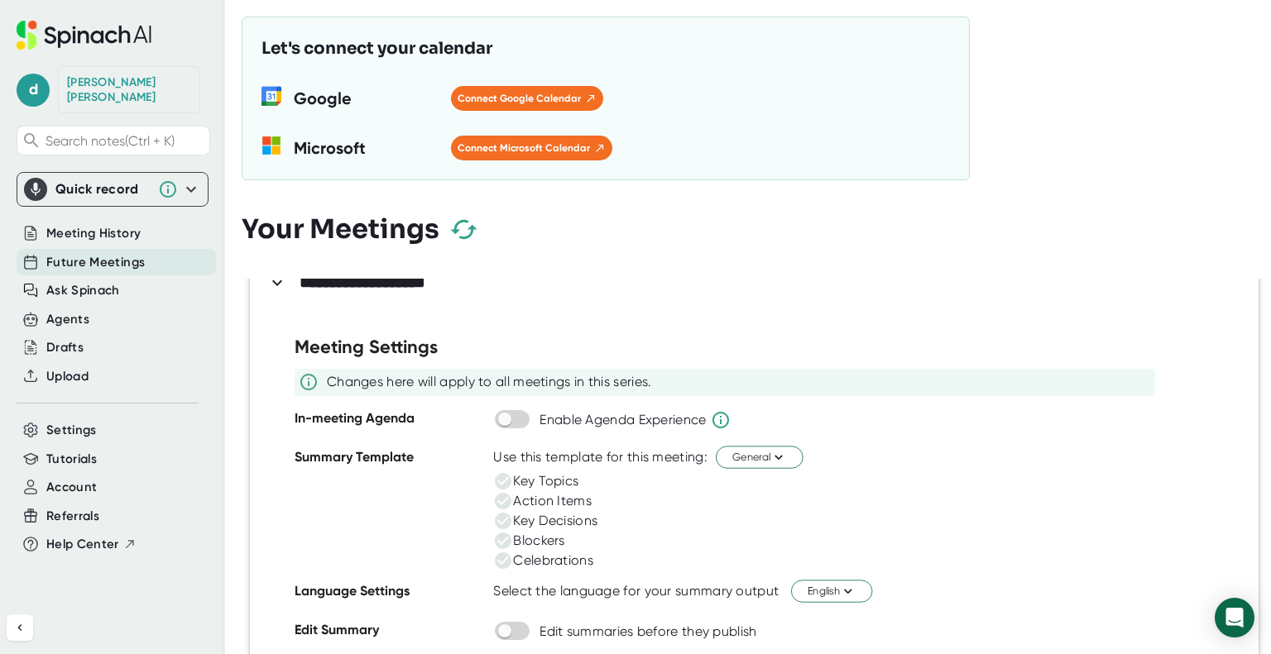
scroll to position [0, 0]
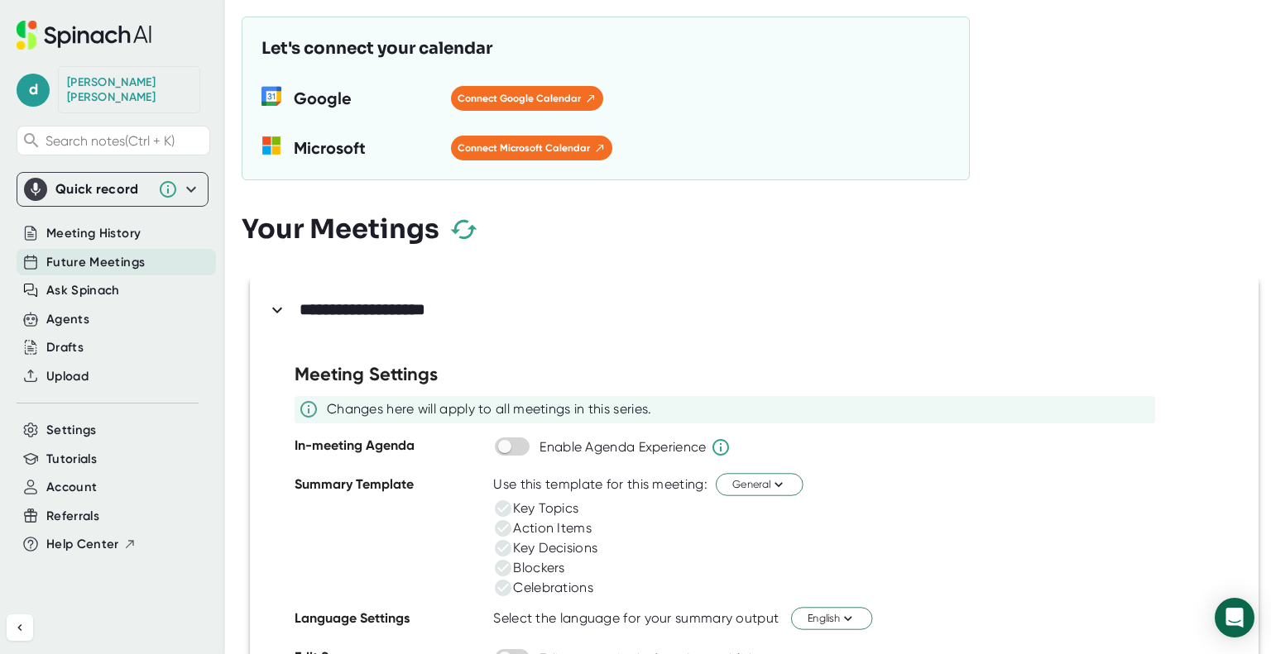
click at [575, 480] on div "Use this template for this meeting:" at bounding box center [600, 485] width 214 height 17
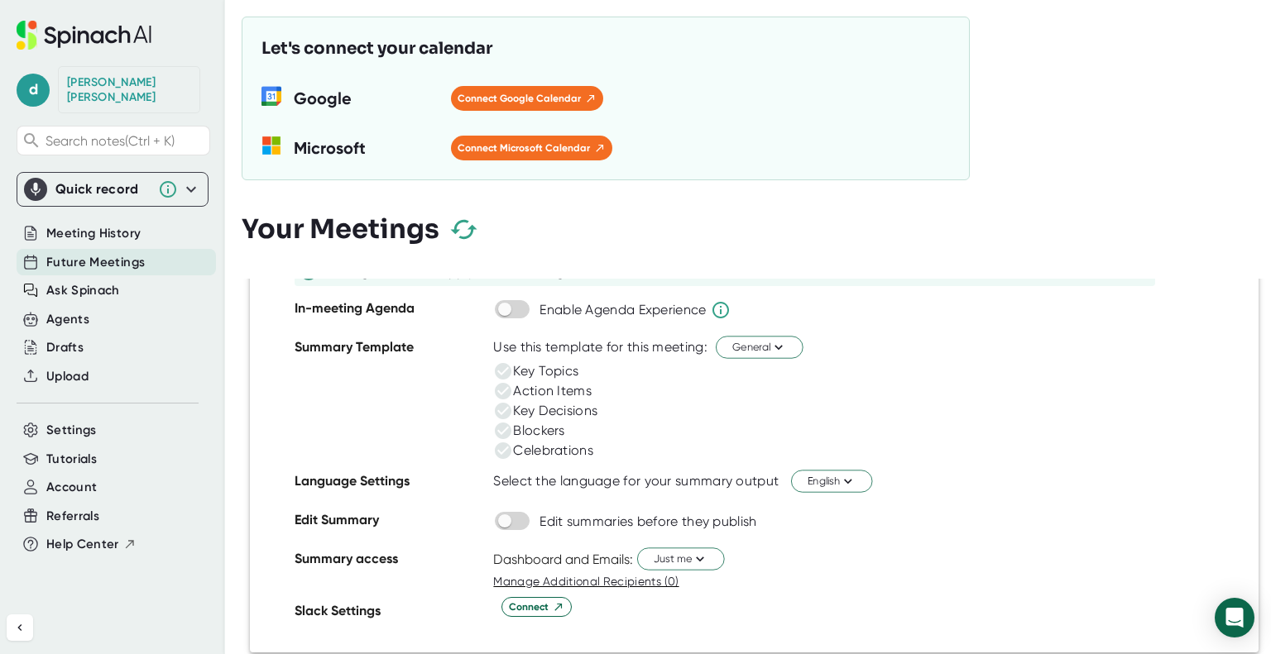
scroll to position [165, 0]
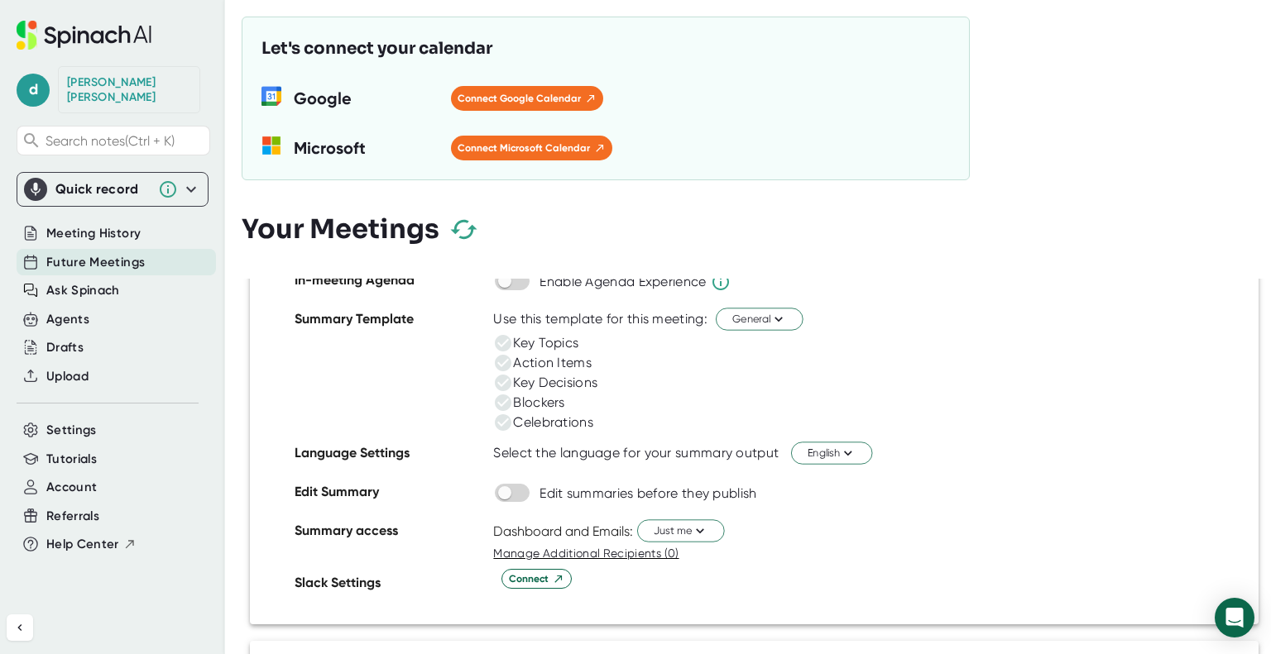
click at [566, 446] on div "Select the language for your summary output" at bounding box center [635, 453] width 285 height 17
click at [549, 519] on div "Dashboard and Emails: Just me" at bounding box center [867, 531] width 749 height 28
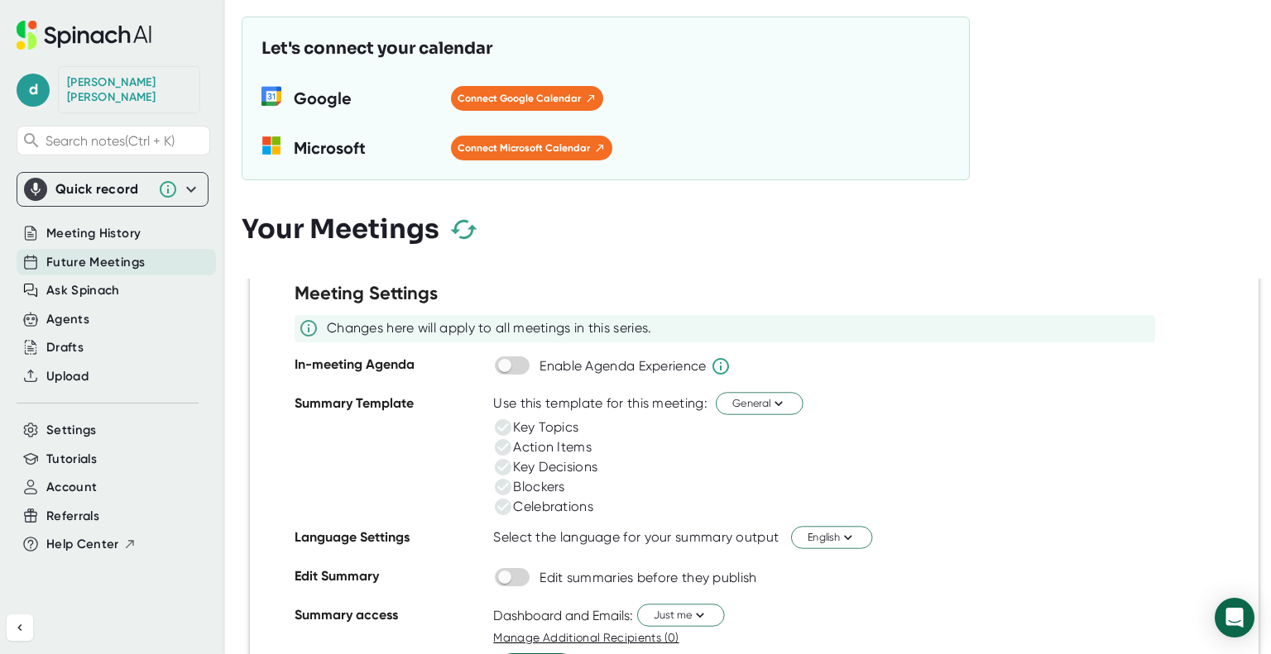
scroll to position [0, 0]
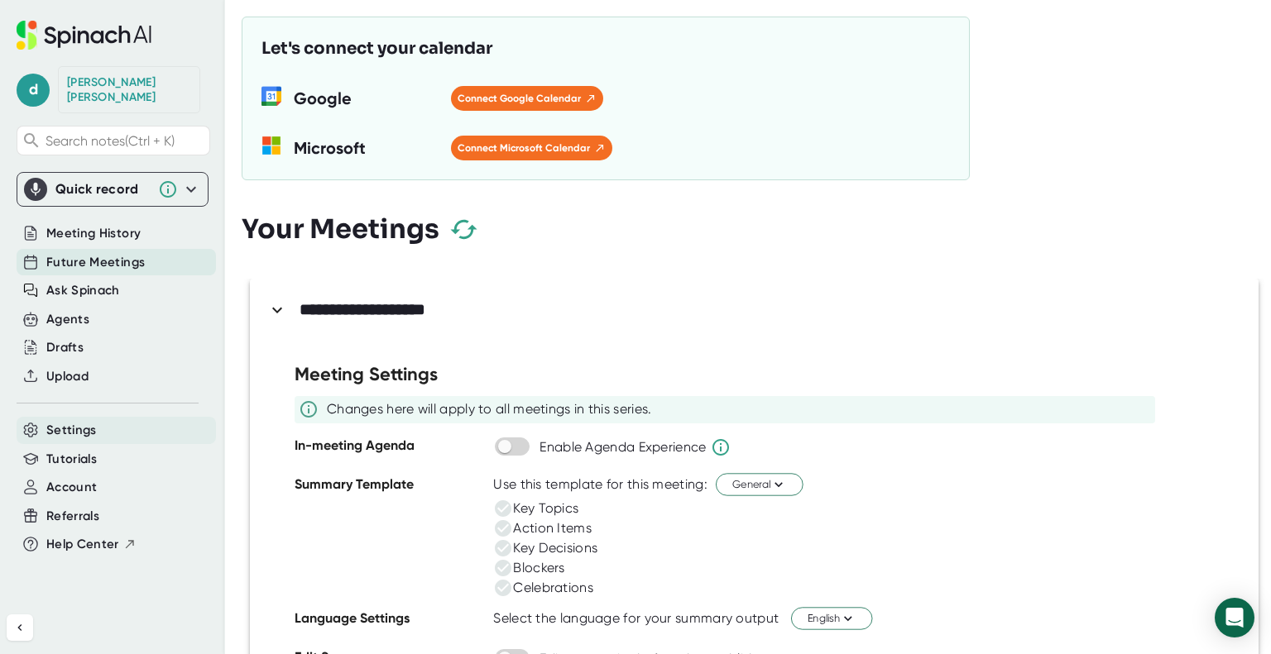
click at [71, 421] on span "Settings" at bounding box center [71, 430] width 50 height 19
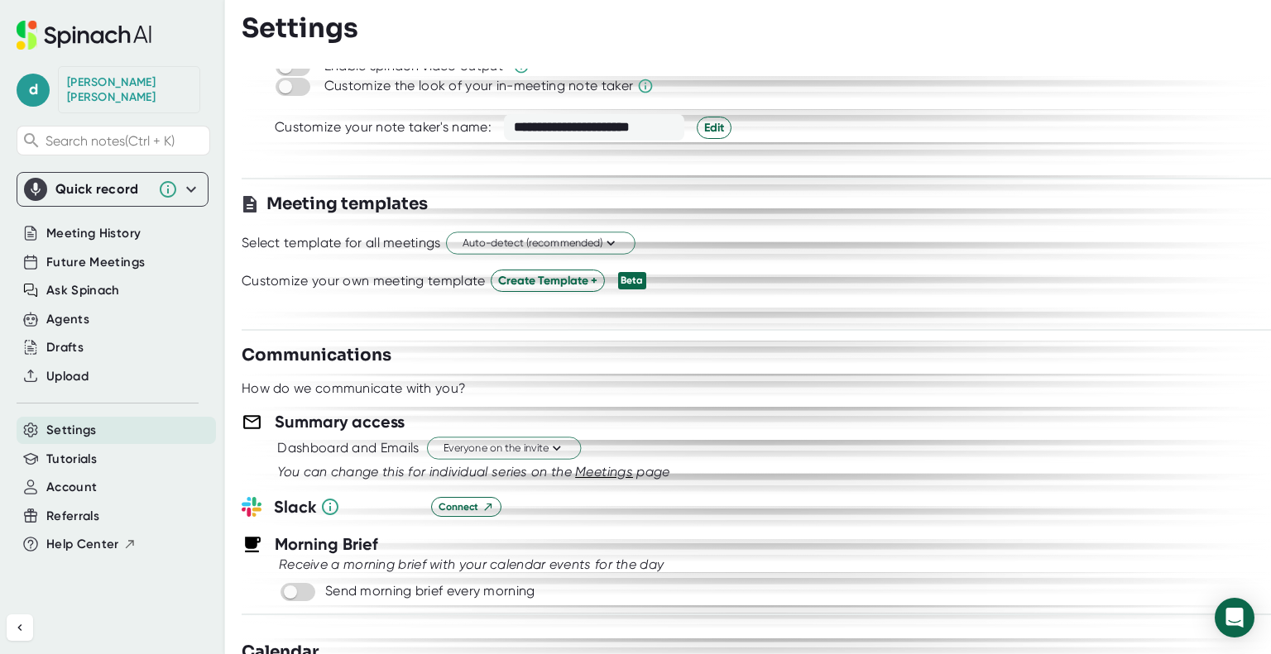
scroll to position [496, 0]
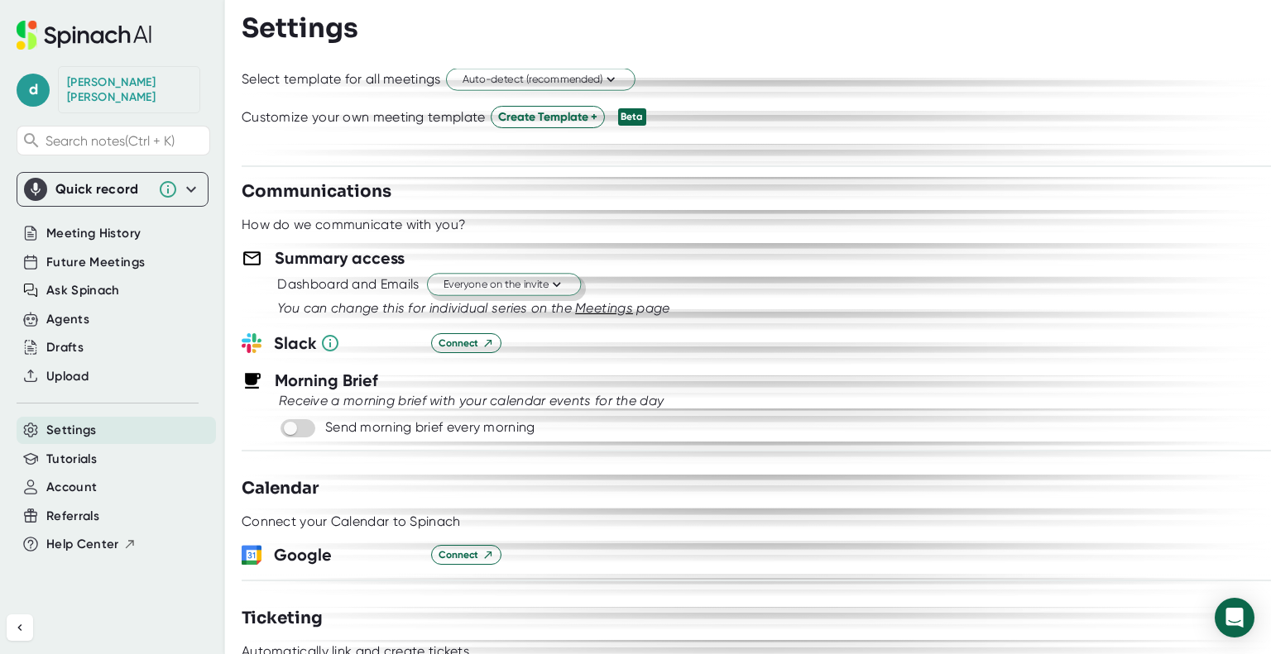
click at [565, 280] on icon at bounding box center [557, 285] width 16 height 16
click at [519, 336] on div "Just the Spinach Host" at bounding box center [486, 346] width 190 height 30
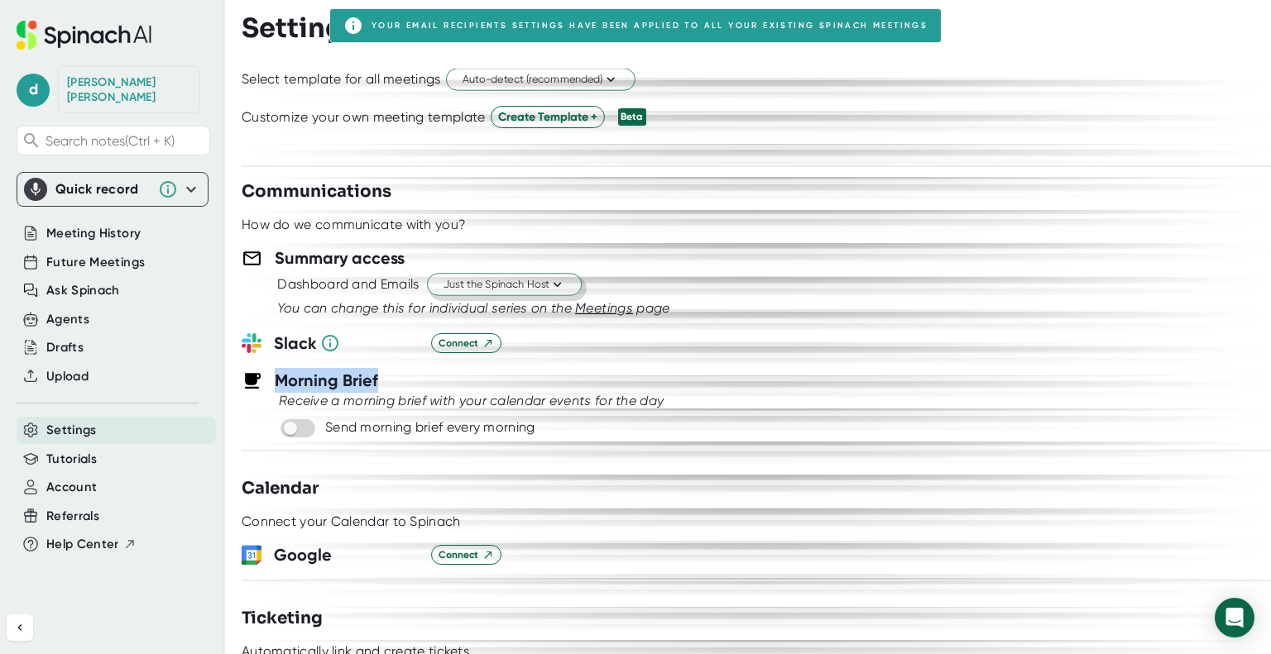
drag, startPoint x: 720, startPoint y: 366, endPoint x: 718, endPoint y: 355, distance: 10.9
click at [721, 363] on div "**********" at bounding box center [756, 362] width 1029 height 586
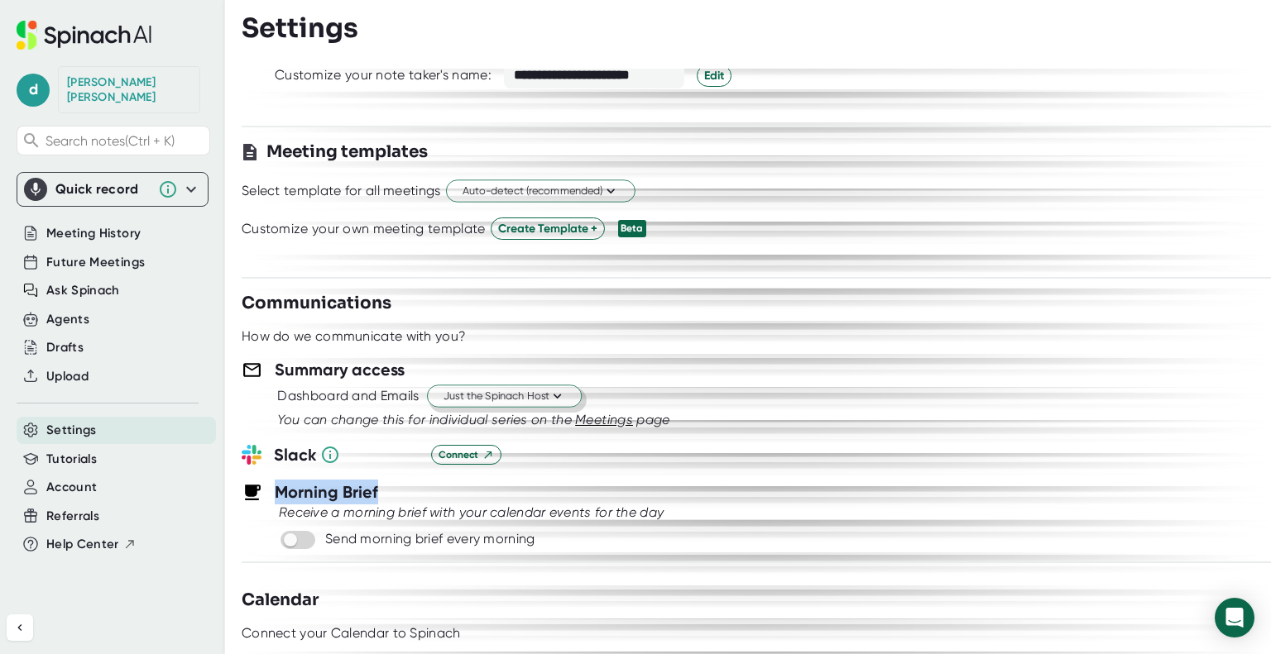
scroll to position [384, 0]
click at [986, 317] on div at bounding box center [756, 323] width 1029 height 12
click at [811, 330] on div "How do we communicate with you?" at bounding box center [756, 337] width 1029 height 17
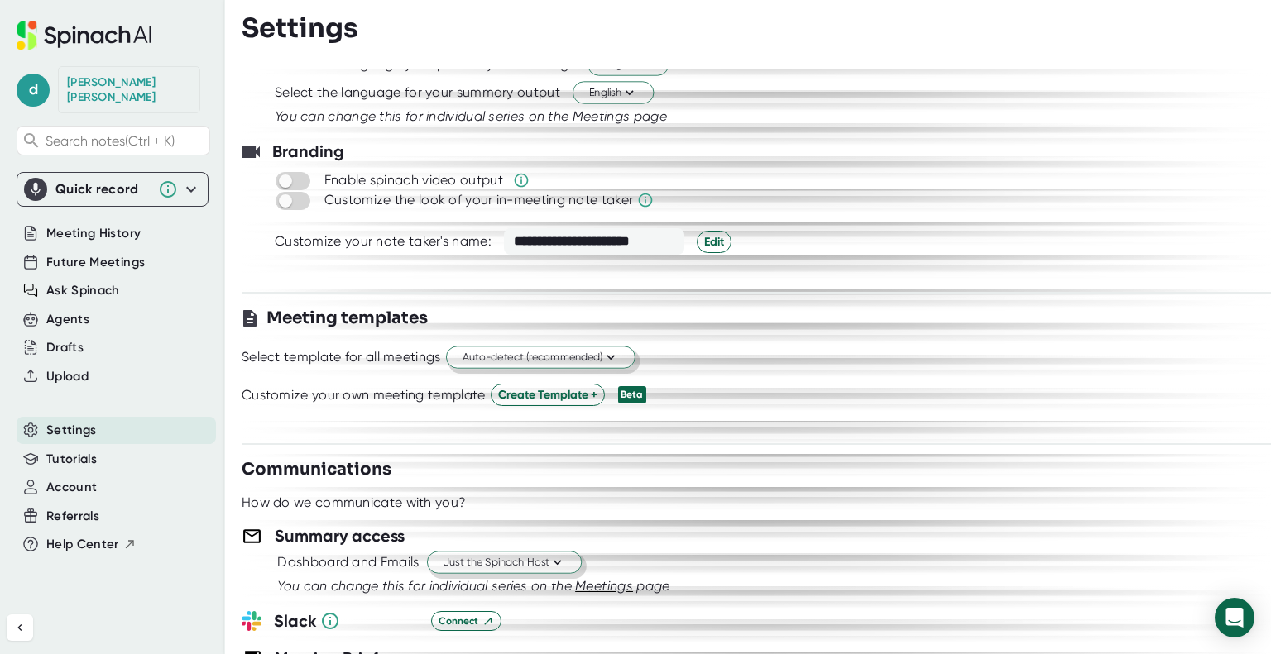
click at [620, 353] on button "Auto-detect (recommended)" at bounding box center [540, 358] width 189 height 22
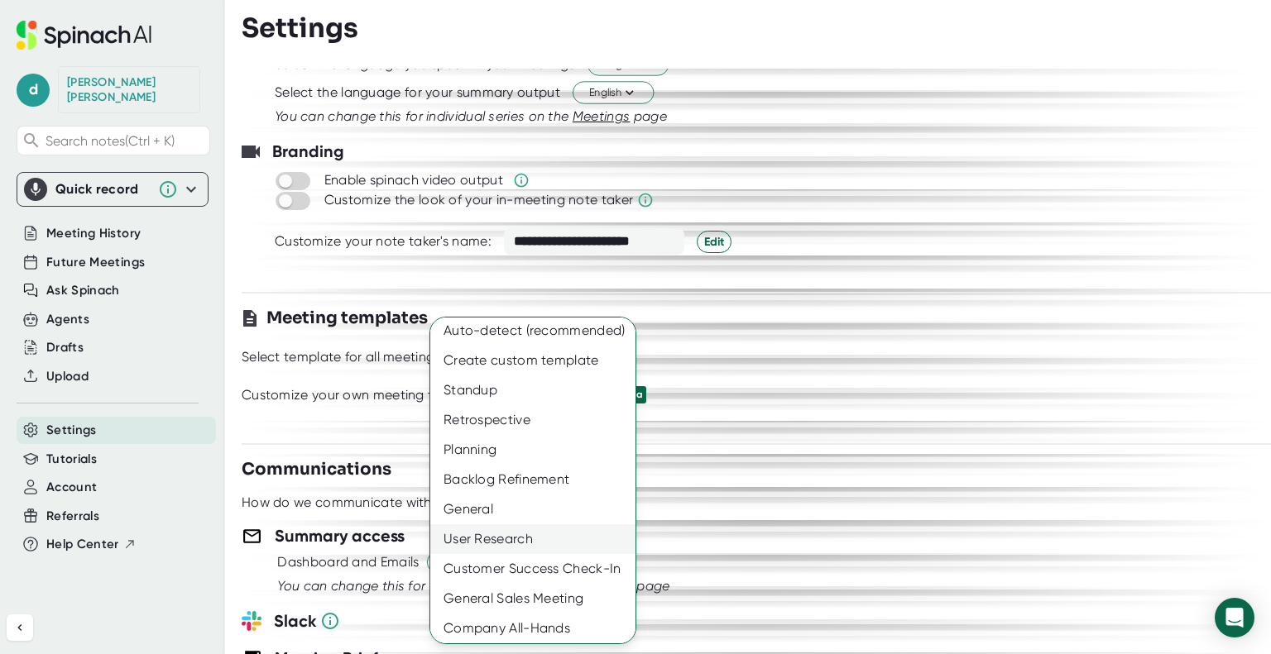
scroll to position [7, 0]
click at [549, 512] on div "General" at bounding box center [539, 507] width 218 height 30
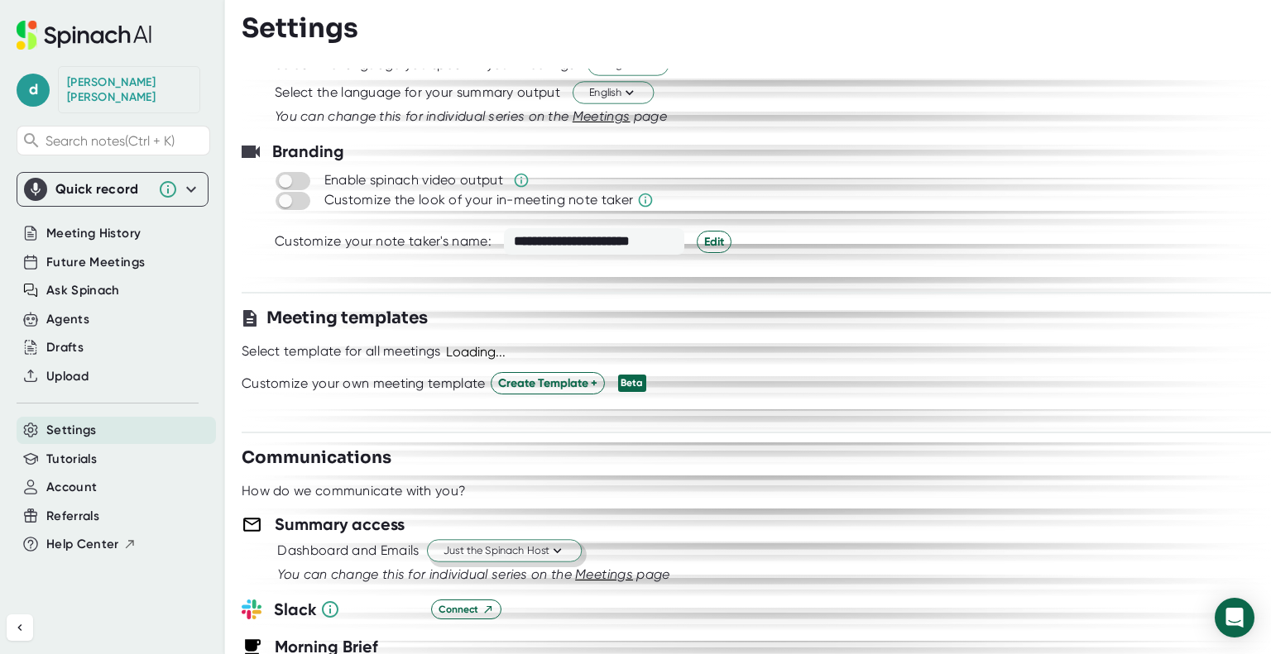
click at [780, 417] on div "**********" at bounding box center [756, 362] width 1029 height 586
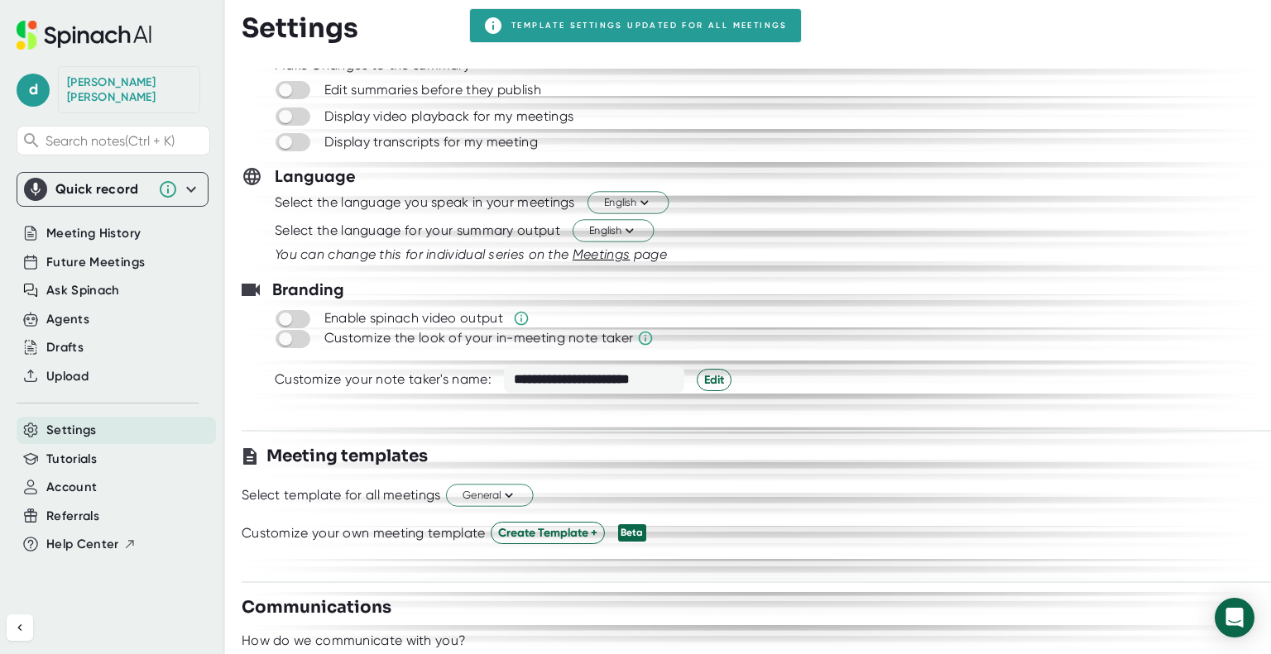
scroll to position [53, 0]
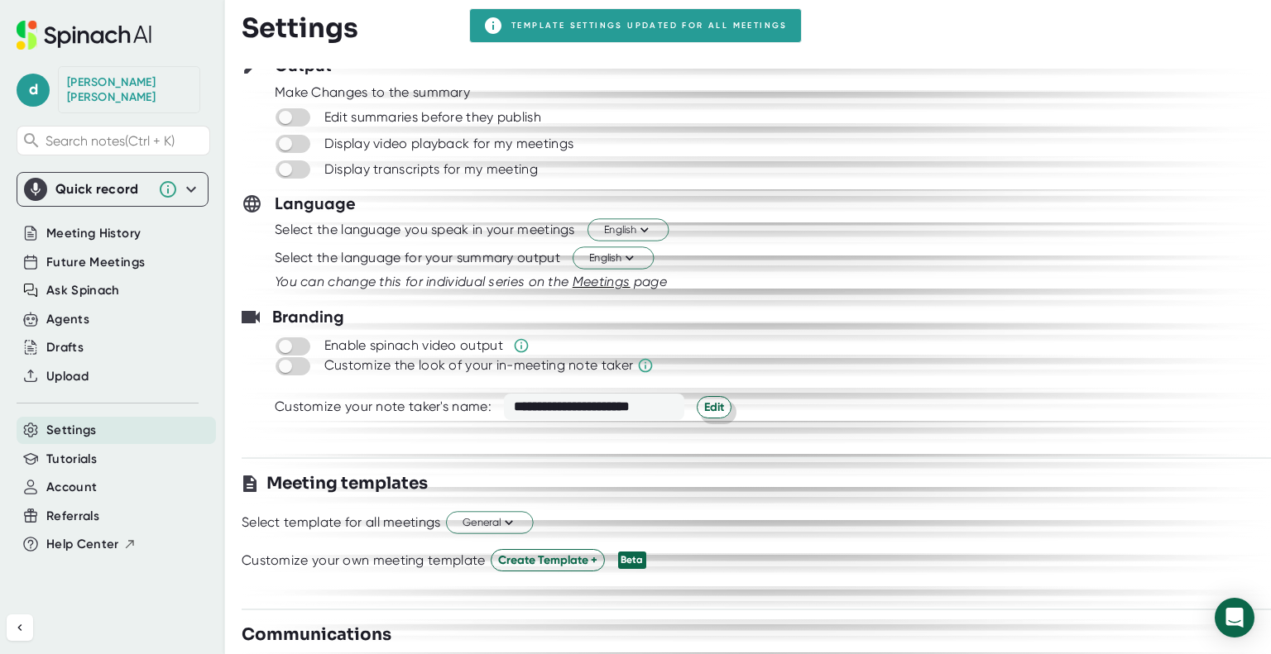
click at [713, 403] on span "Edit" at bounding box center [714, 407] width 20 height 17
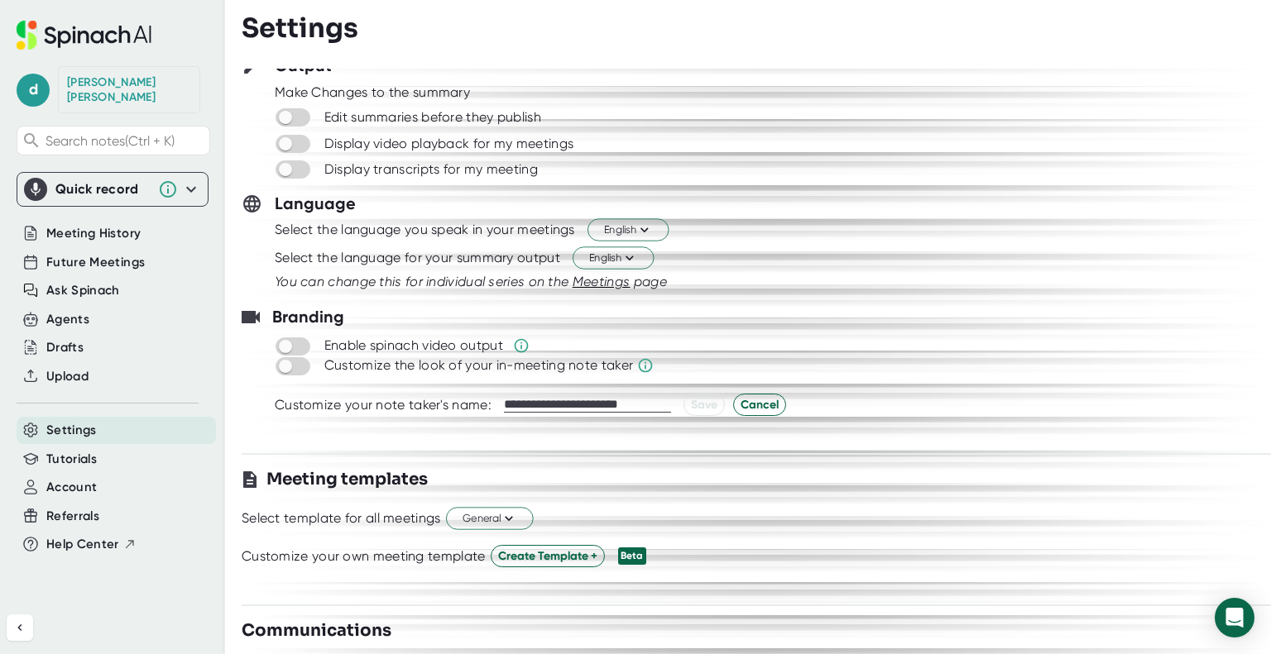
click at [590, 402] on input "**********" at bounding box center [587, 405] width 167 height 15
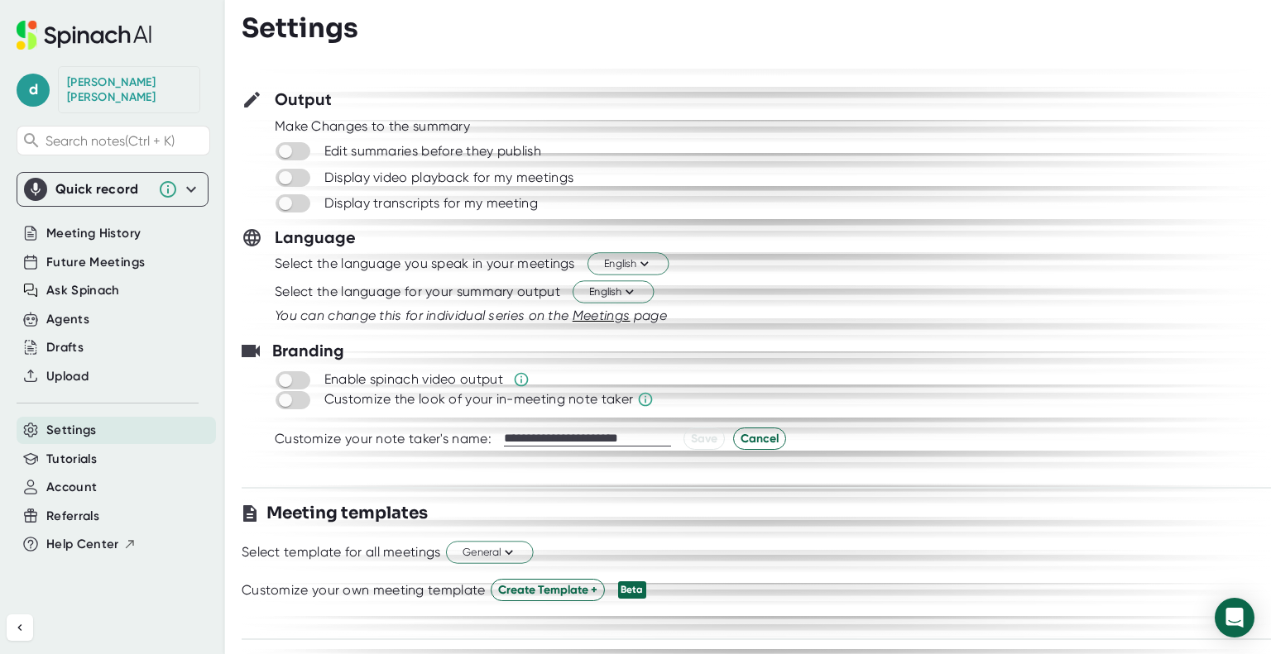
scroll to position [0, 0]
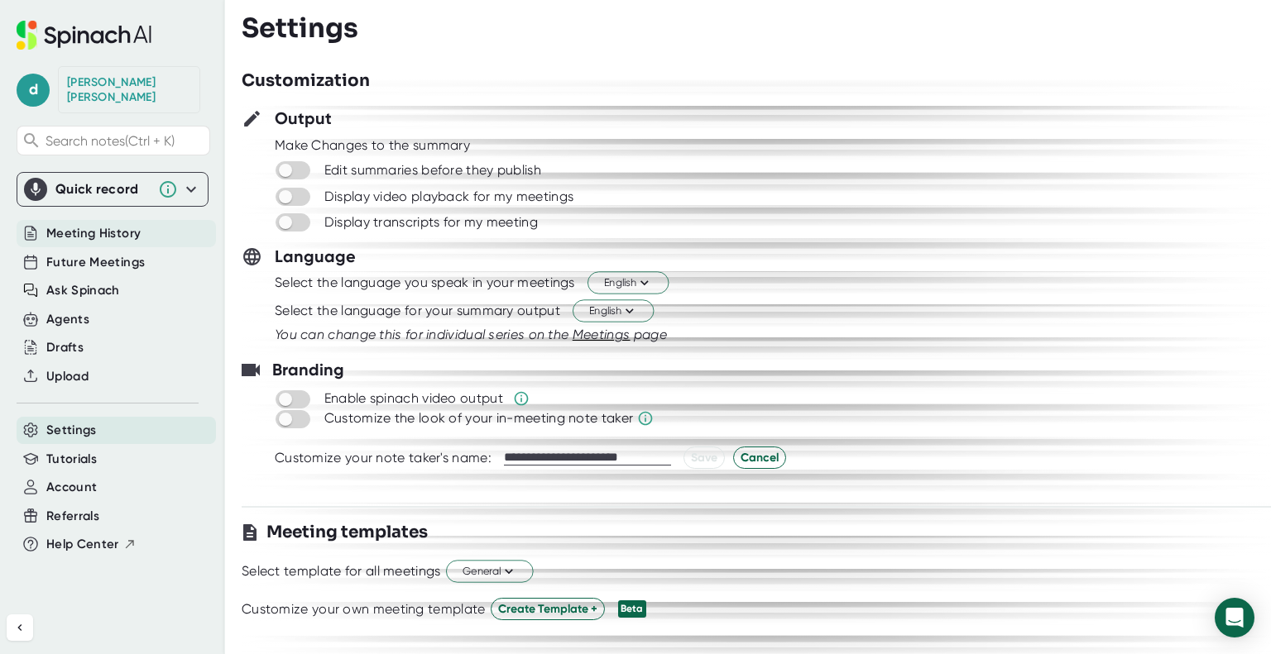
click at [86, 224] on span "Meeting History" at bounding box center [93, 233] width 94 height 19
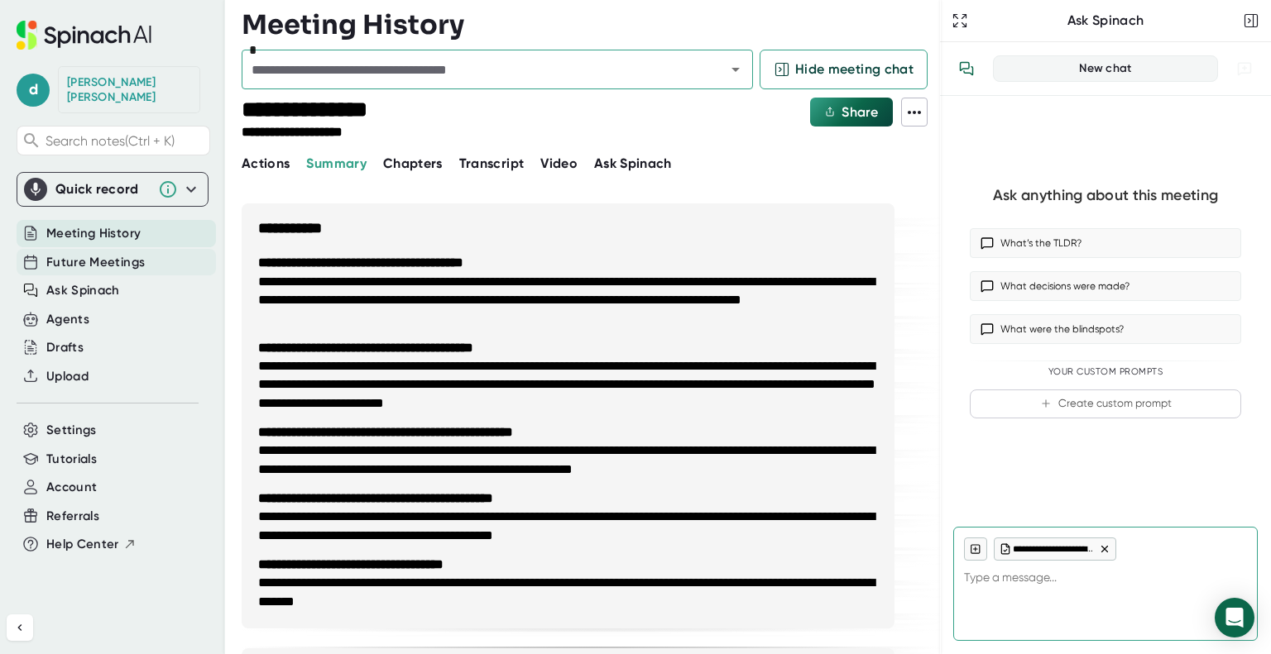
type textarea "x"
click at [84, 253] on span "Future Meetings" at bounding box center [95, 262] width 98 height 19
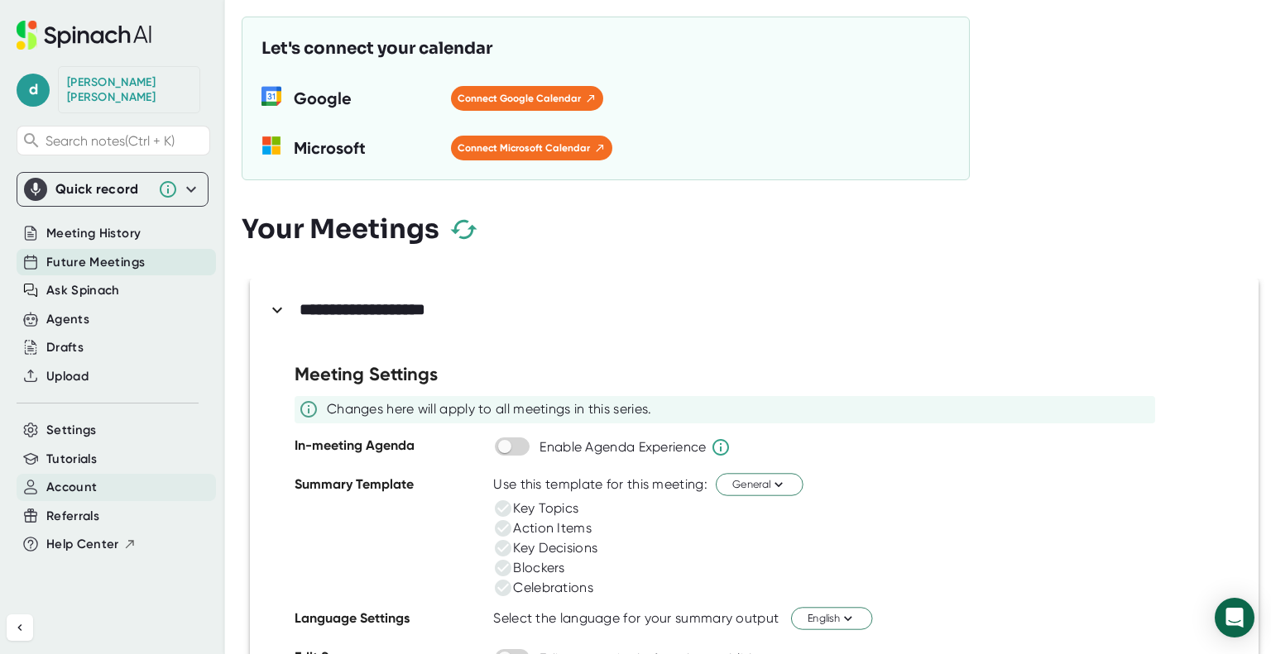
click at [89, 478] on span "Account" at bounding box center [71, 487] width 50 height 19
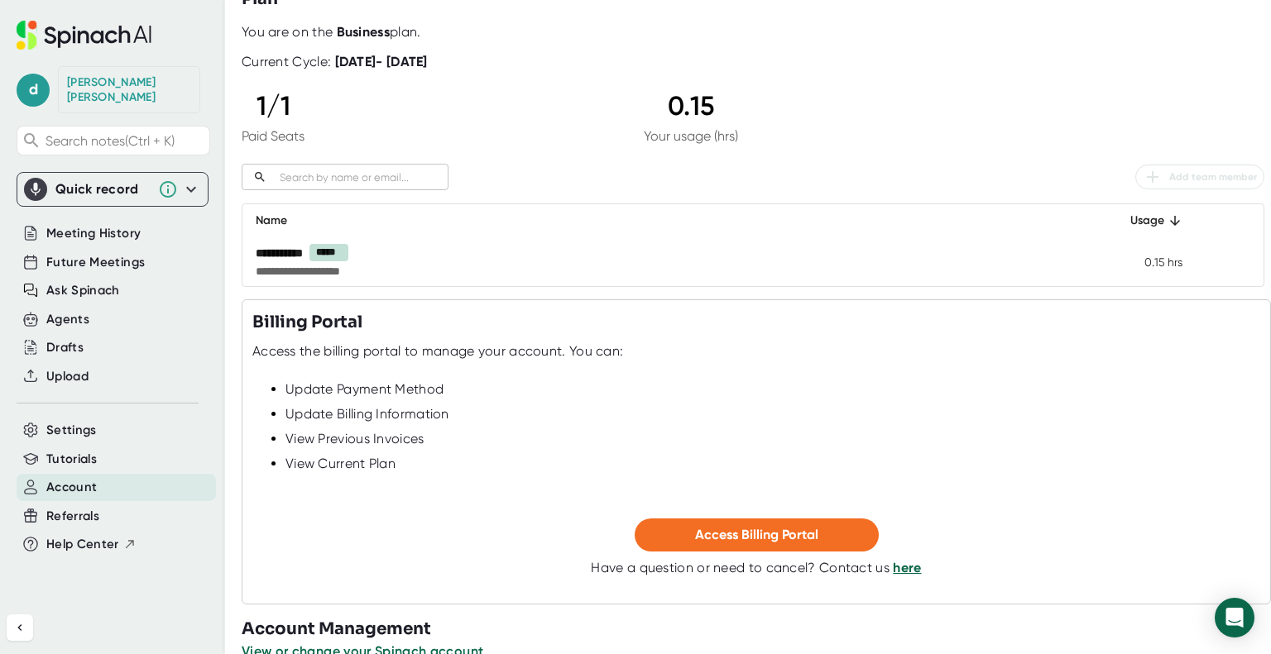
scroll to position [113, 0]
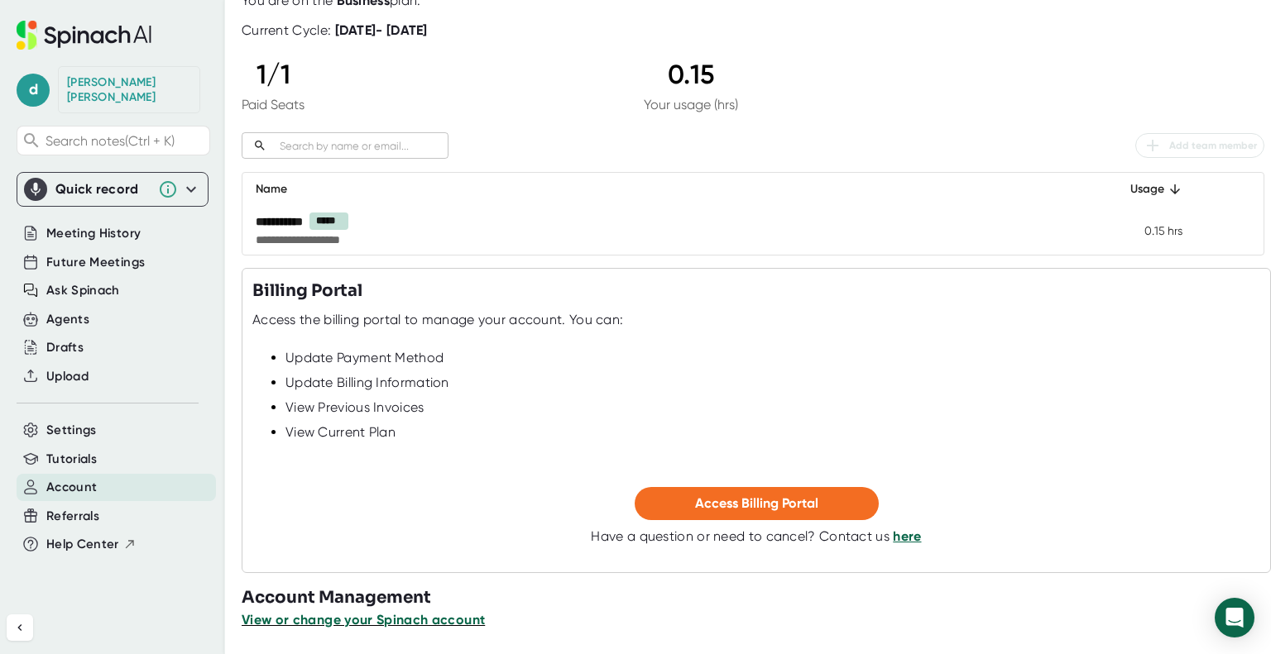
click at [319, 619] on span "View or change your Spinach account" at bounding box center [363, 620] width 243 height 16
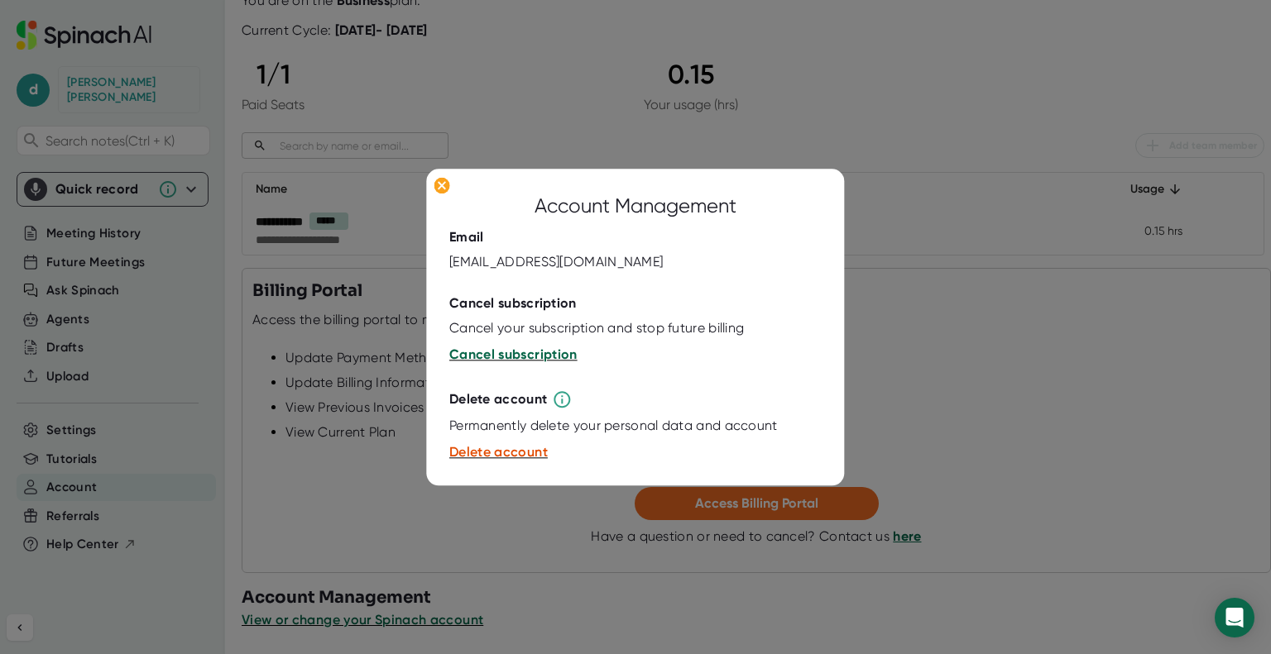
click at [507, 357] on span "Cancel subscription" at bounding box center [513, 355] width 128 height 16
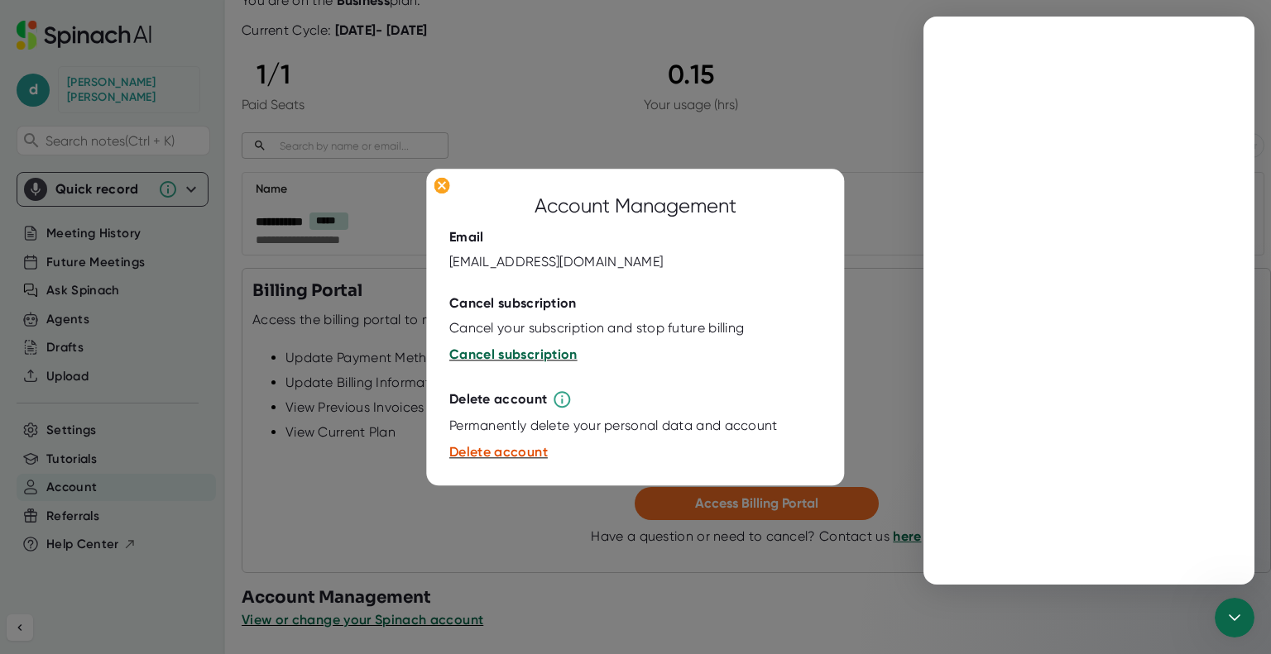
scroll to position [0, 0]
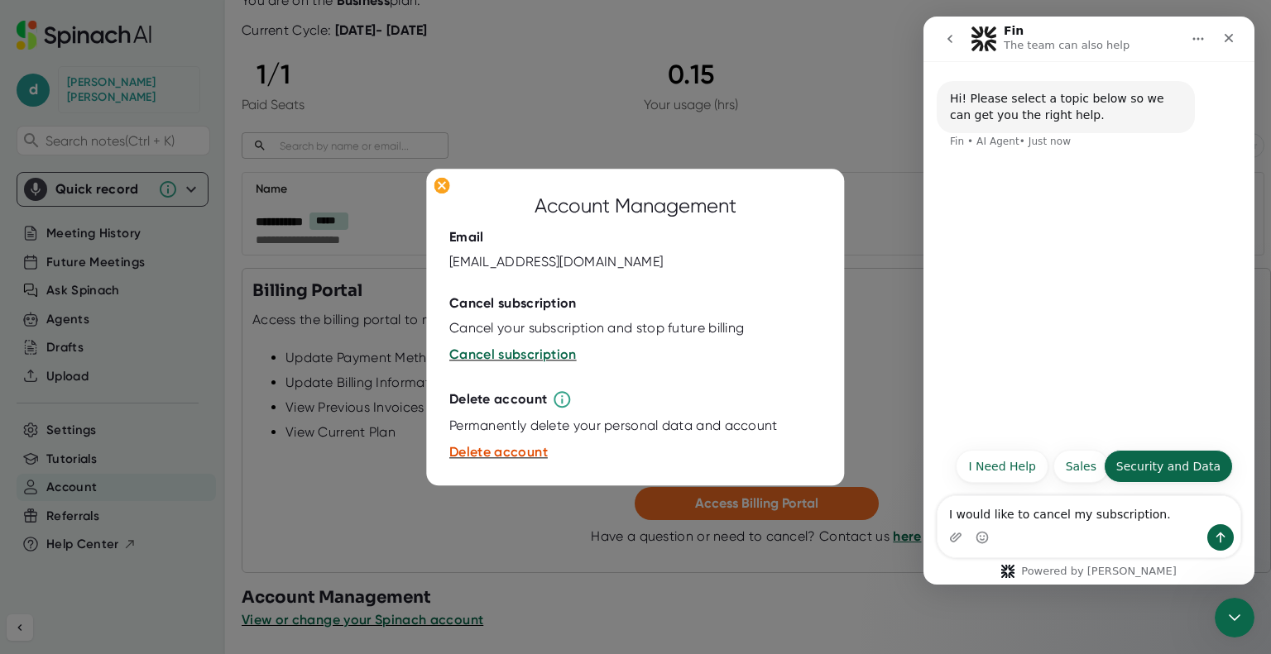
click at [1163, 467] on button "Security and Data" at bounding box center [1168, 466] width 129 height 33
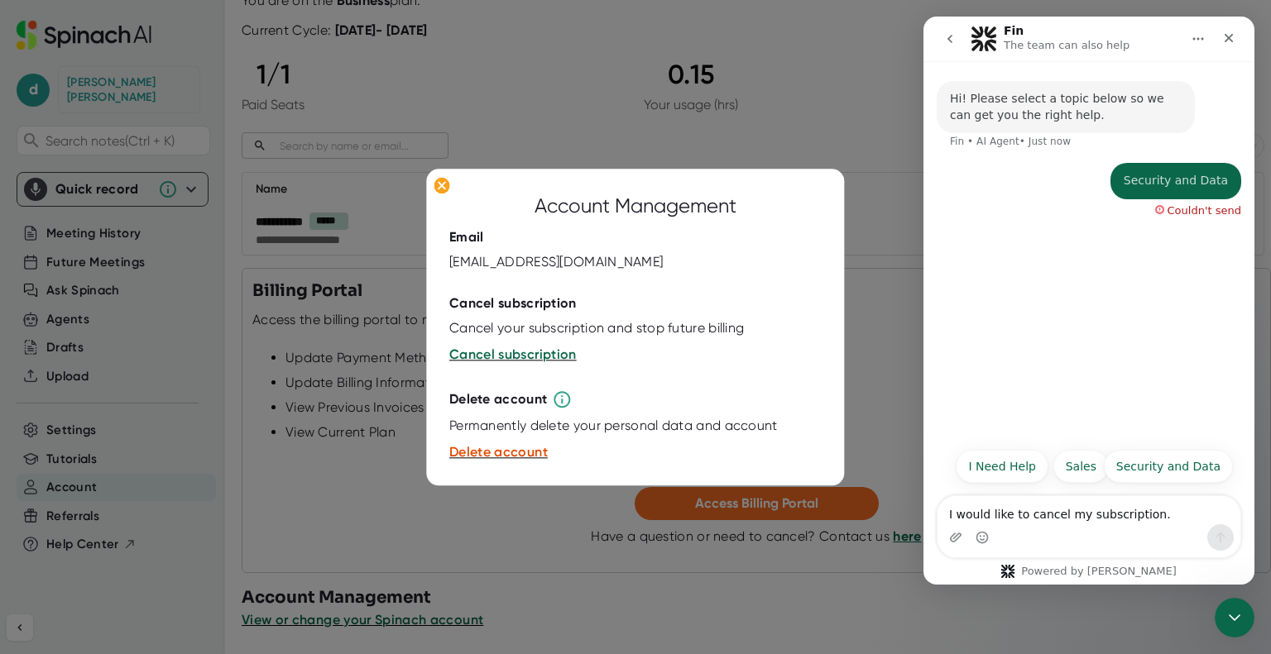
click at [1166, 539] on div "Intercom messenger" at bounding box center [1088, 538] width 303 height 26
click at [436, 184] on ellipse at bounding box center [442, 185] width 16 height 17
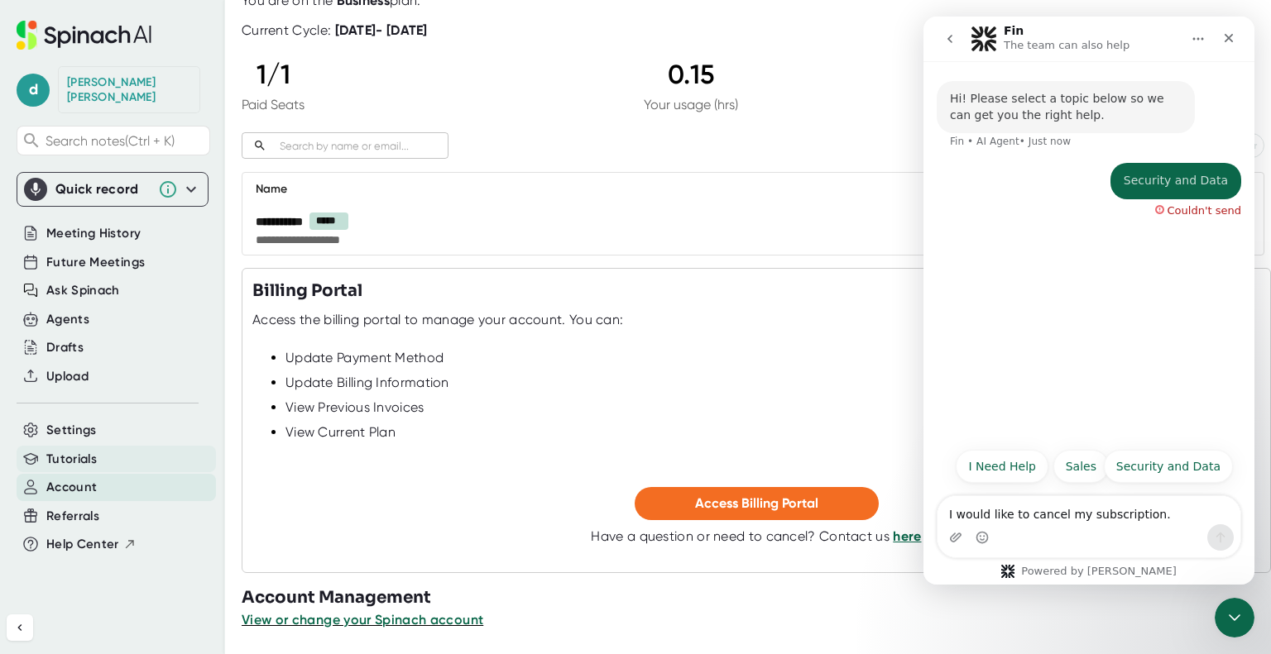
click at [66, 450] on span "Tutorials" at bounding box center [71, 459] width 50 height 19
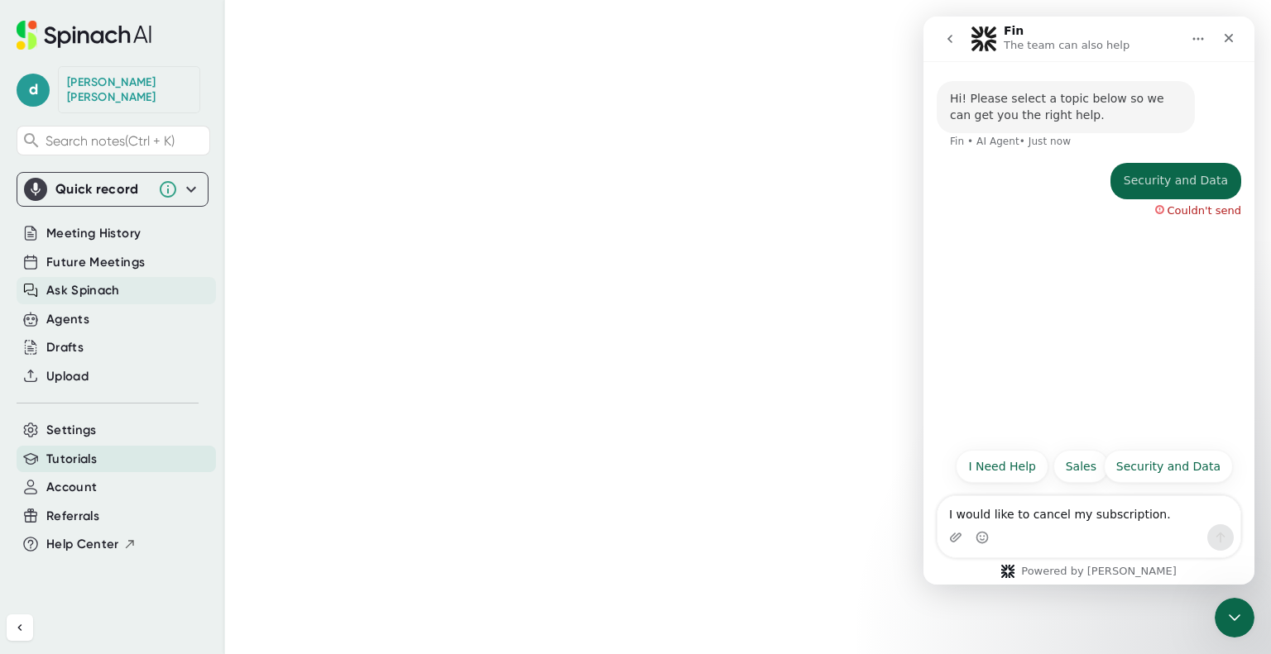
click at [67, 281] on span "Ask Spinach" at bounding box center [83, 290] width 74 height 19
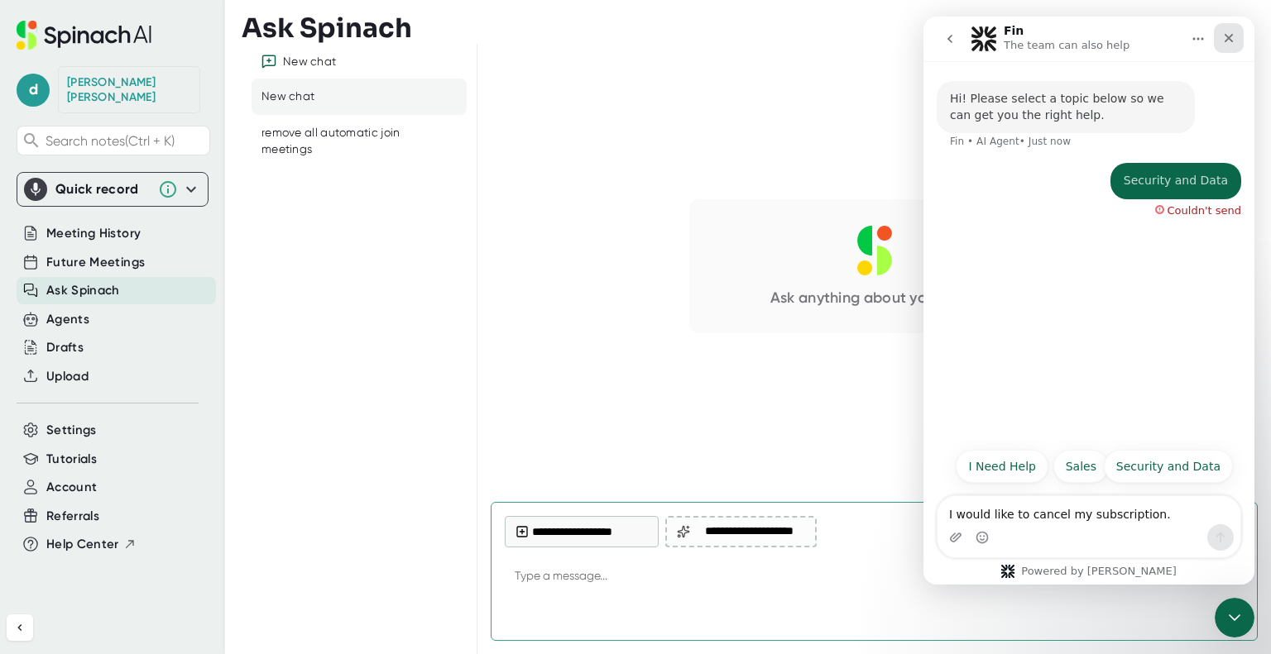
click at [1222, 36] on icon "Close" at bounding box center [1228, 37] width 13 height 13
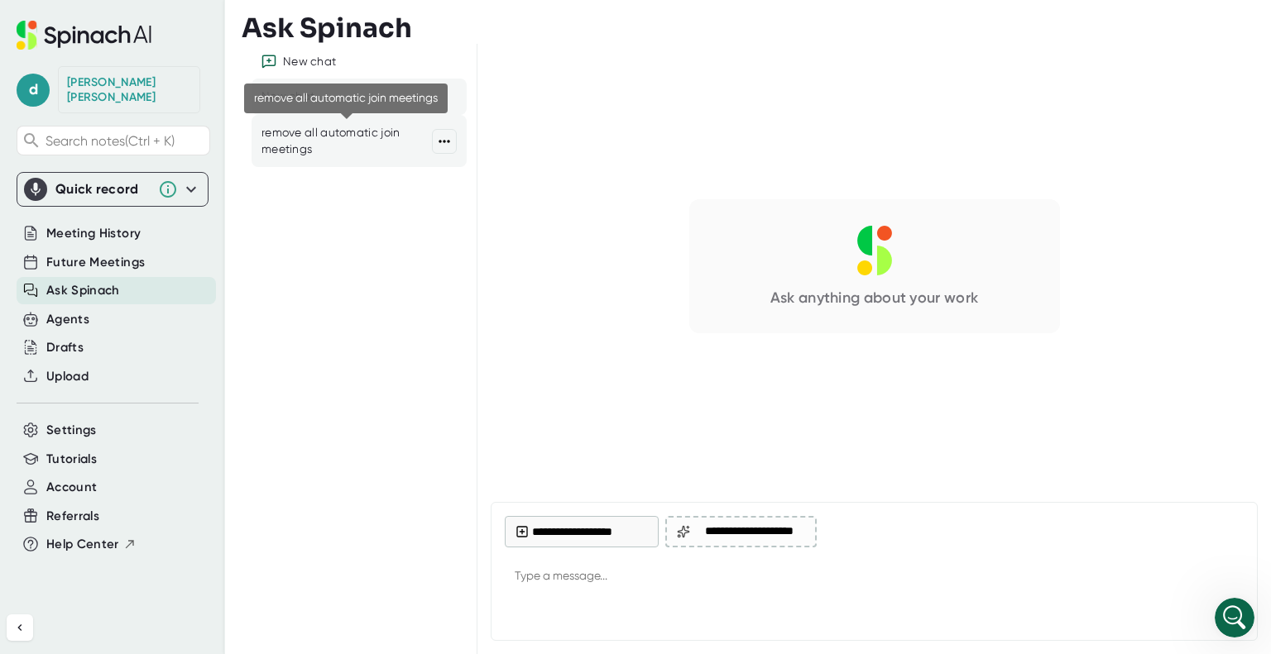
click at [354, 145] on div "remove all automatic join meetings" at bounding box center [346, 141] width 170 height 32
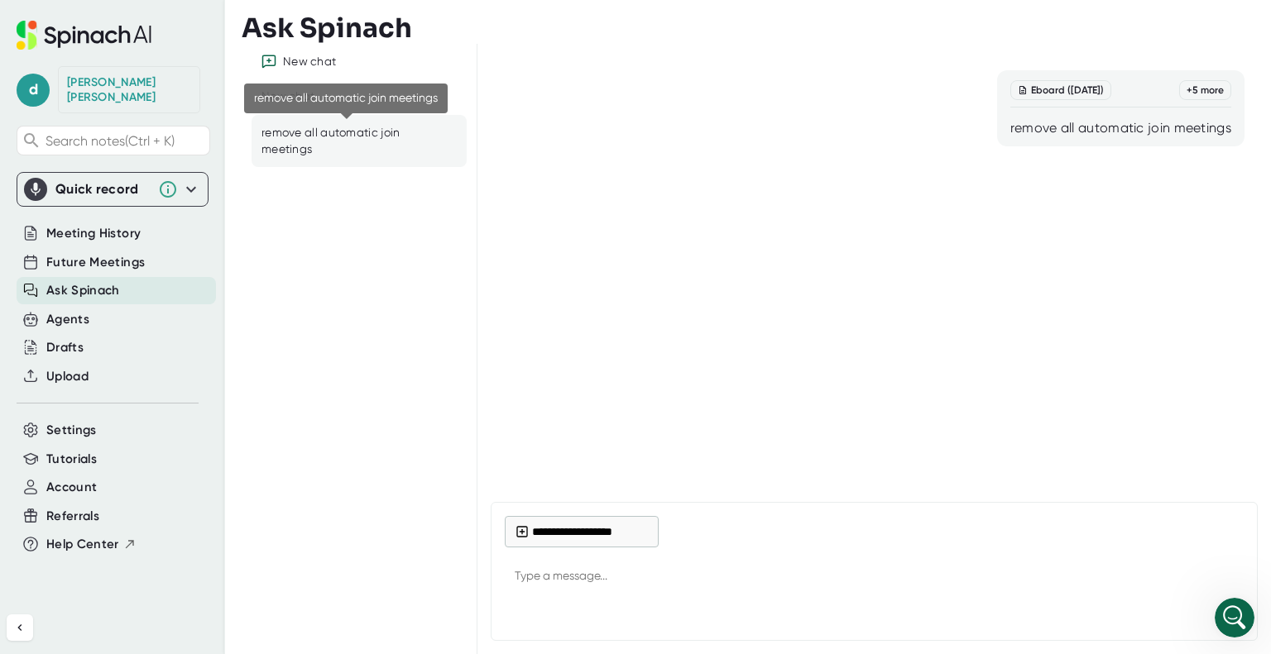
drag, startPoint x: 281, startPoint y: 135, endPoint x: 505, endPoint y: 127, distance: 223.5
click at [546, 114] on div "Eboard (Thu, May 22nd) + 5 more remove all automatic join meetings" at bounding box center [874, 108] width 740 height 76
click at [443, 141] on icon at bounding box center [443, 141] width 11 height 2
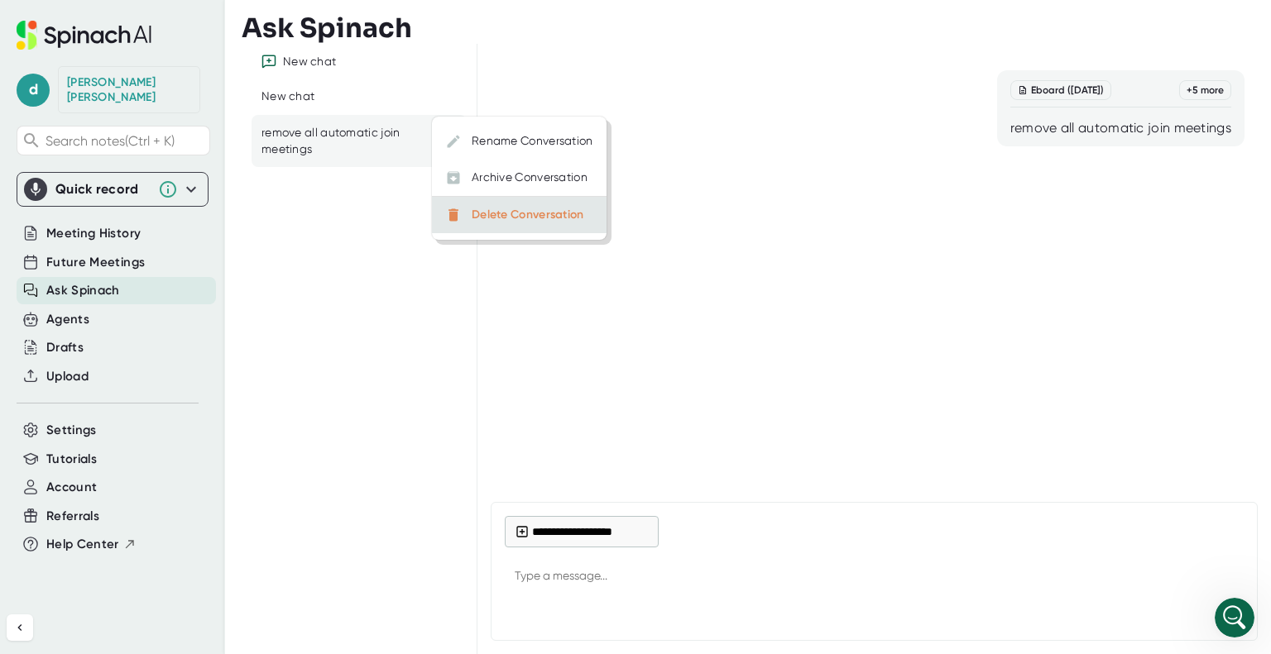
click at [475, 217] on div "Delete Conversation" at bounding box center [528, 215] width 113 height 15
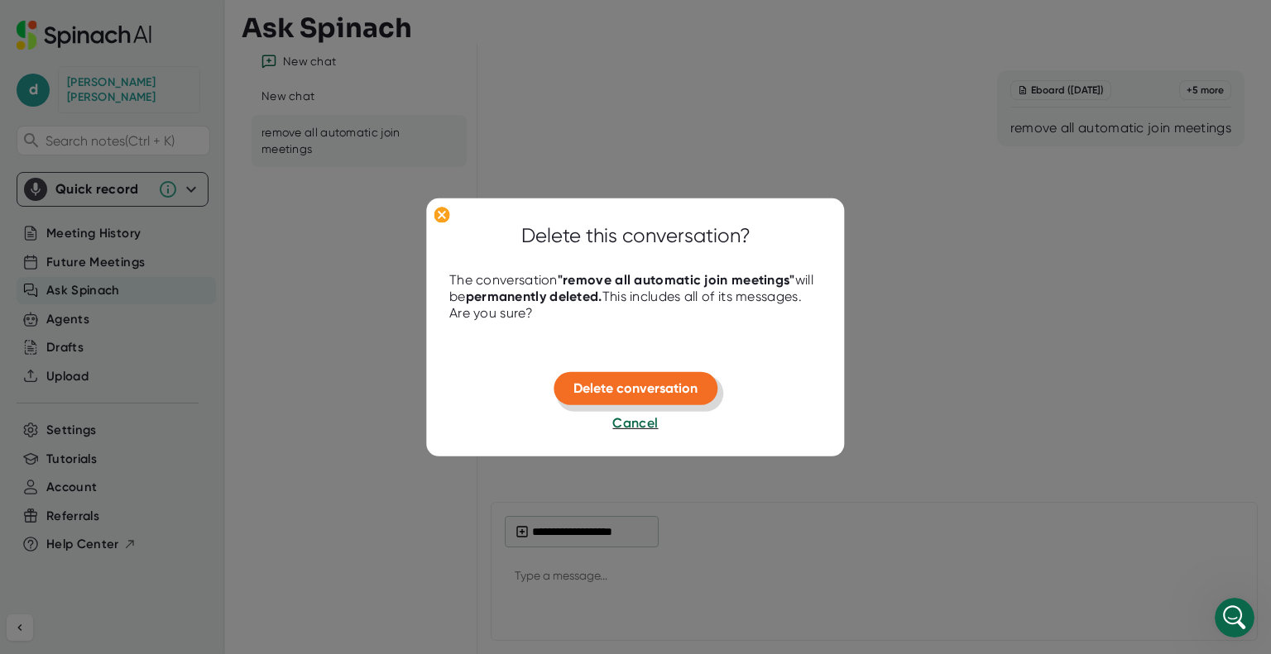
click at [639, 393] on span "Delete conversation" at bounding box center [635, 389] width 124 height 16
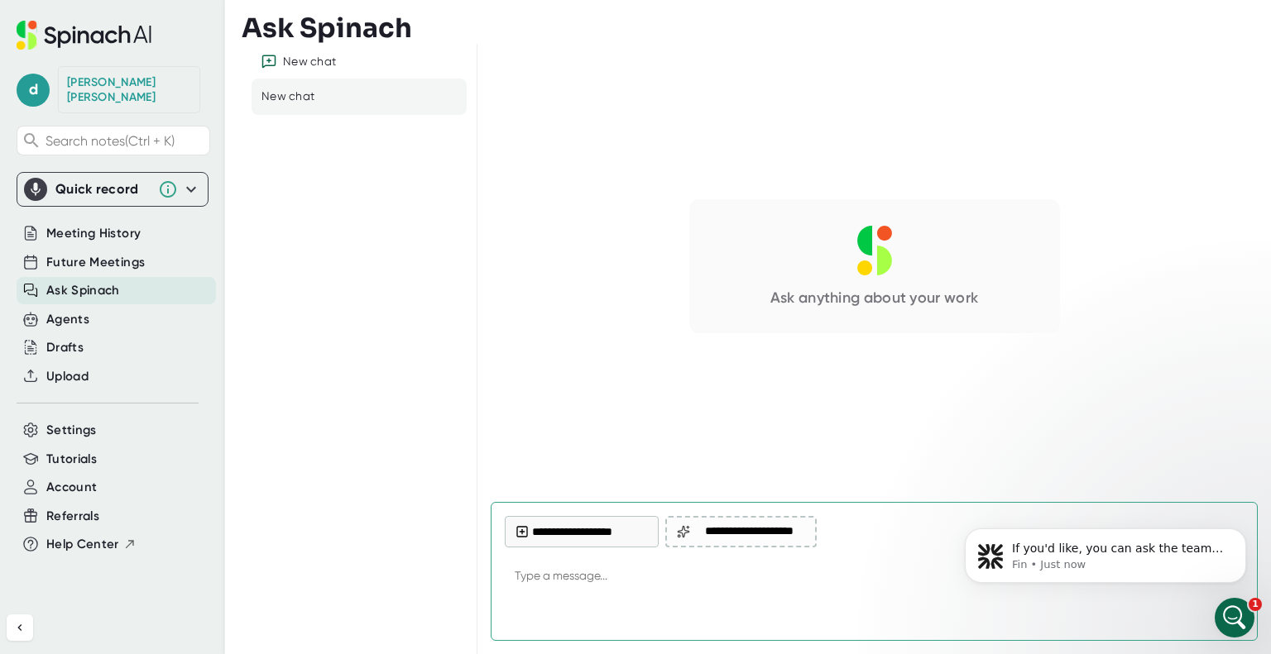
type textarea "x"
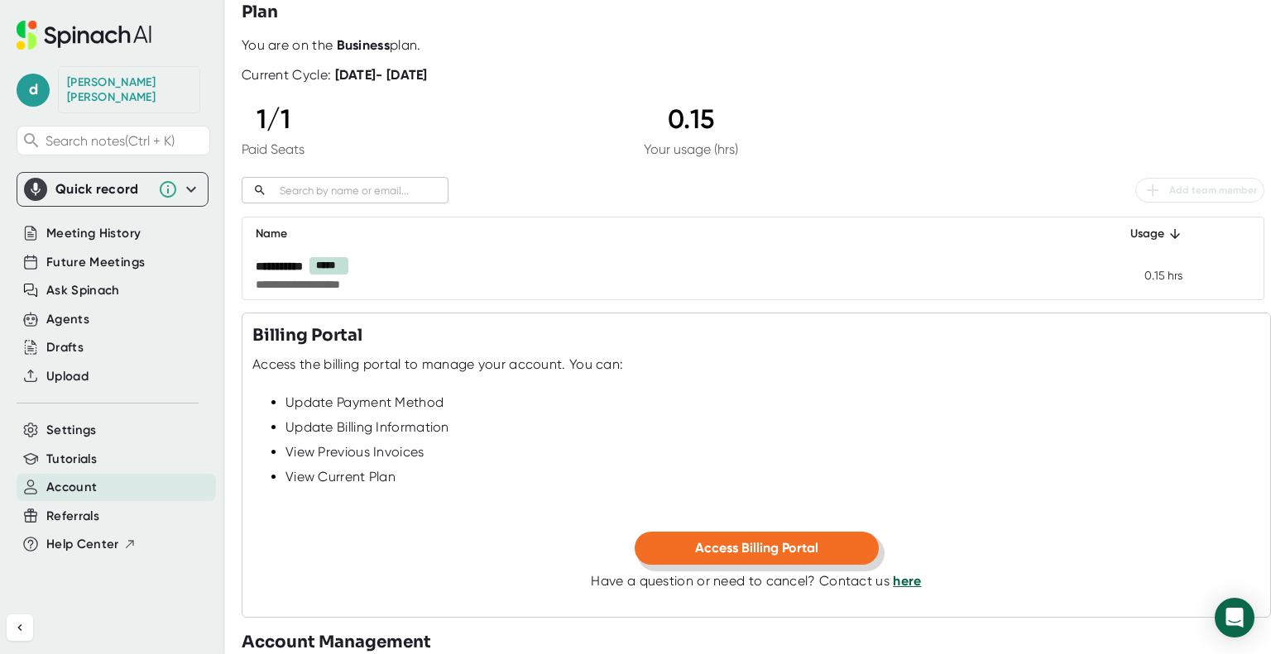
scroll to position [113, 0]
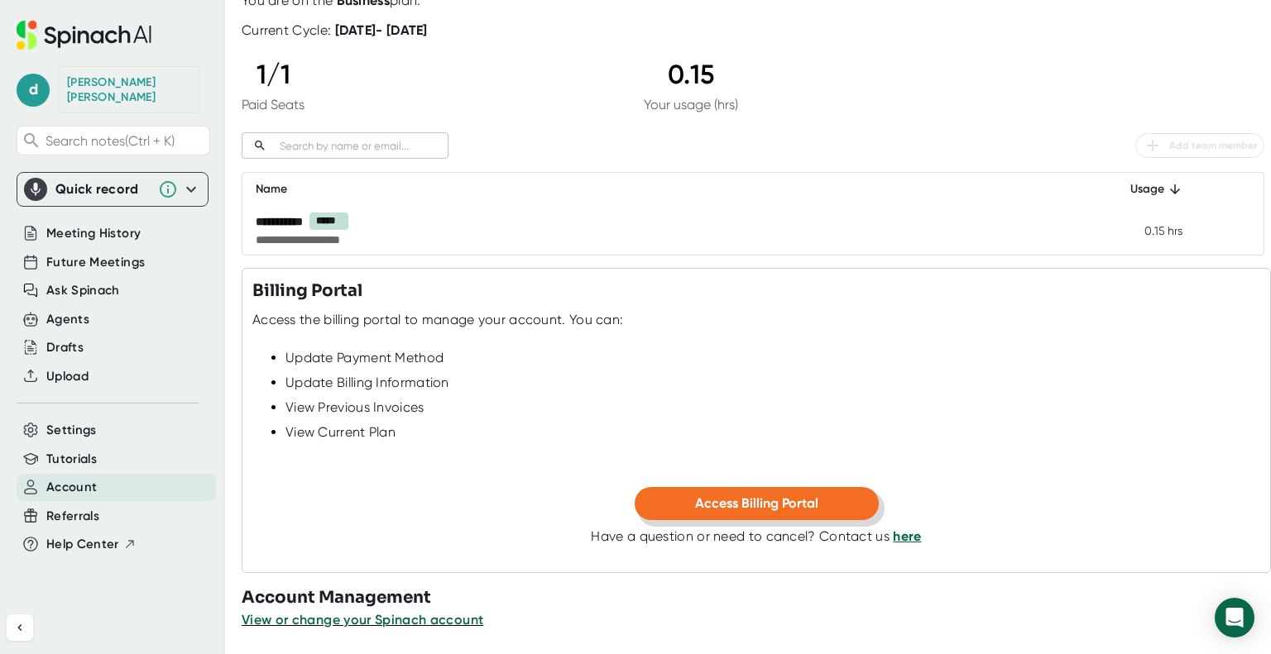
click at [721, 506] on span "Access Billing Portal" at bounding box center [756, 504] width 123 height 16
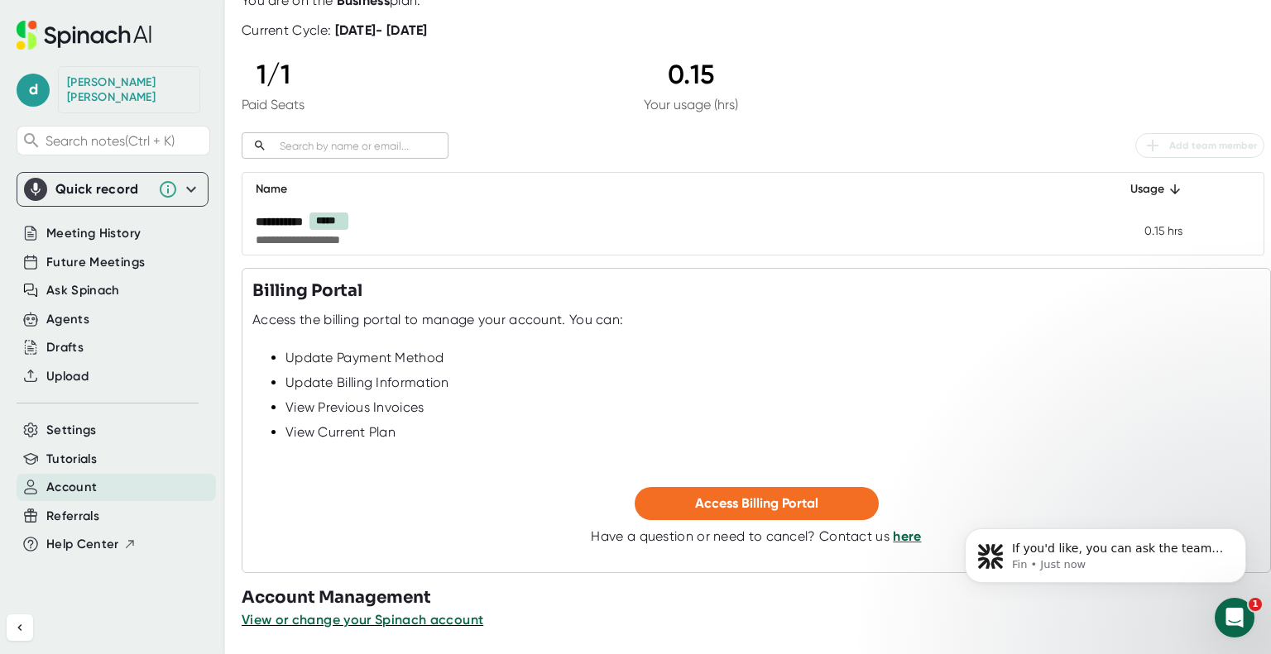
scroll to position [0, 0]
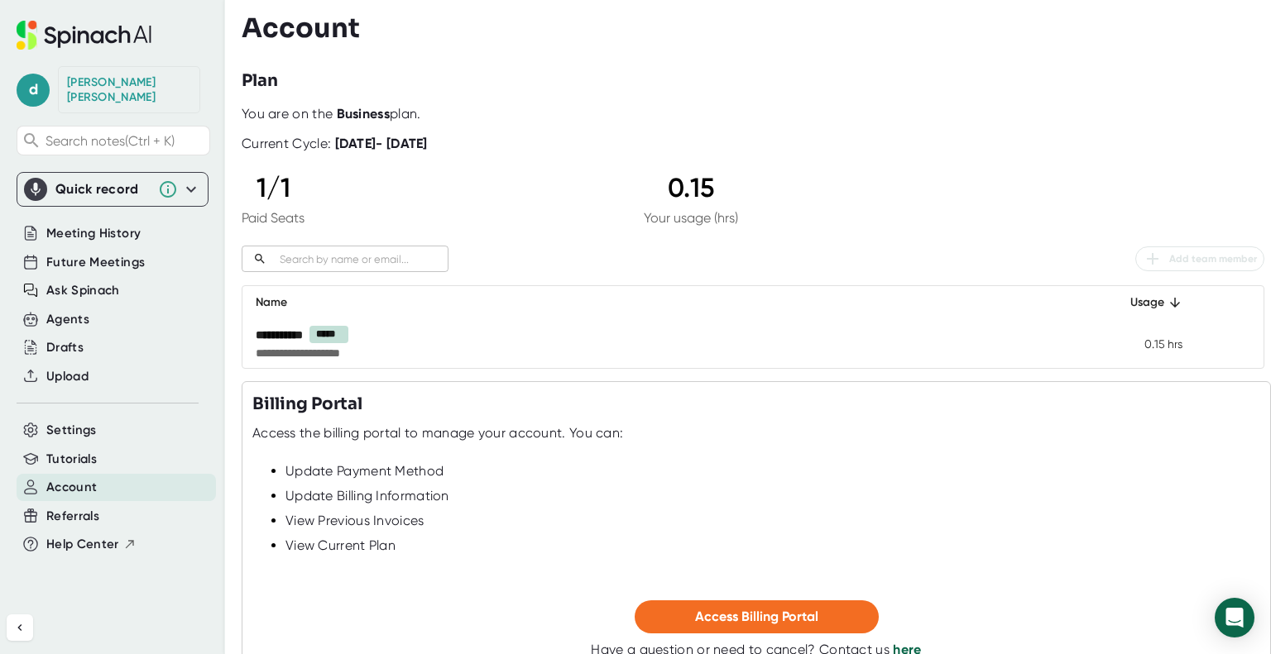
click at [103, 69] on div "[PERSON_NAME]" at bounding box center [129, 89] width 142 height 47
click at [104, 89] on div "[PERSON_NAME]" at bounding box center [129, 89] width 124 height 29
click at [94, 85] on div "[PERSON_NAME]" at bounding box center [129, 89] width 124 height 29
click at [30, 76] on span "d" at bounding box center [33, 90] width 33 height 33
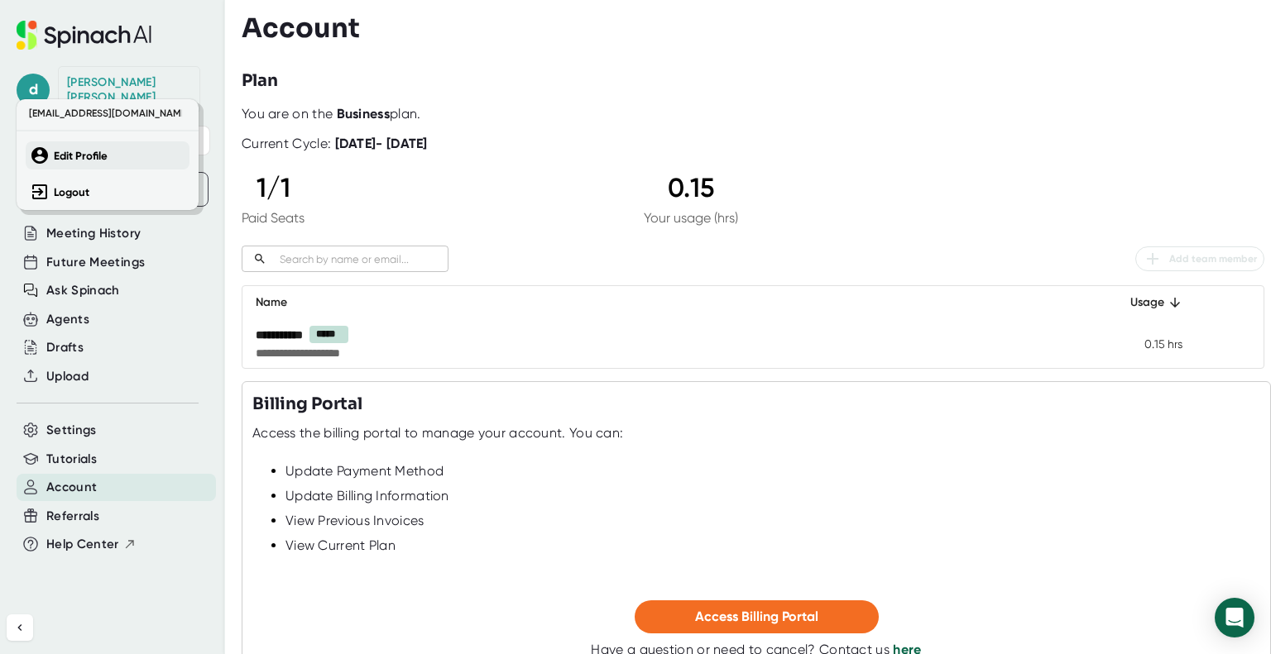
click at [73, 154] on b "Edit Profile" at bounding box center [81, 156] width 54 height 14
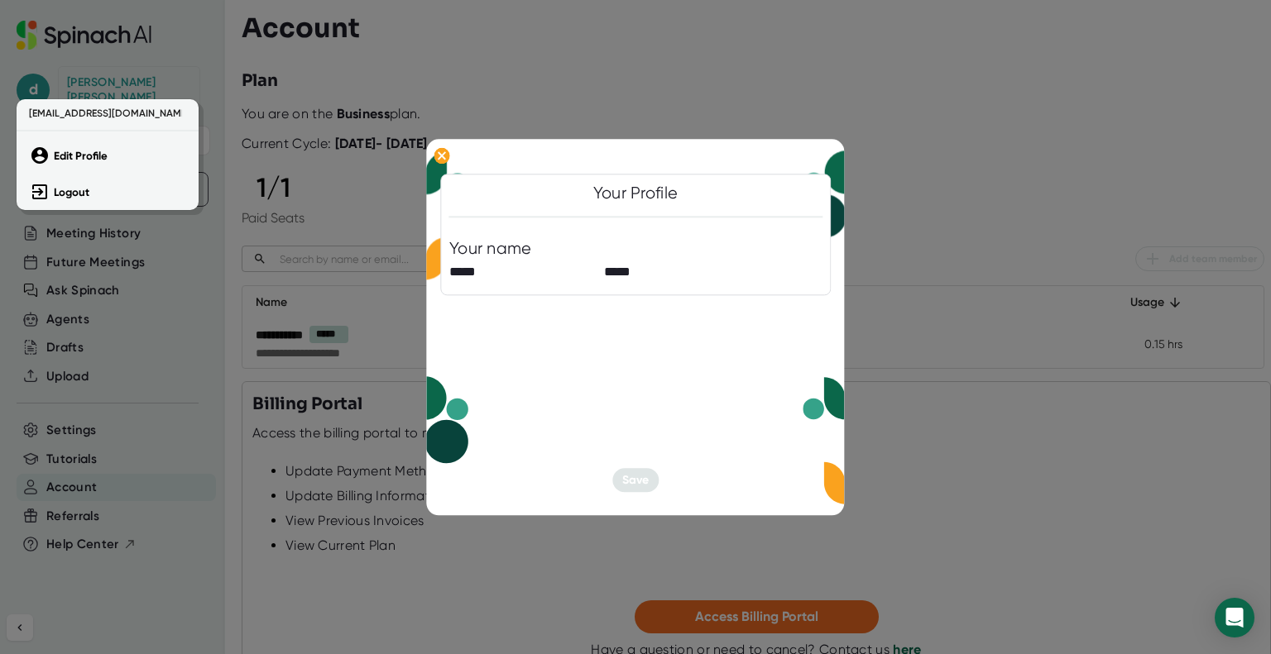
click at [1127, 198] on div at bounding box center [635, 327] width 1271 height 654
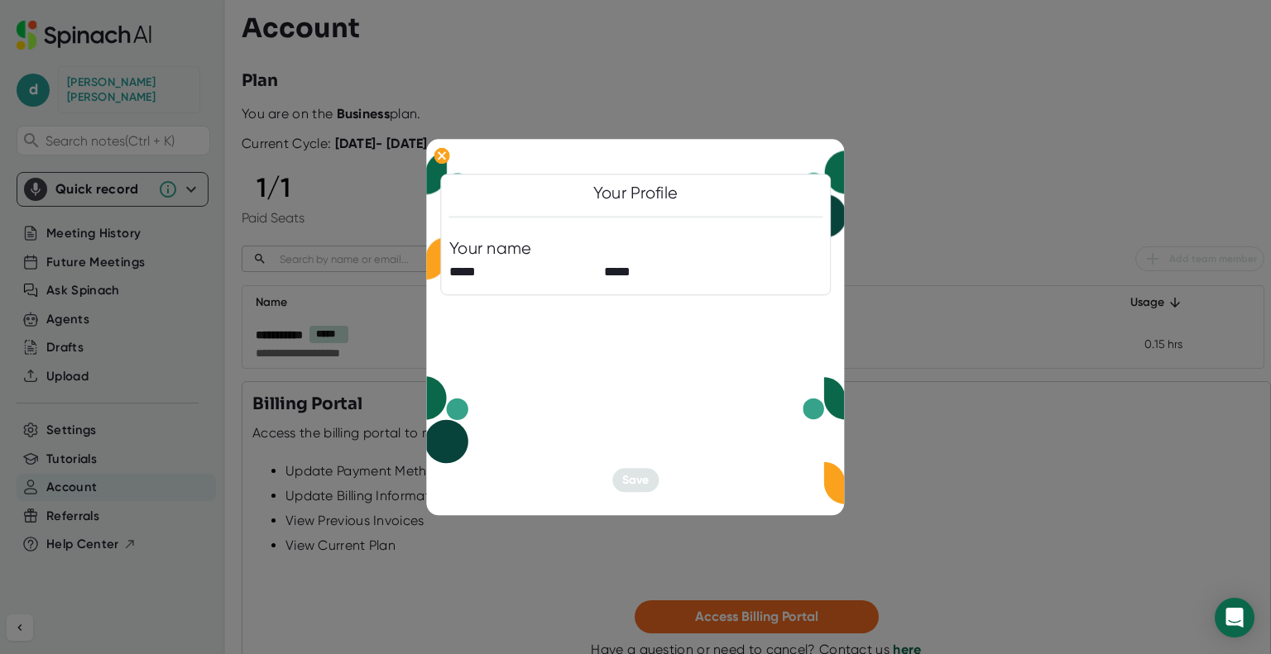
drag, startPoint x: 1028, startPoint y: 132, endPoint x: 1036, endPoint y: 135, distance: 8.9
click at [1032, 131] on div at bounding box center [635, 327] width 1271 height 654
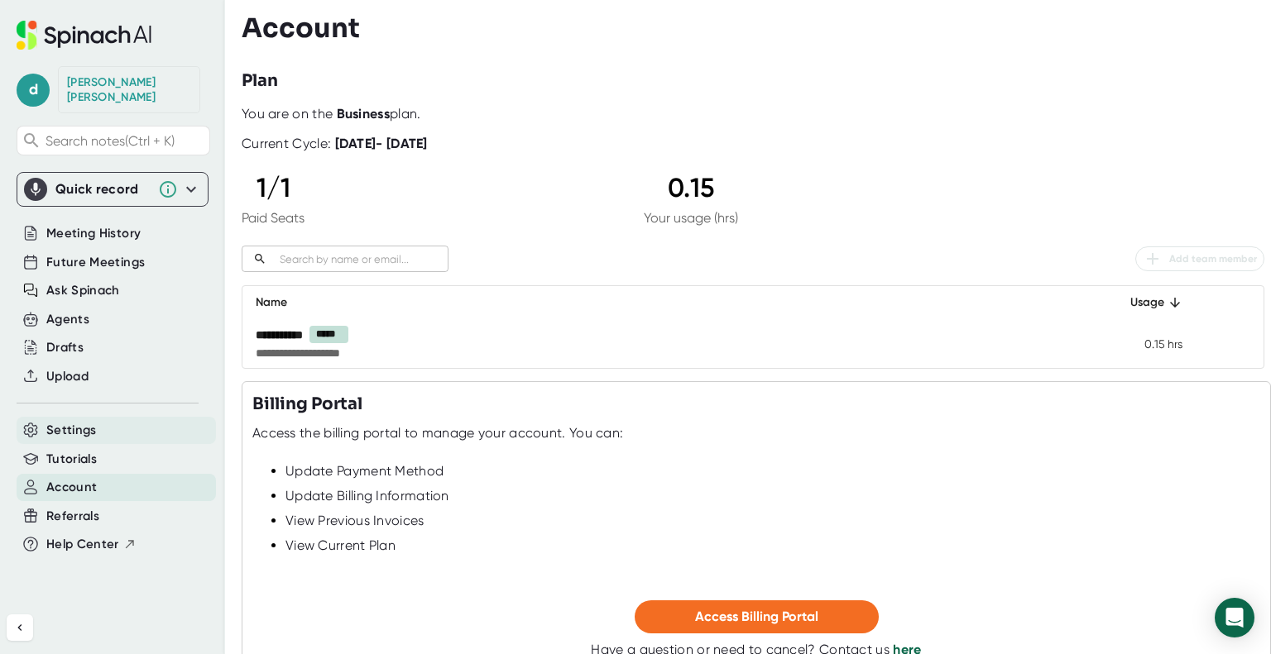
click at [67, 421] on span "Settings" at bounding box center [71, 430] width 50 height 19
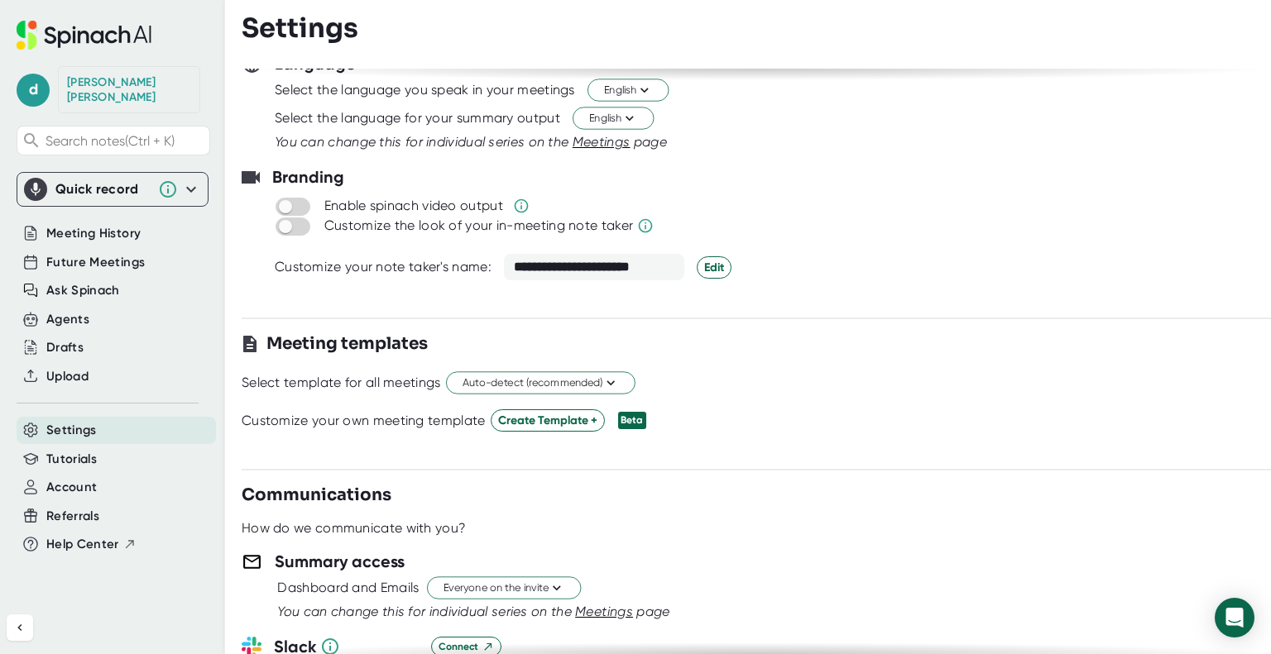
scroll to position [331, 0]
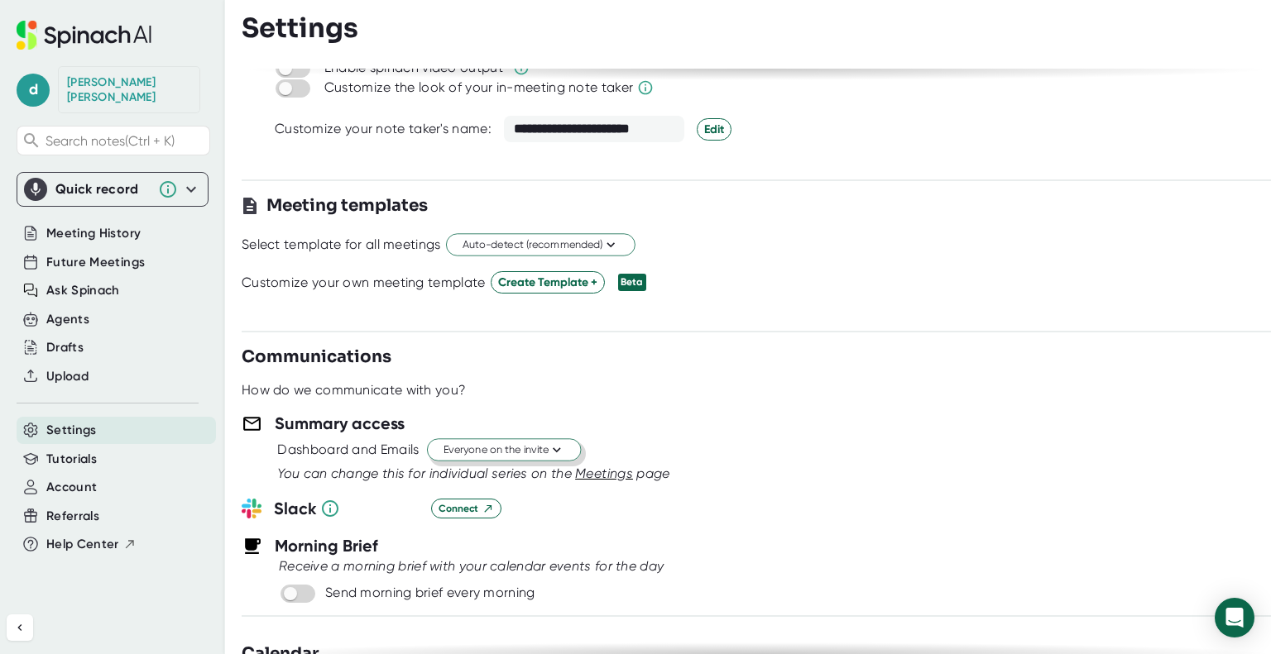
click at [565, 450] on icon at bounding box center [557, 451] width 16 height 16
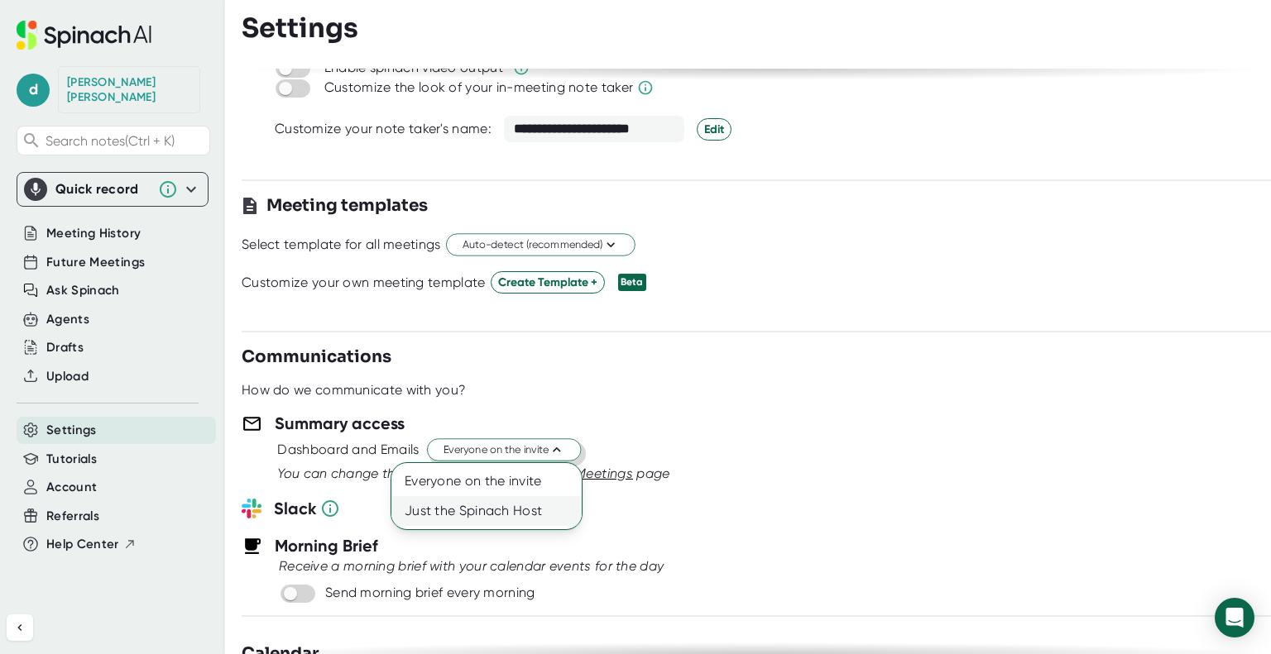
click at [530, 515] on div "Just the Spinach Host" at bounding box center [486, 511] width 190 height 30
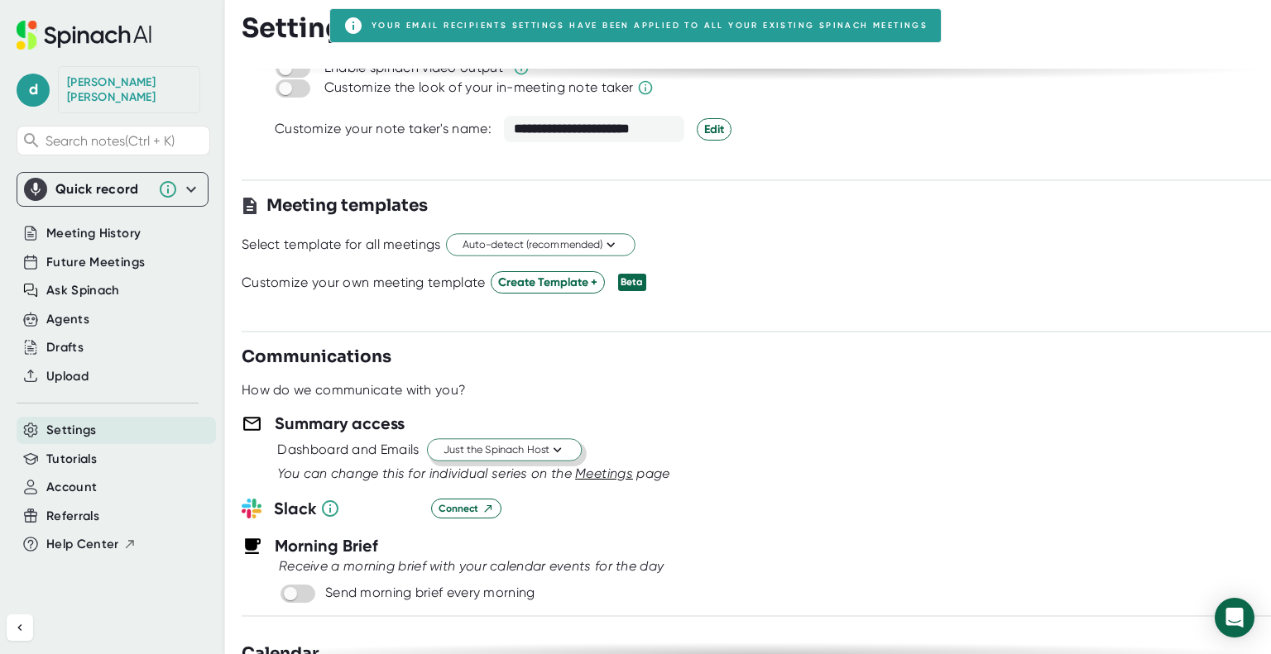
click at [783, 405] on div at bounding box center [756, 405] width 1029 height 12
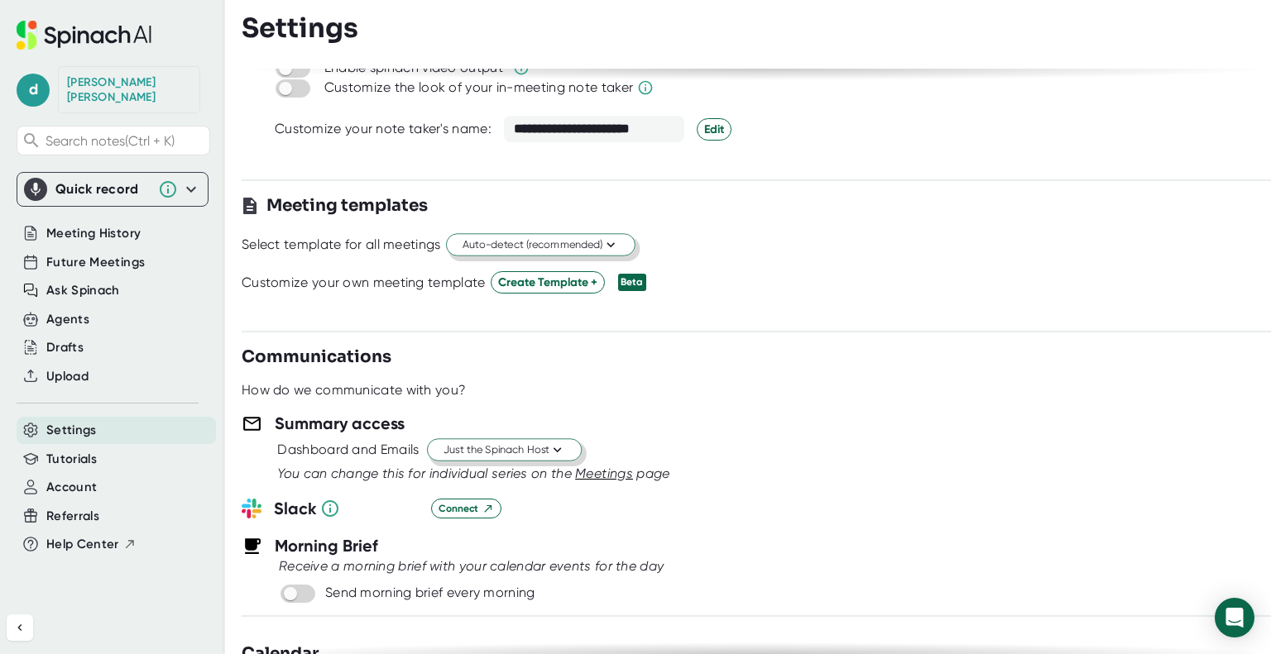
click at [624, 242] on button "Auto-detect (recommended)" at bounding box center [540, 245] width 189 height 22
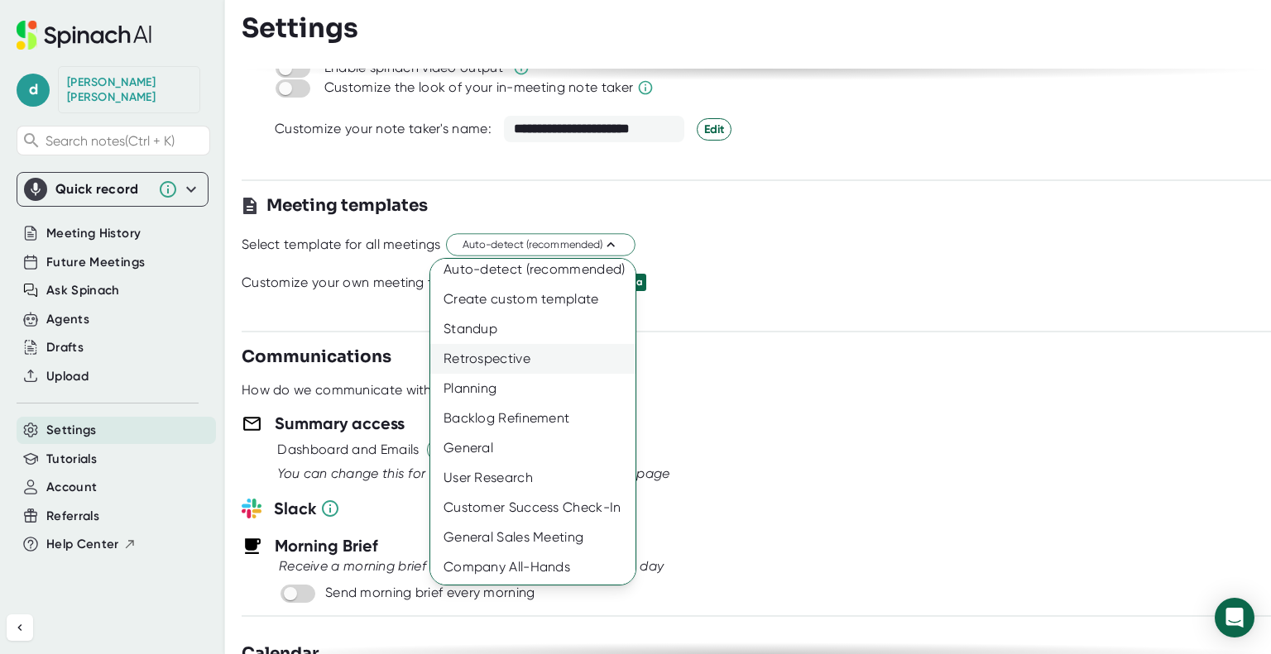
scroll to position [0, 0]
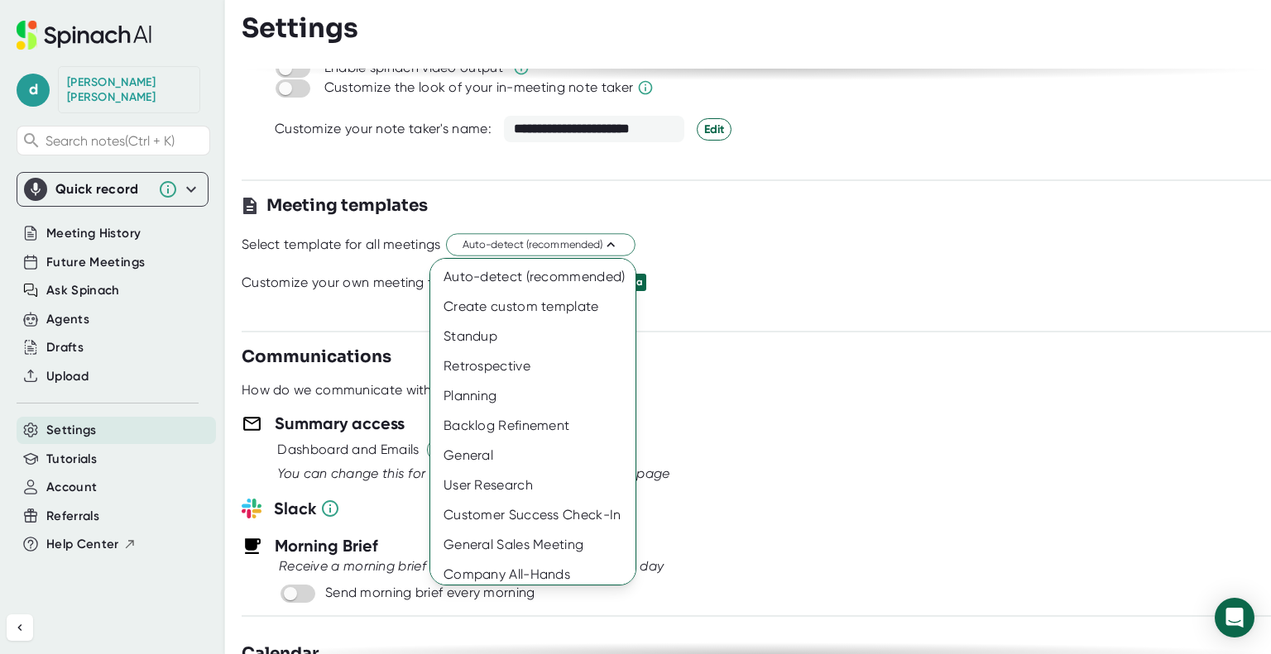
click at [865, 297] on div at bounding box center [635, 327] width 1271 height 654
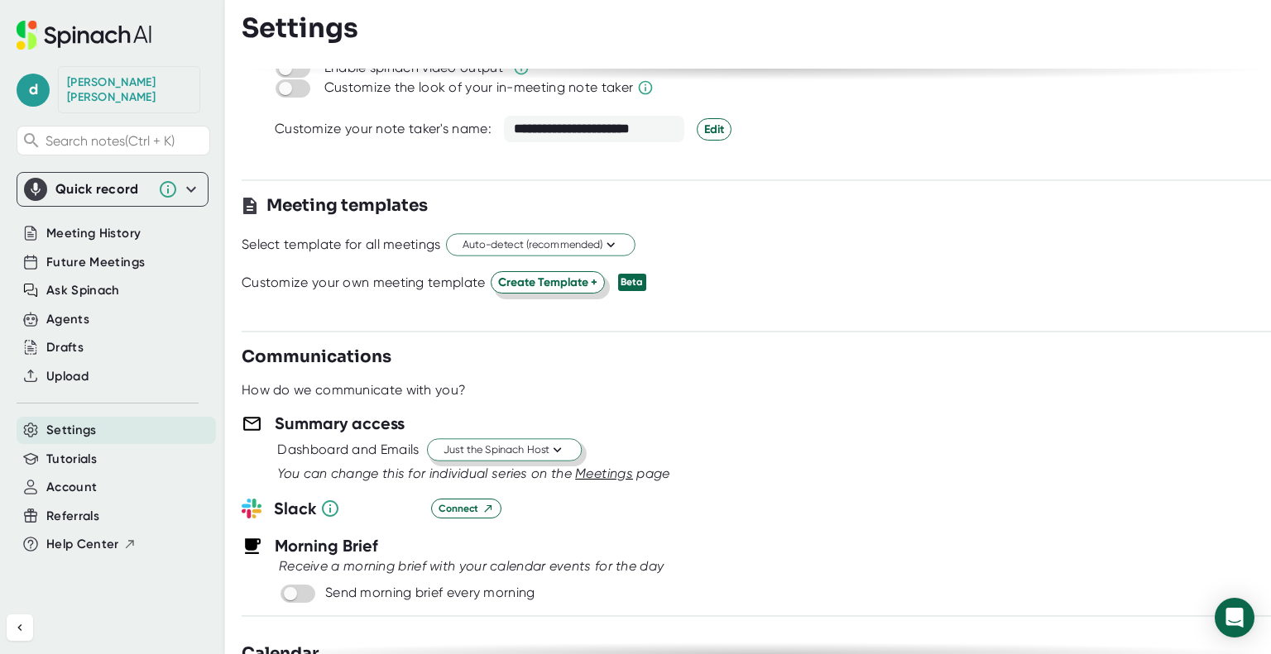
click at [592, 285] on span "Create Template +" at bounding box center [547, 282] width 99 height 17
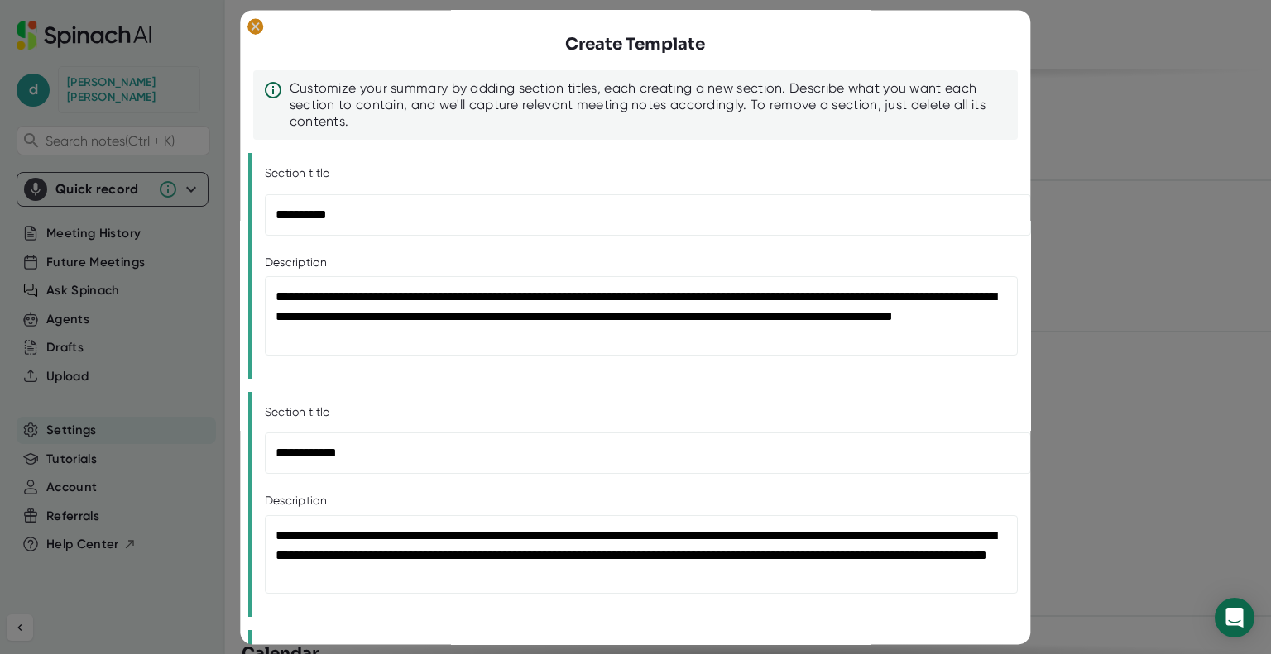
drag, startPoint x: 257, startPoint y: 25, endPoint x: 268, endPoint y: 38, distance: 17.1
click at [257, 26] on icon at bounding box center [255, 26] width 7 height 7
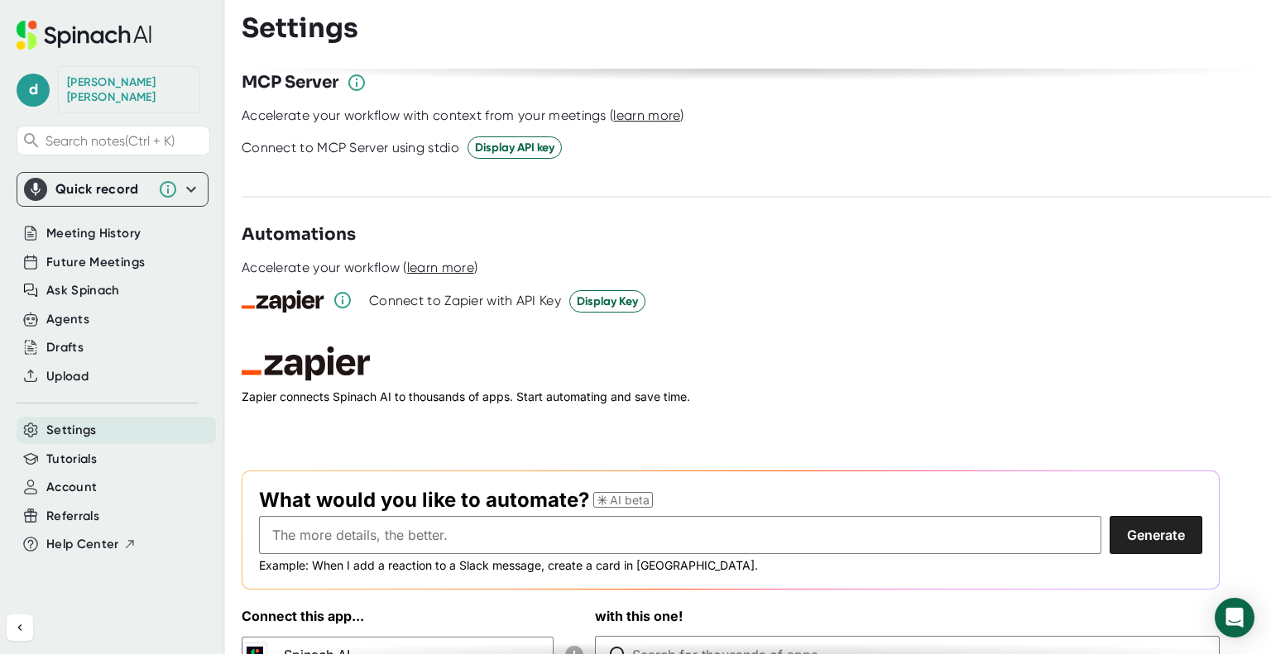
scroll to position [2204, 0]
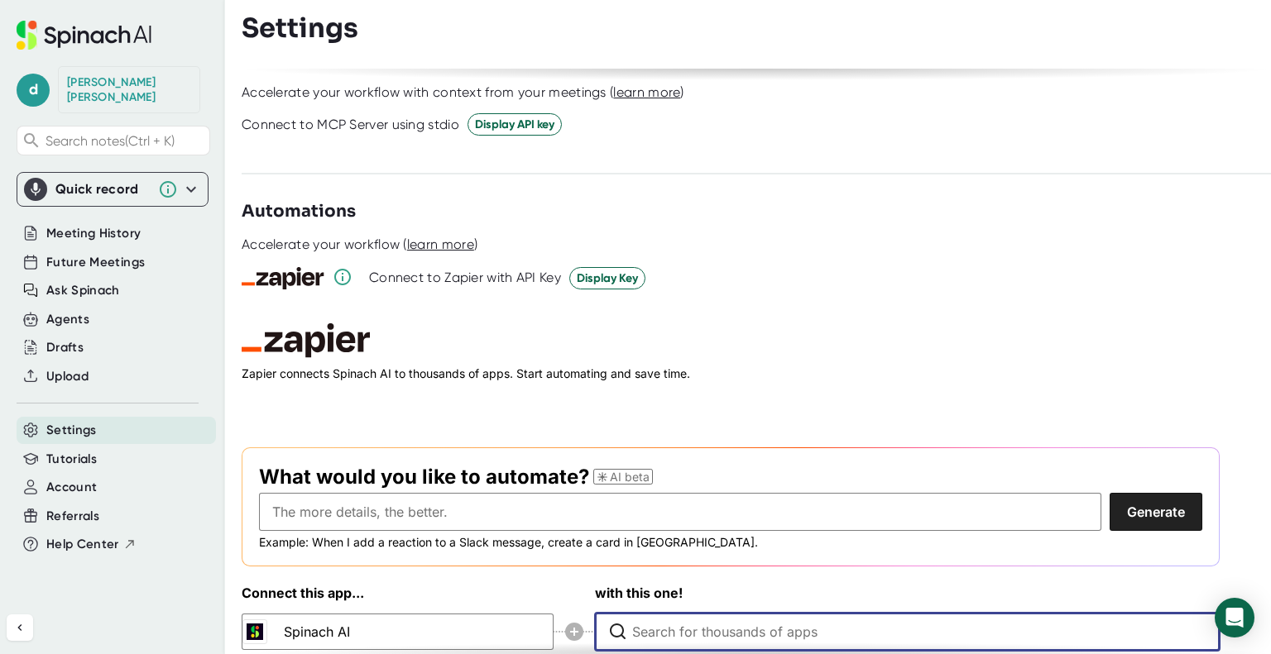
click at [665, 614] on input "Type to search for an app to connect" at bounding box center [911, 632] width 558 height 36
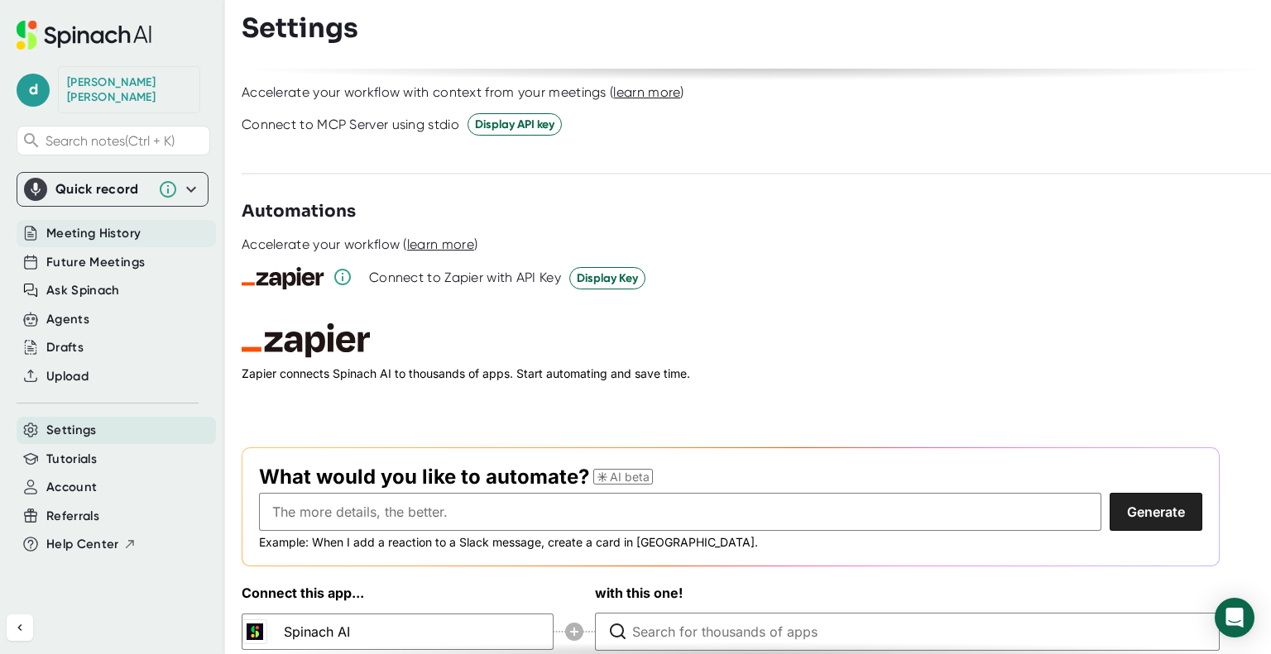
click at [77, 224] on span "Meeting History" at bounding box center [93, 233] width 94 height 19
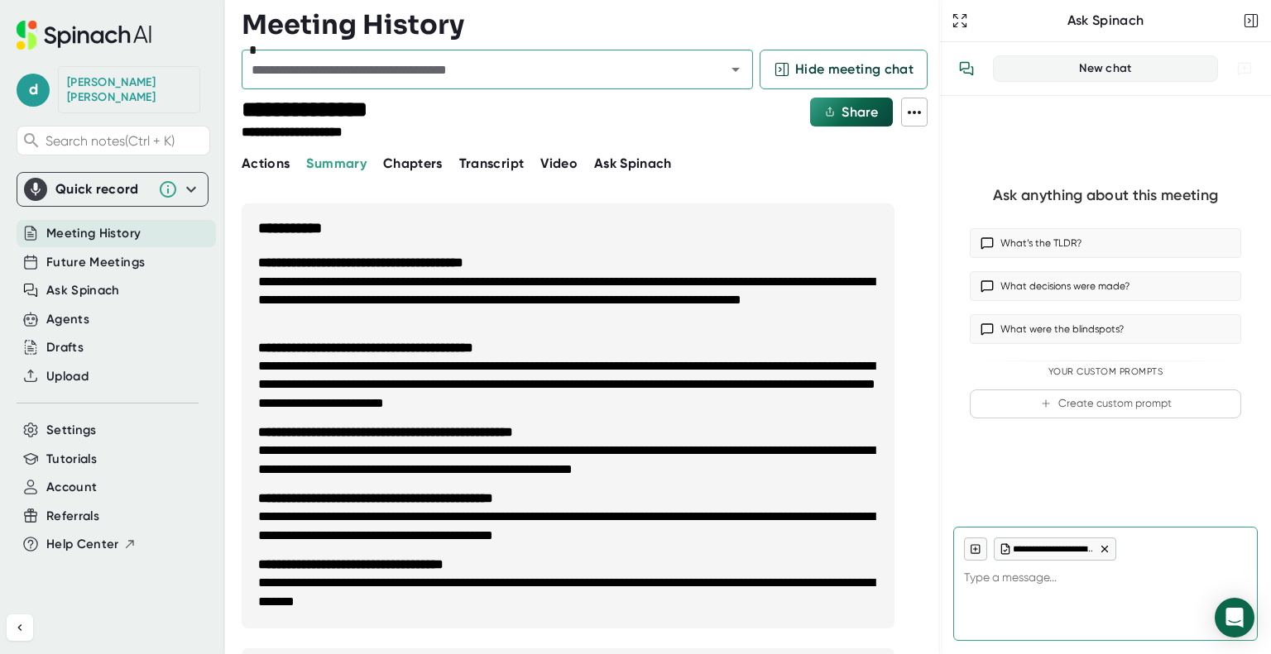
type textarea "x"
click at [587, 294] on li "**********" at bounding box center [568, 300] width 620 height 55
click at [907, 107] on icon at bounding box center [914, 113] width 20 height 20
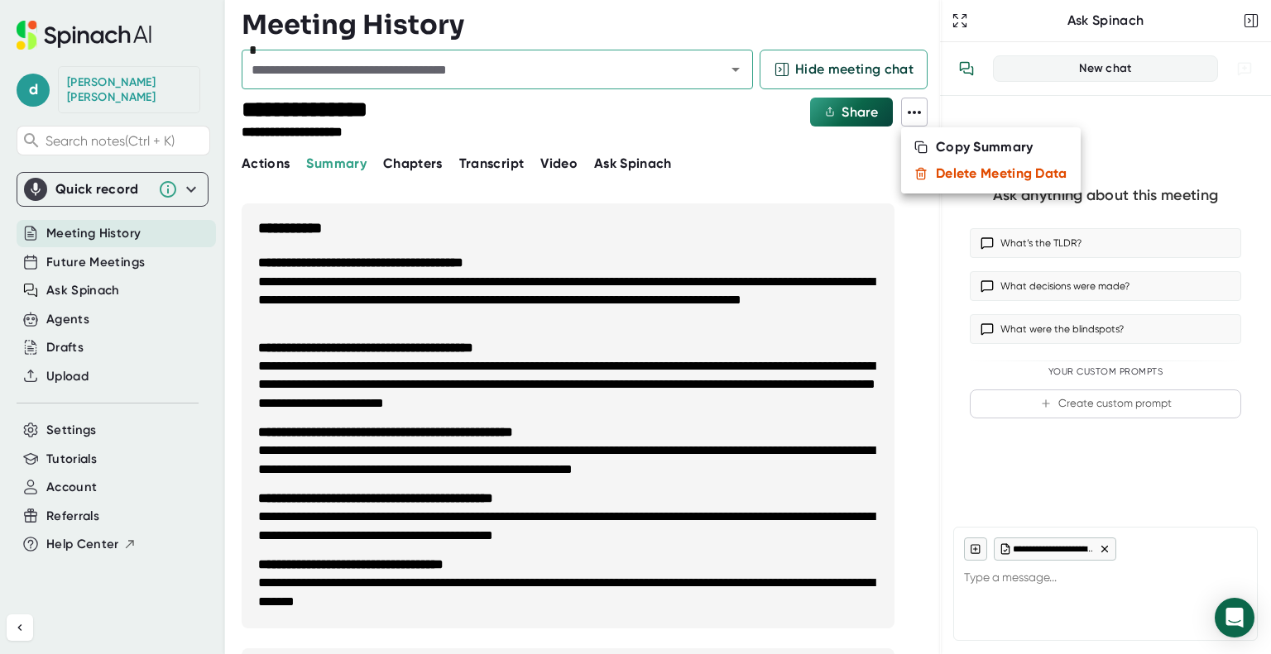
click at [68, 360] on div at bounding box center [635, 327] width 1271 height 654
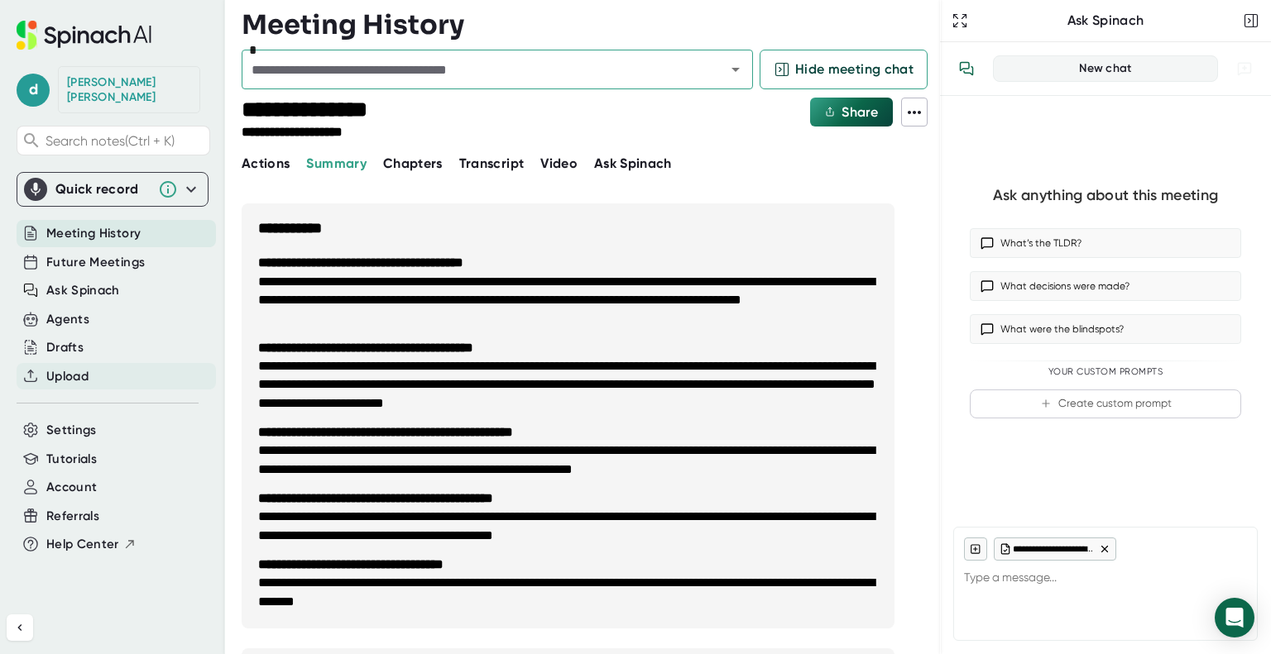
click at [67, 367] on span "Upload" at bounding box center [67, 376] width 42 height 19
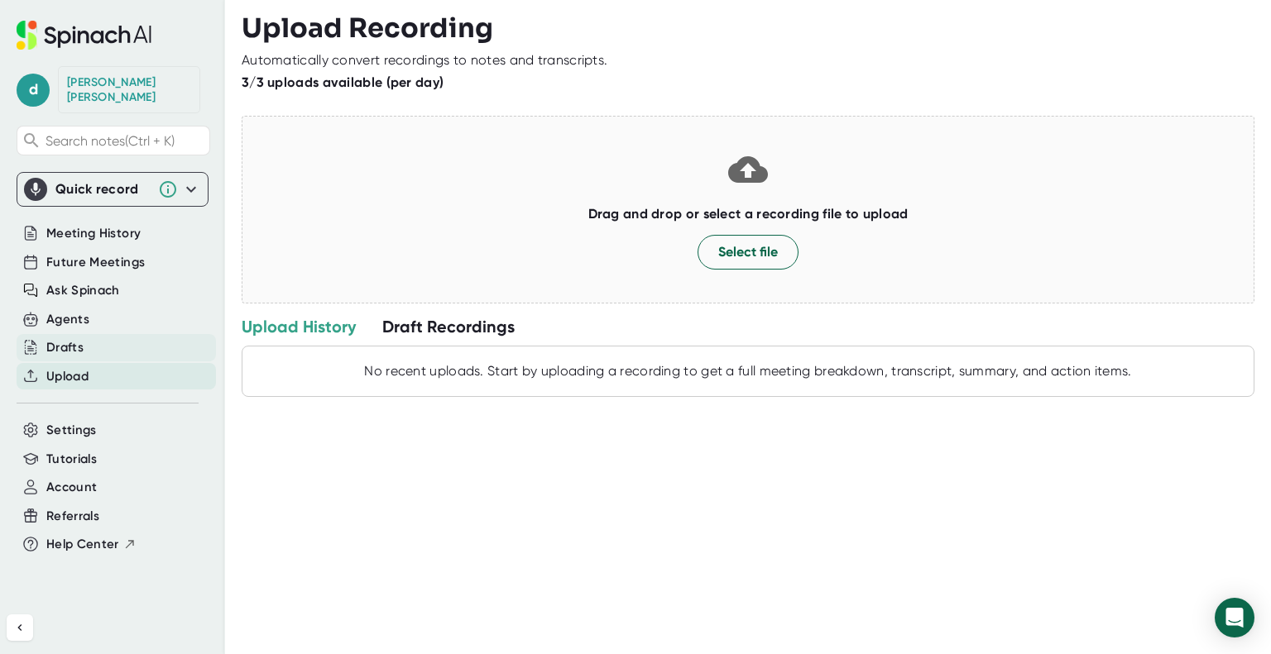
click at [50, 338] on div "Drafts" at bounding box center [64, 347] width 37 height 19
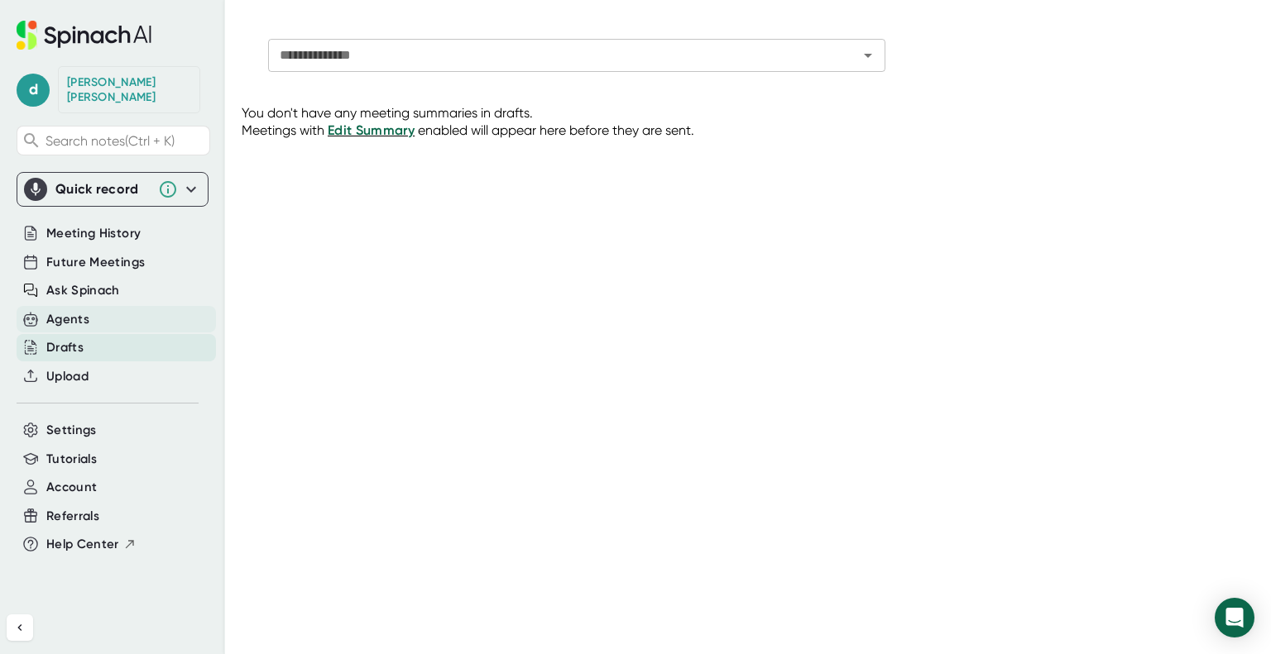
click at [41, 306] on div "Agents" at bounding box center [116, 319] width 199 height 27
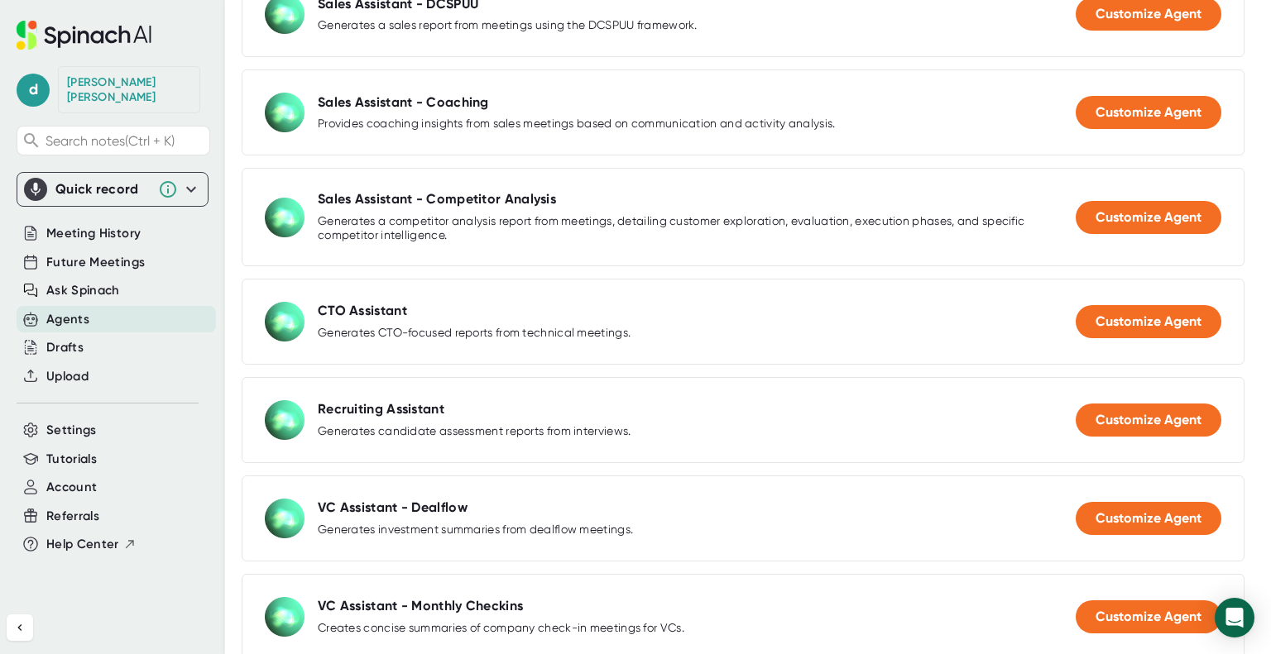
scroll to position [2047, 0]
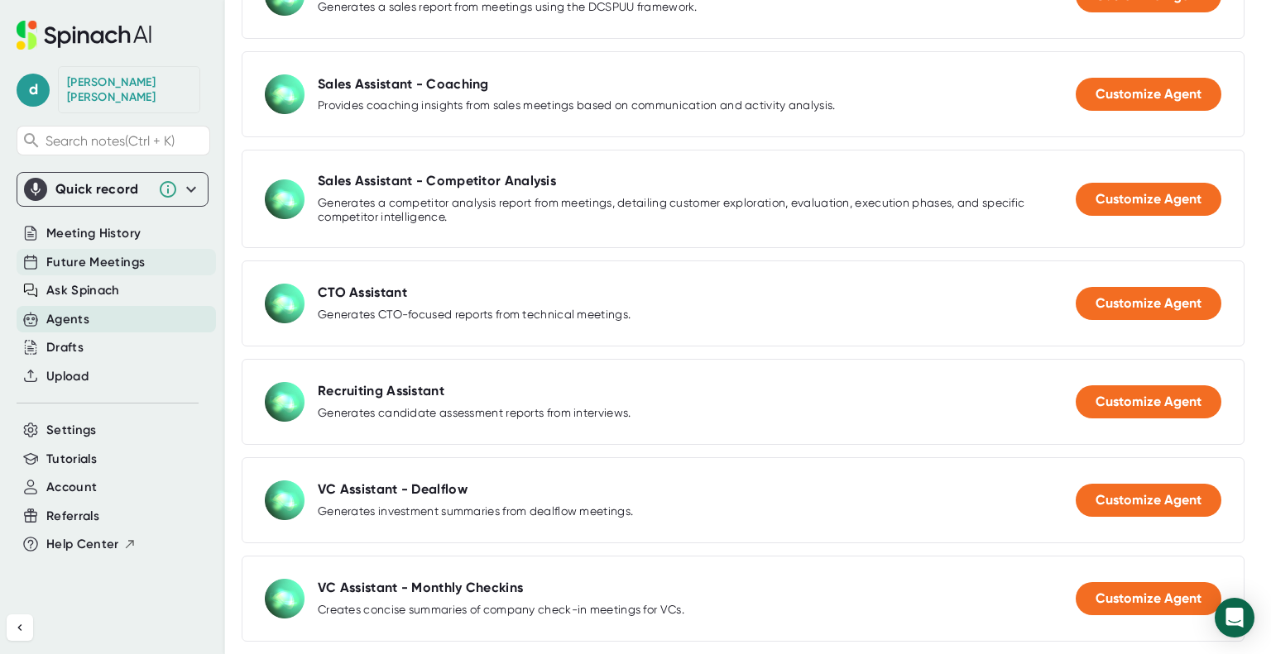
click at [66, 253] on span "Future Meetings" at bounding box center [95, 262] width 98 height 19
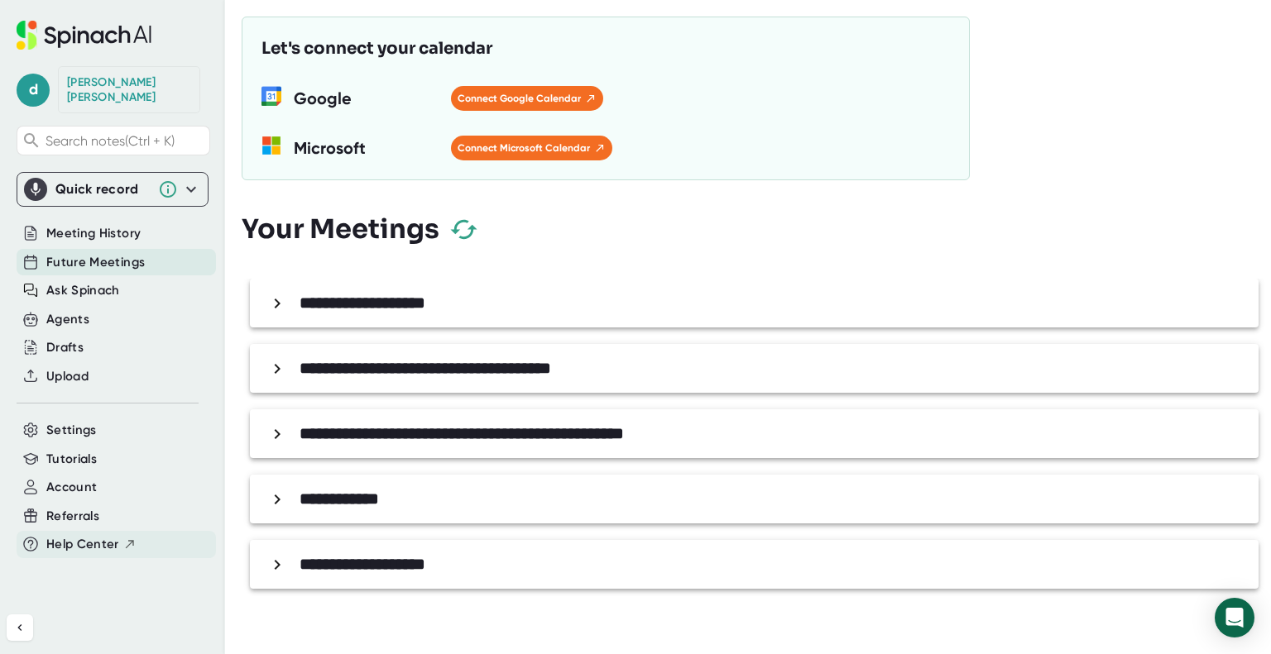
click at [89, 535] on span "Help Center" at bounding box center [82, 544] width 73 height 19
click at [504, 118] on div "Let's connect your calendar Google Connect Google Calendar MS-SymbolLockup Micr…" at bounding box center [605, 98] width 688 height 124
click at [506, 145] on span "Connect Microsoft Calendar" at bounding box center [532, 148] width 148 height 15
click at [76, 507] on span "Referrals" at bounding box center [72, 516] width 53 height 19
click at [99, 281] on span "Ask Spinach" at bounding box center [83, 290] width 74 height 19
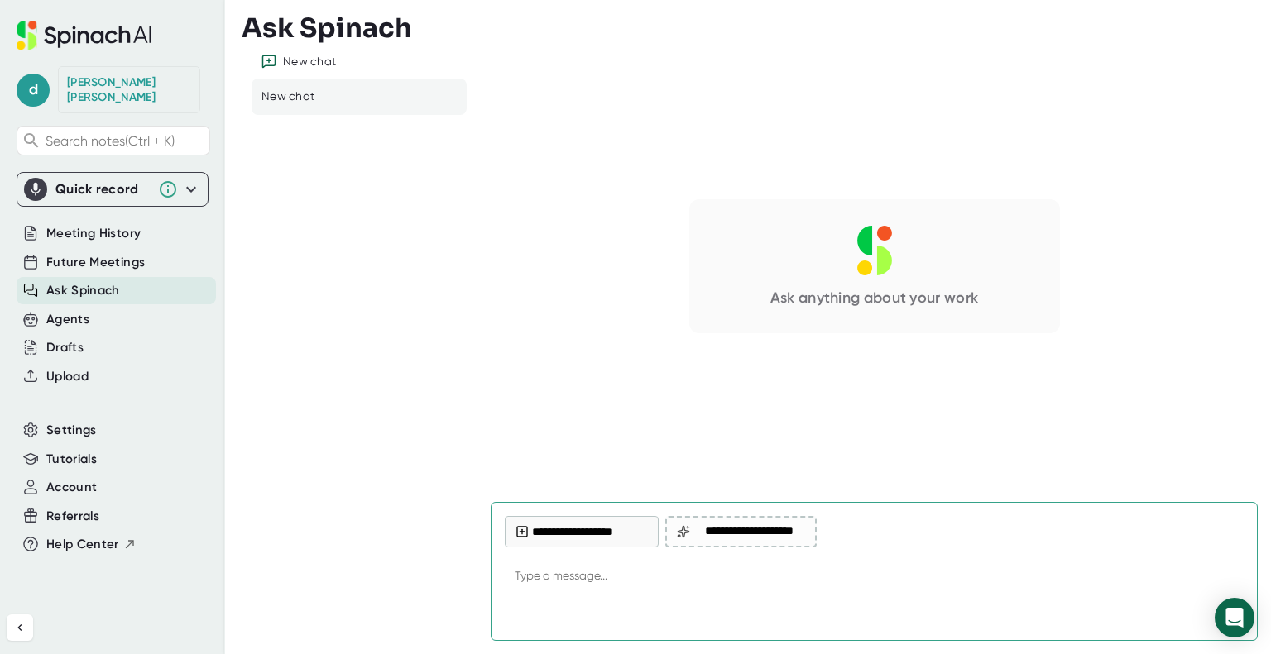
click at [727, 597] on div at bounding box center [874, 612] width 739 height 30
type textarea "x"
click at [552, 578] on textarea at bounding box center [874, 578] width 739 height 40
type textarea "r"
type textarea "x"
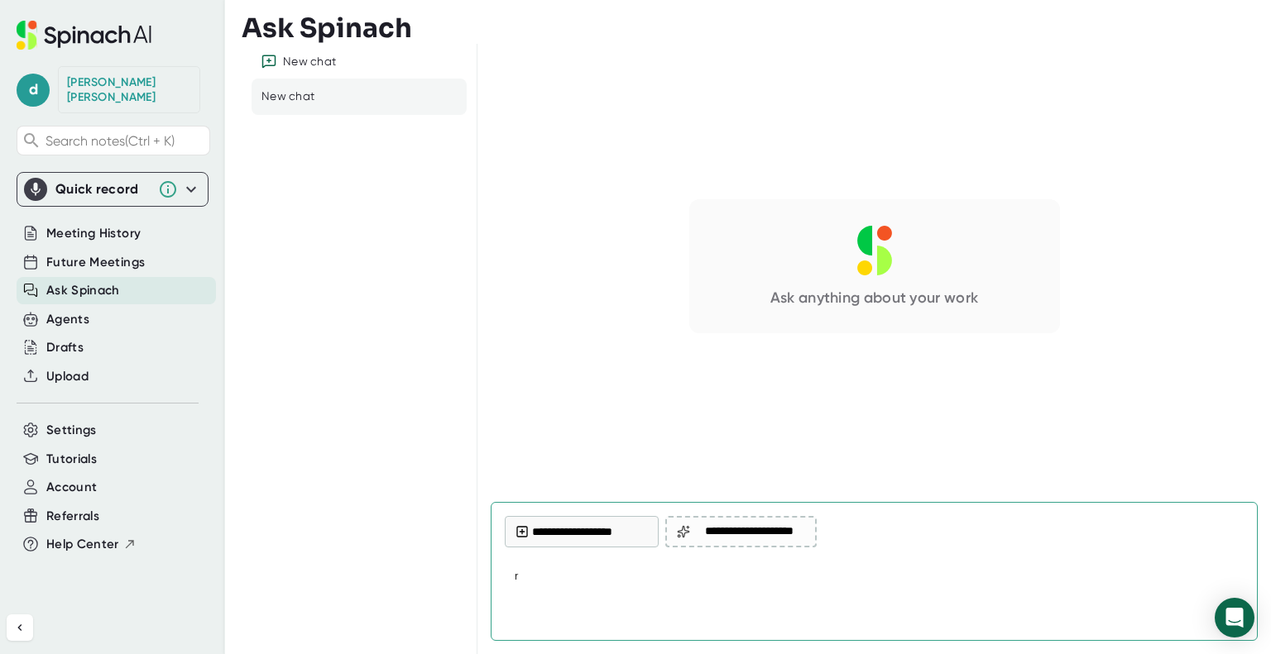
type textarea "re"
type textarea "x"
type textarea "rem"
type textarea "x"
type textarea "remo"
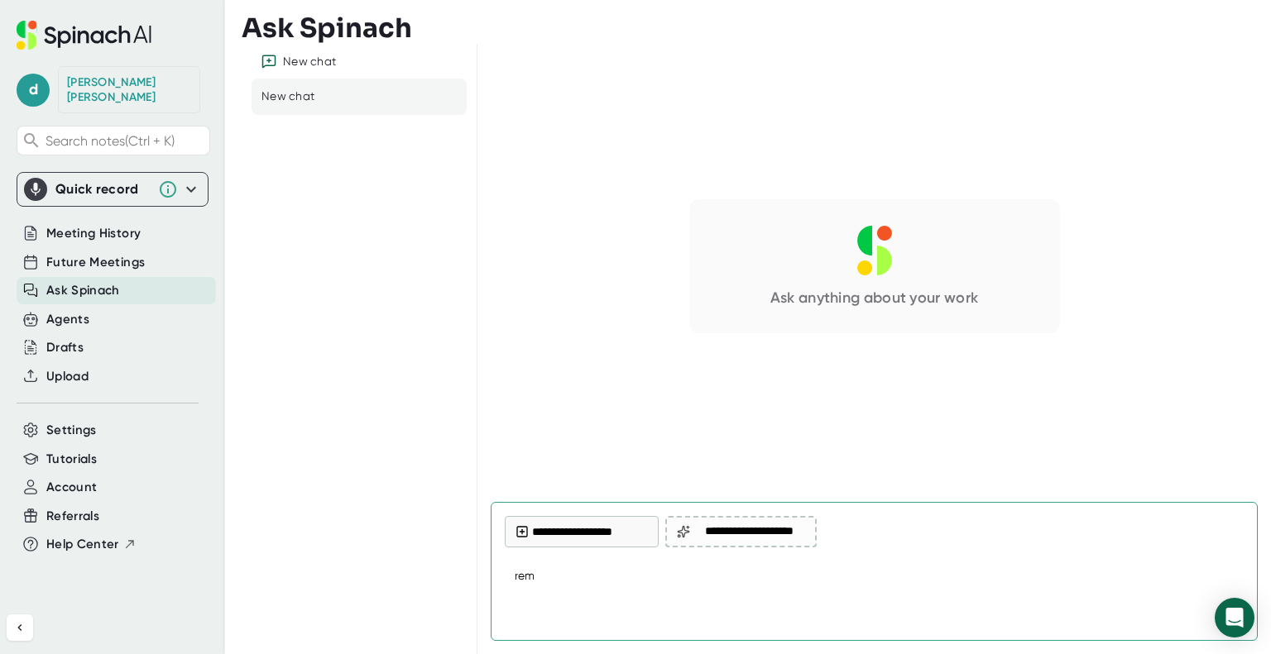
type textarea "x"
type textarea "remov"
type textarea "x"
type textarea "remove"
type textarea "x"
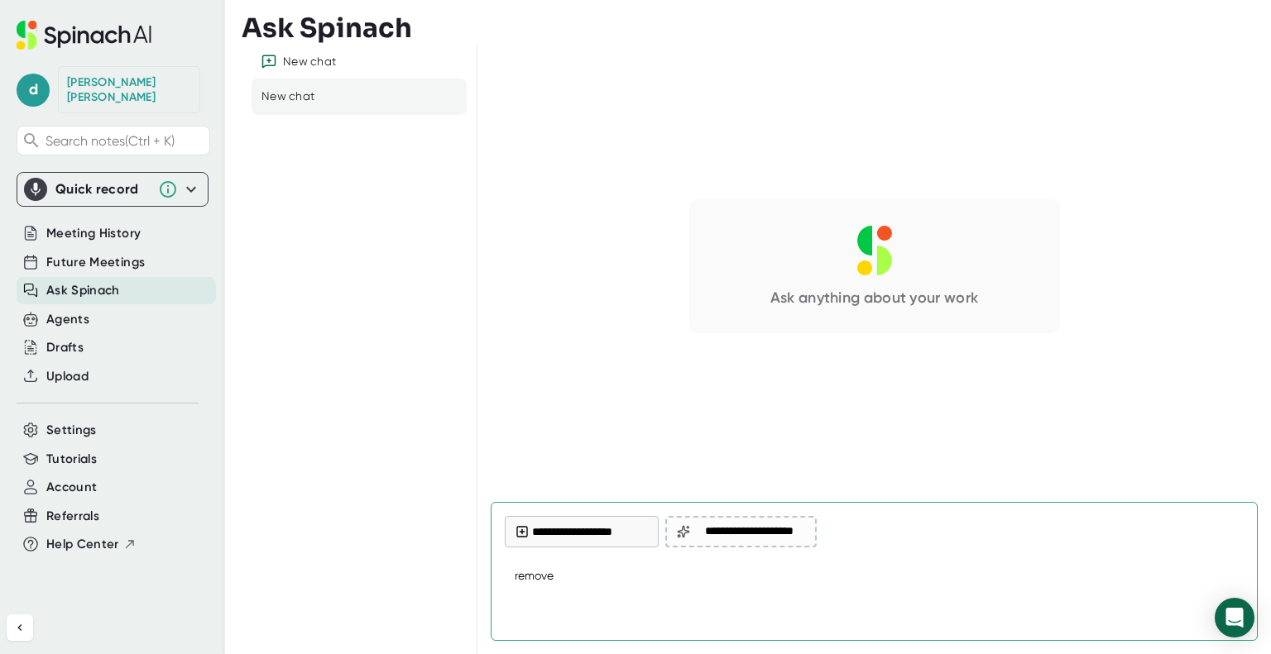
type textarea "remove"
type textarea "x"
type textarea "remove a"
type textarea "x"
type textarea "remove al"
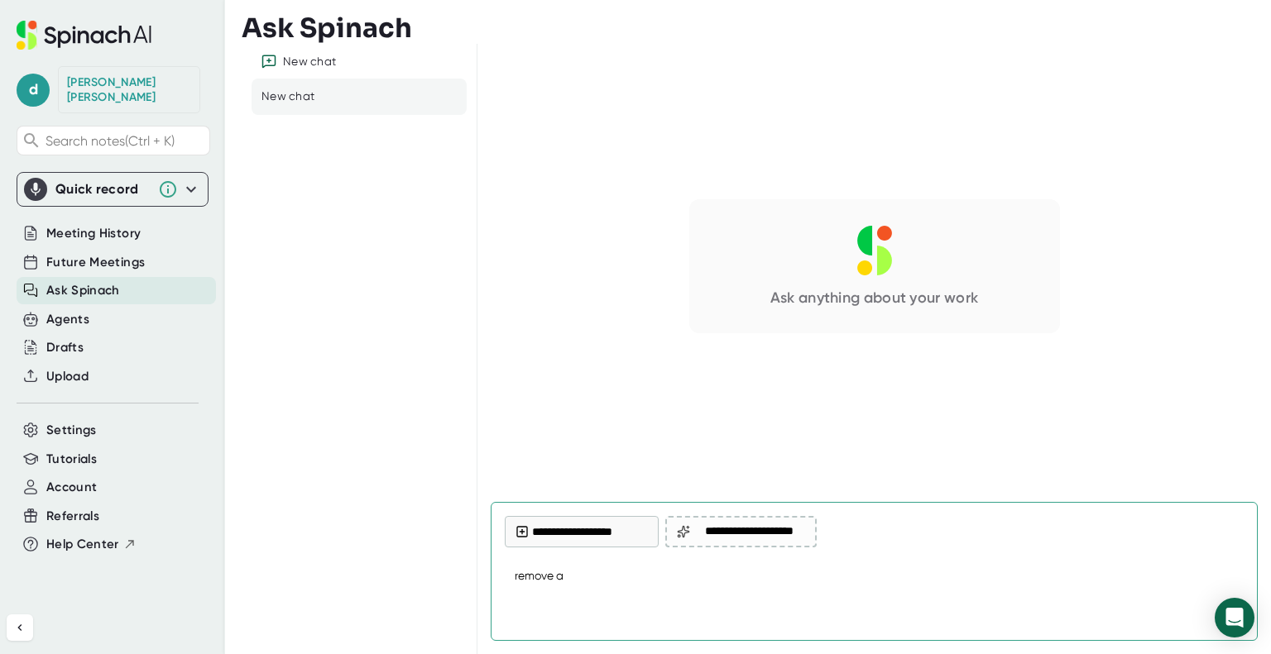
type textarea "x"
type textarea "remove all"
type textarea "x"
type textarea "remove all"
type textarea "x"
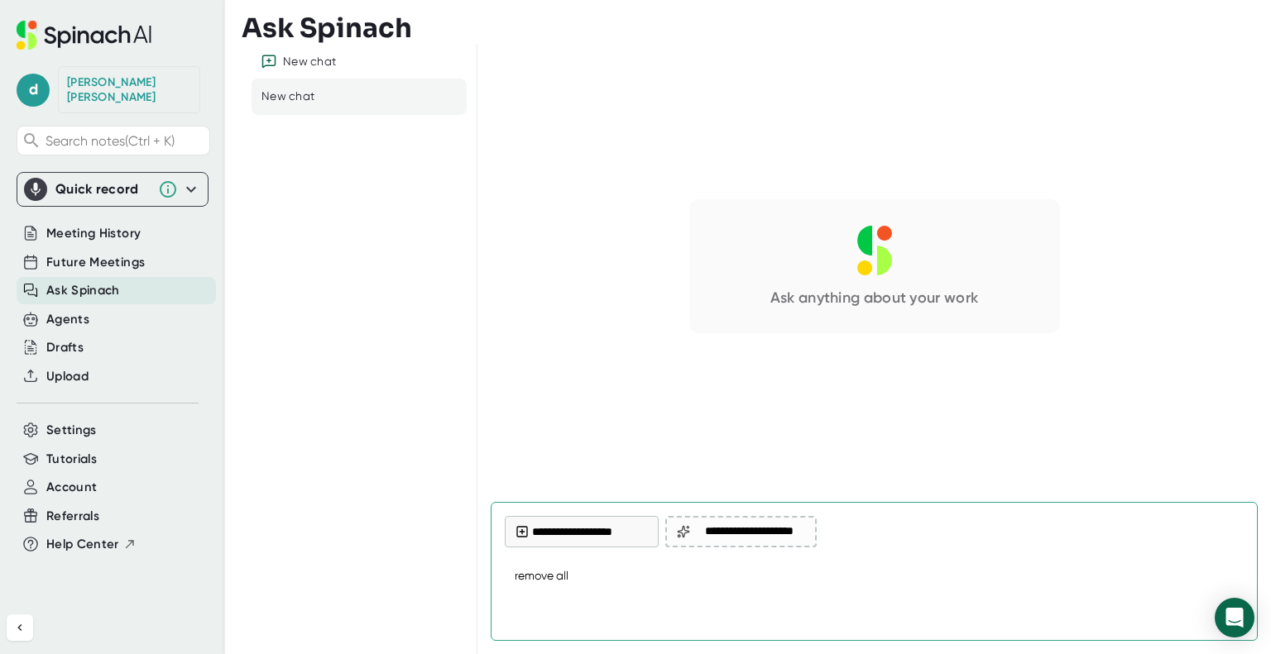
type textarea "remove all a"
type textarea "x"
type textarea "remove all au"
type textarea "x"
type textarea "remove all aut"
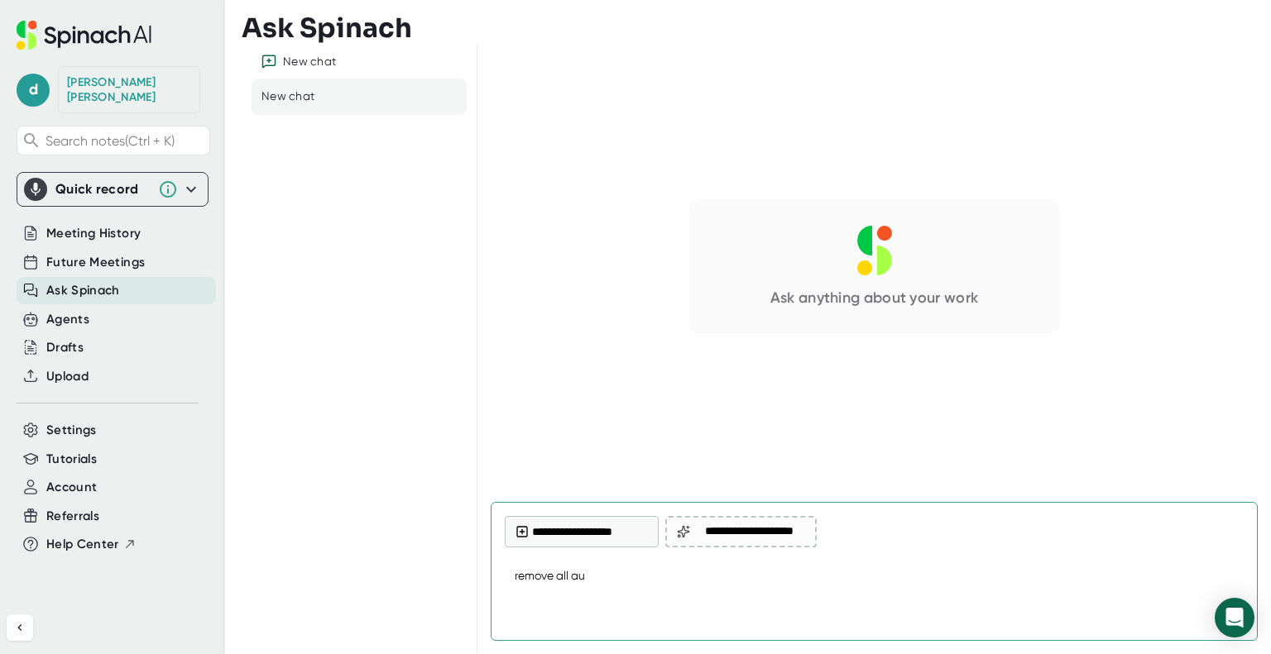
type textarea "x"
type textarea "remove all auto"
type textarea "x"
type textarea "remove all auto,"
type textarea "x"
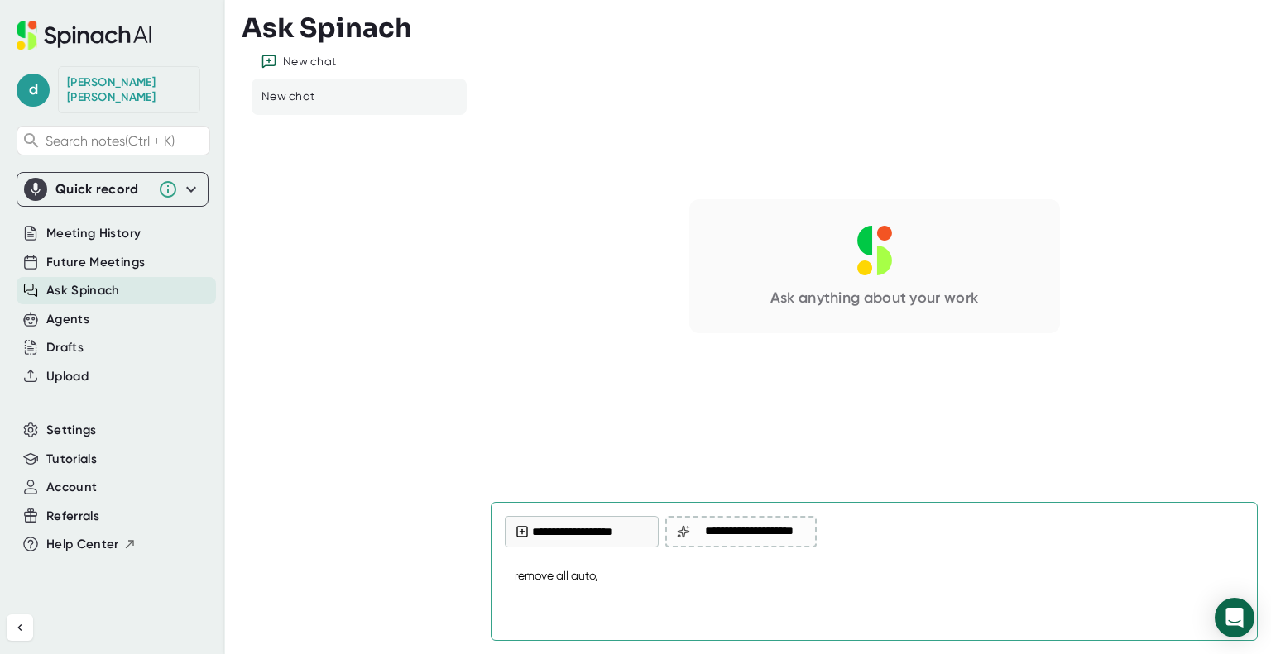
type textarea "remove all auto,a"
type textarea "x"
type textarea "remove all auto,"
type textarea "x"
type textarea "remove all auto"
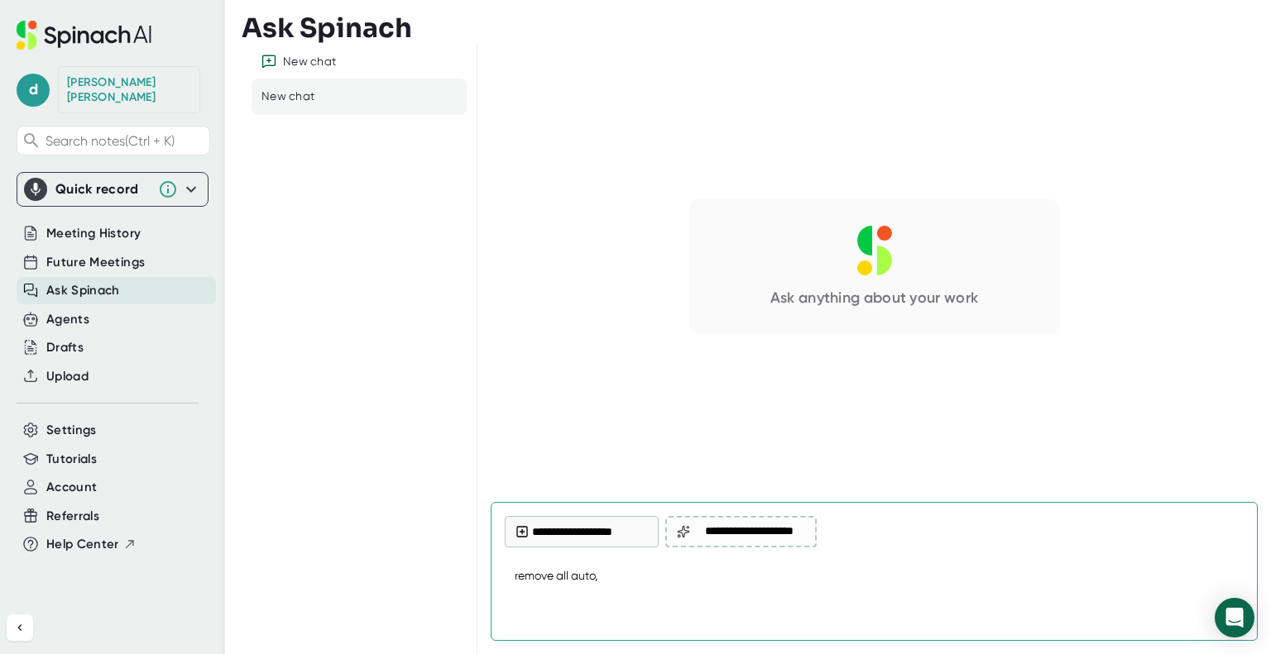
type textarea "x"
type textarea "remove all autom"
type textarea "x"
type textarea "remove all automa"
type textarea "x"
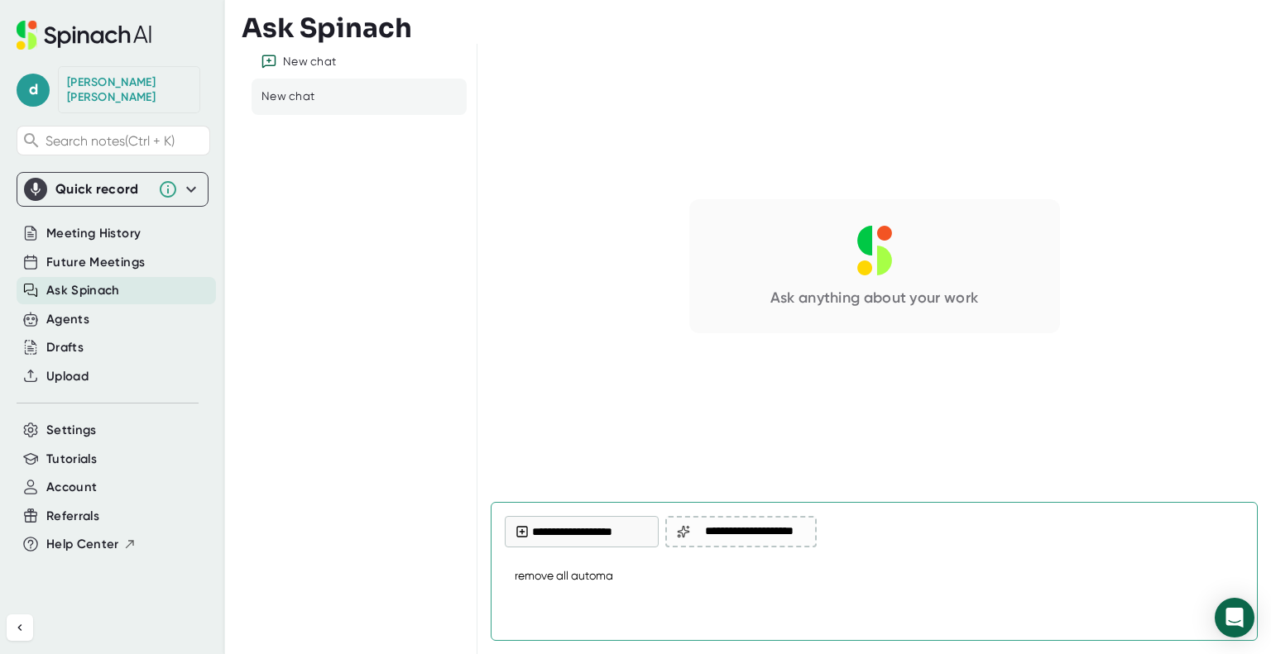
type textarea "remove all automat"
type textarea "x"
type textarea "remove all automati"
type textarea "x"
type textarea "remove all automatic"
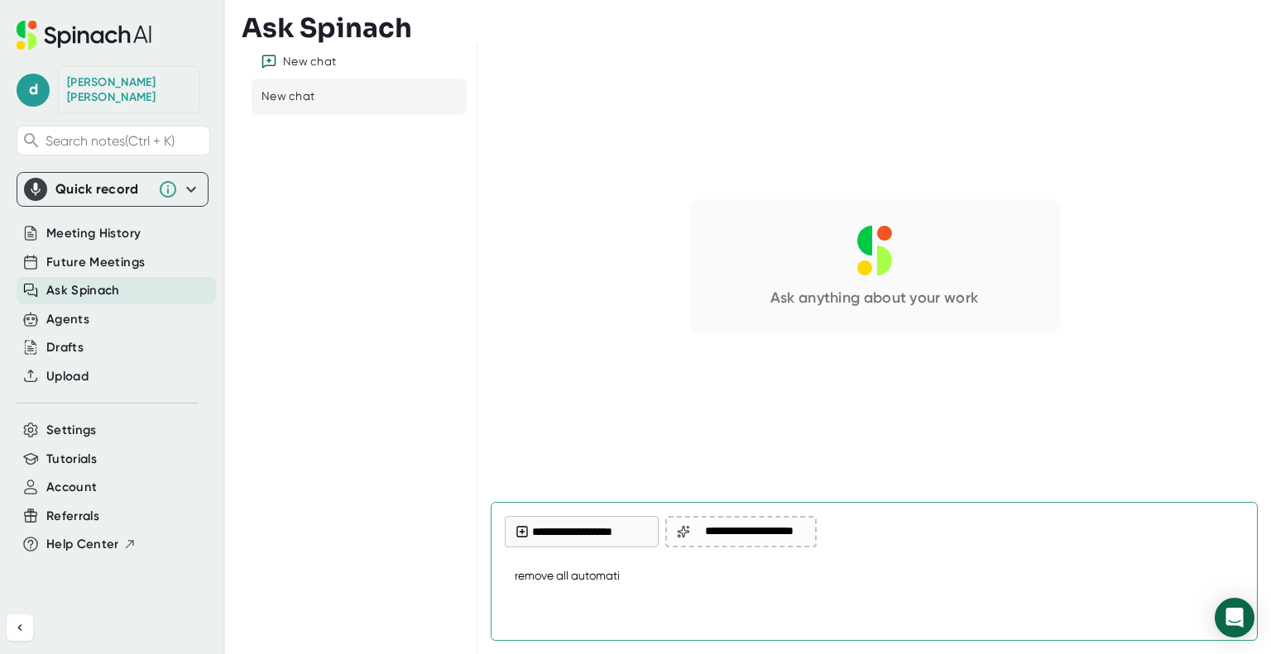
type textarea "x"
type textarea "remove all automatic"
type textarea "x"
type textarea "remove all automatic j"
type textarea "x"
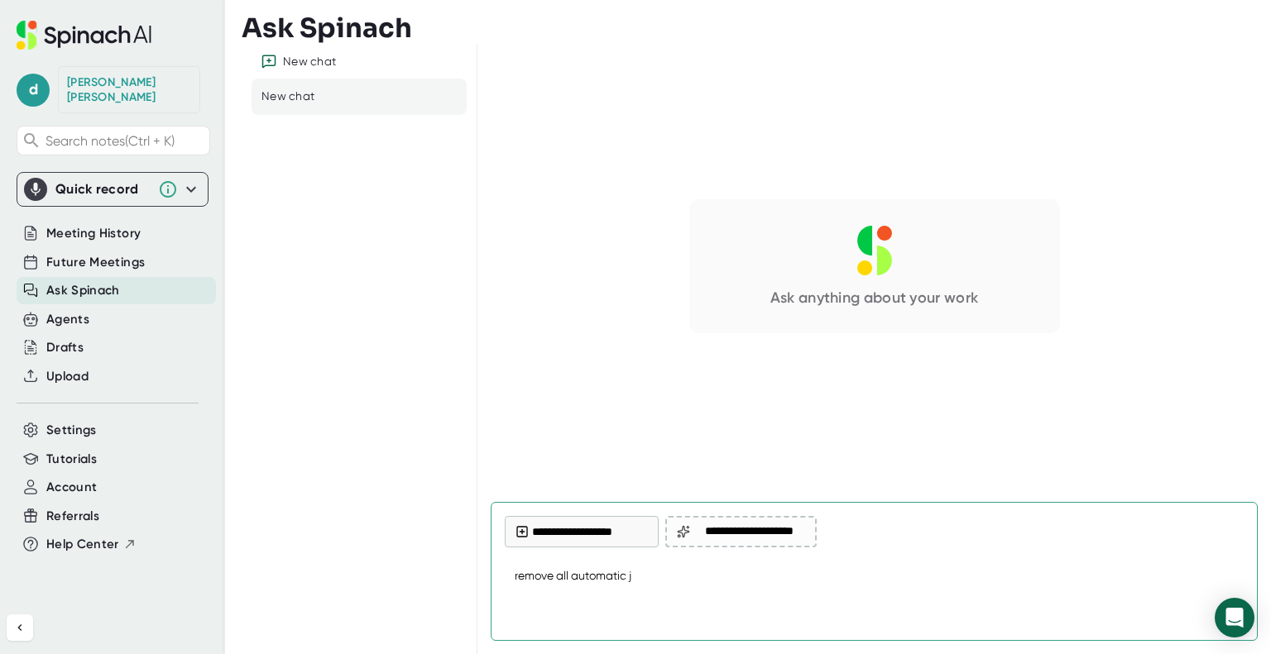
type textarea "remove all automatic jo"
type textarea "x"
type textarea "remove all automatic joi"
type textarea "x"
type textarea "remove all automatic join"
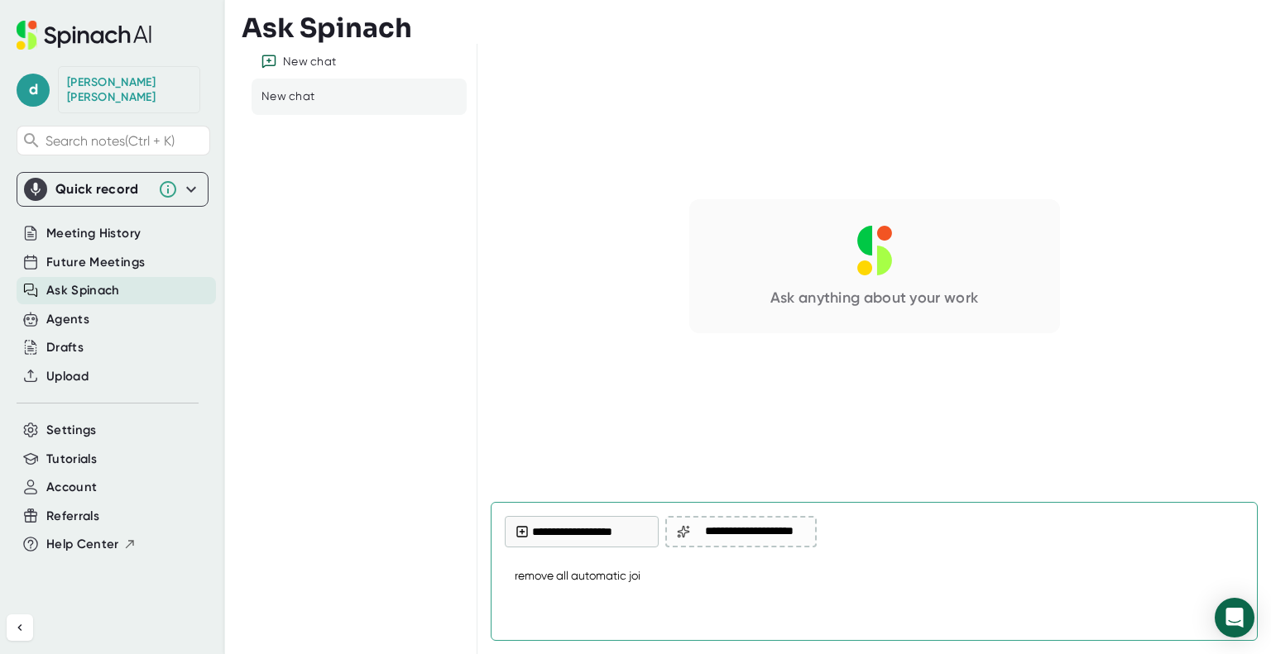
type textarea "x"
type textarea "remove all automatic join"
type textarea "x"
type textarea "remove all automatic join m"
type textarea "x"
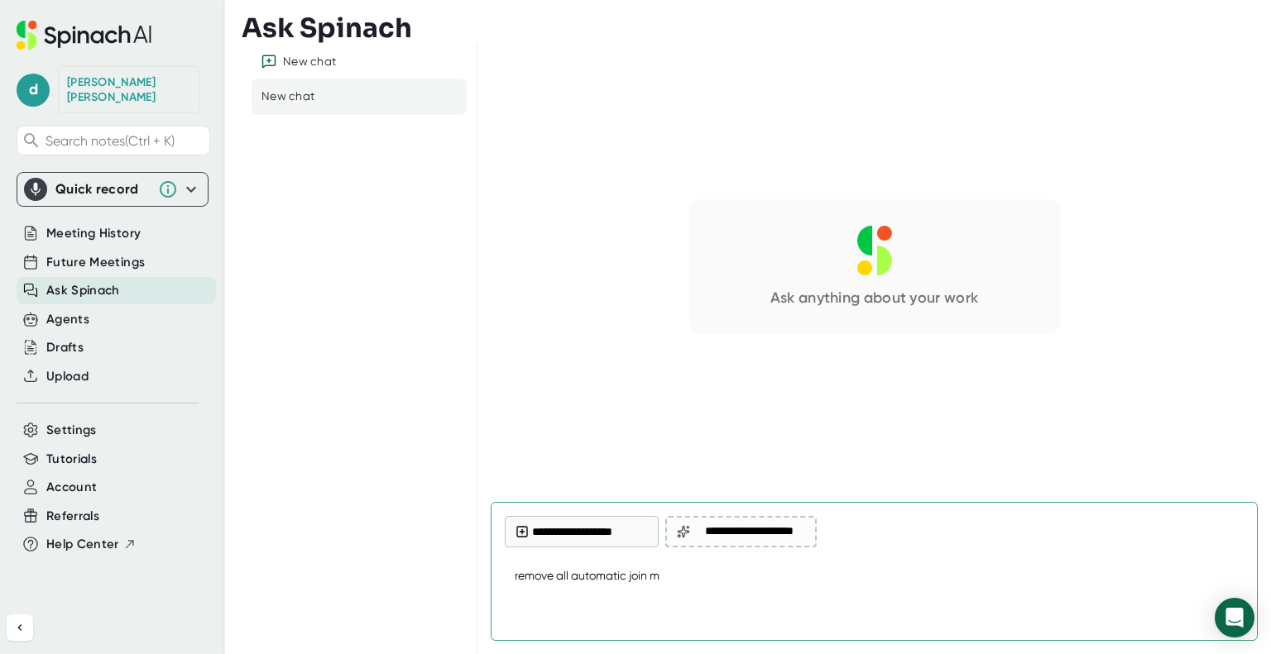
type textarea "remove all automatic join me"
type textarea "x"
type textarea "remove all automatic join mee"
type textarea "x"
type textarea "remove all automatic join meet"
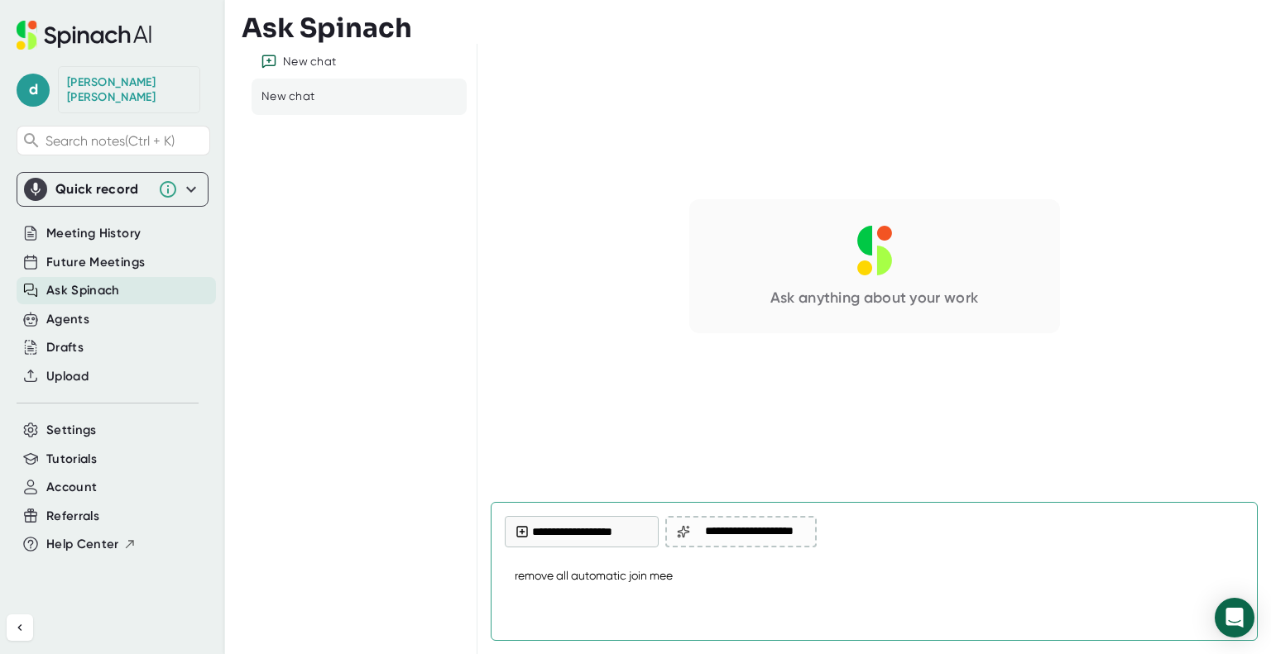
type textarea "x"
type textarea "remove all automatic join meeti"
type textarea "x"
type textarea "remove all automatic join meeting"
type textarea "x"
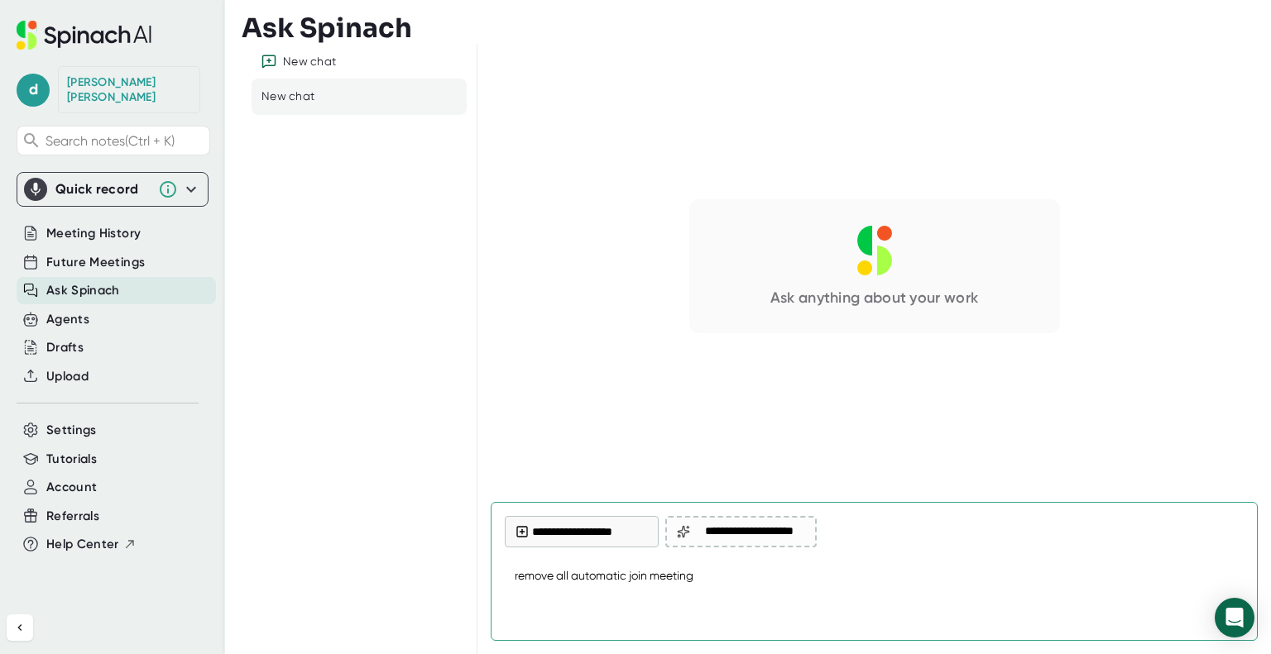
type textarea "remove all automatic join meetings"
type textarea "x"
type textarea "remove all automatic join meetings"
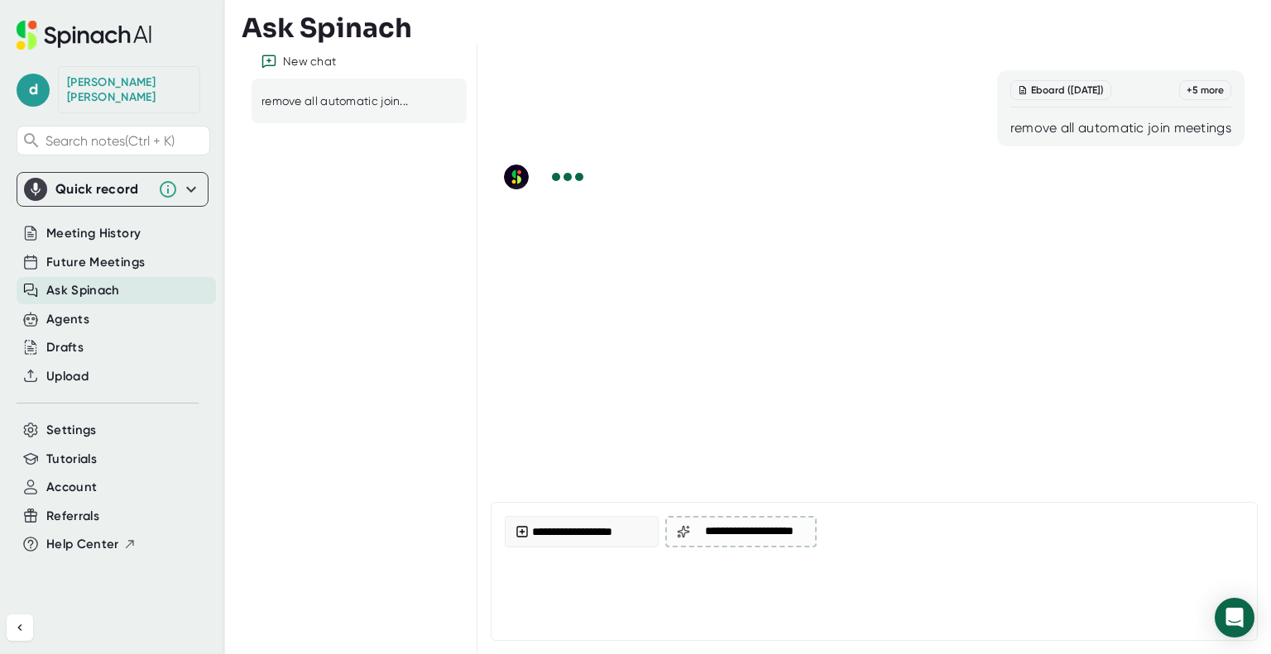
click at [23, 39] on icon at bounding box center [27, 35] width 20 height 29
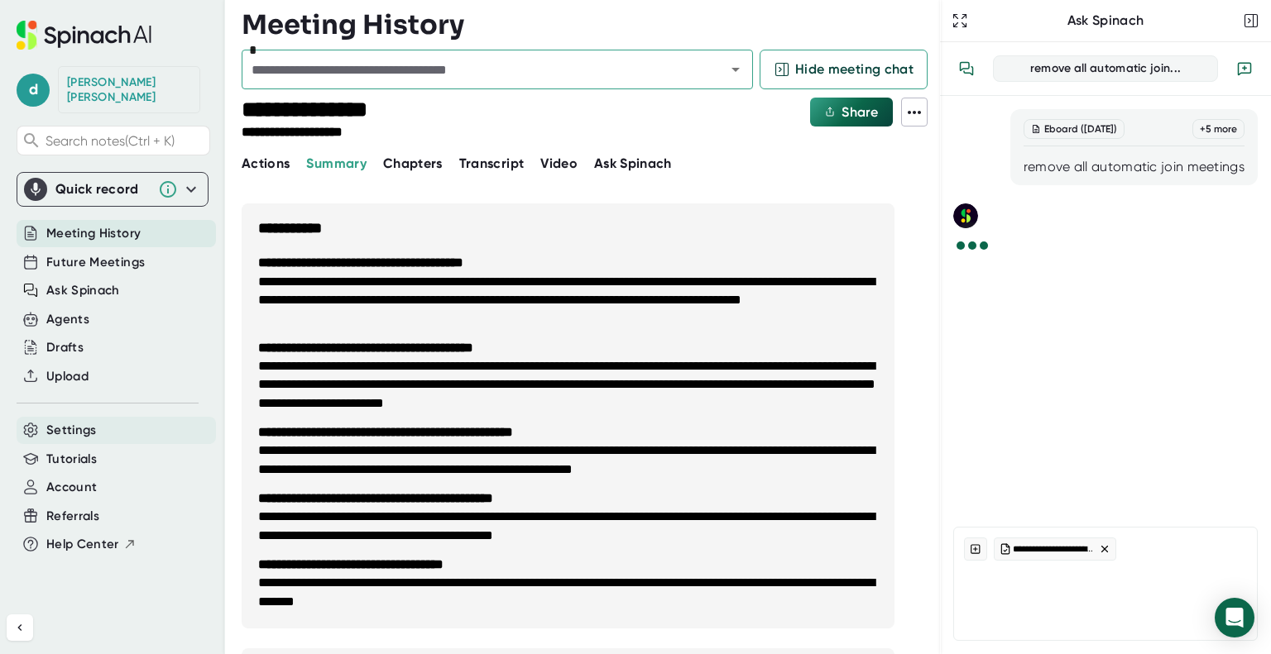
click at [52, 422] on span "Settings" at bounding box center [71, 430] width 50 height 19
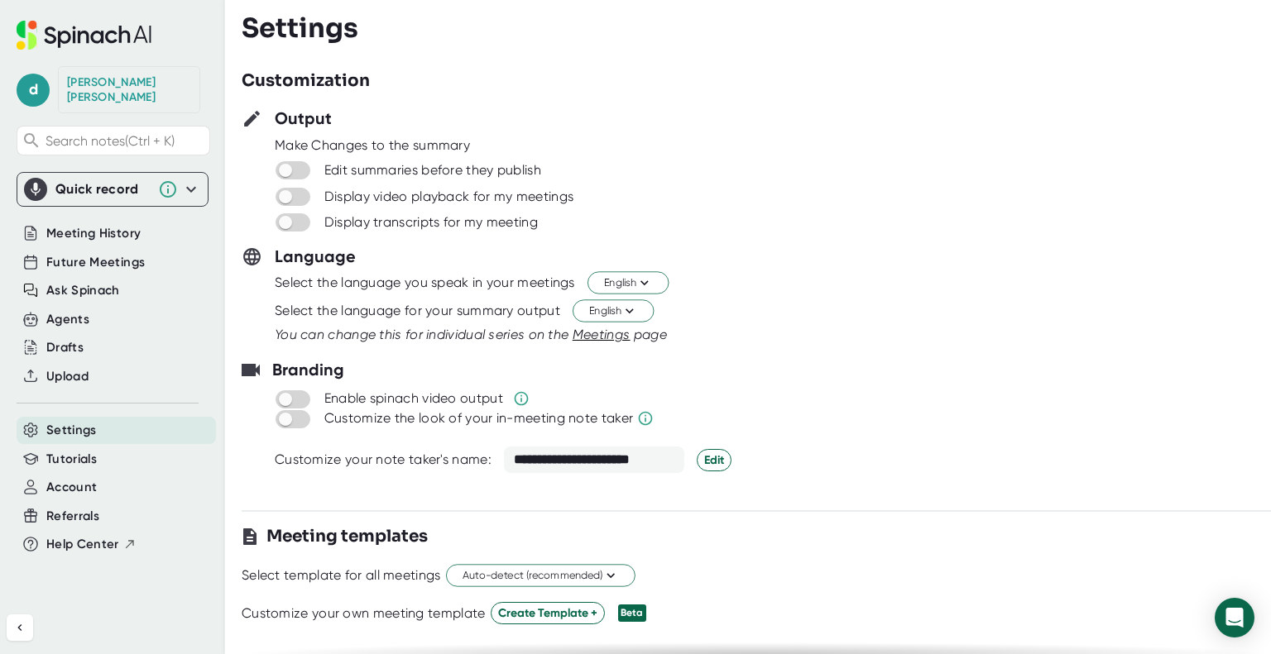
click at [86, 78] on div "[PERSON_NAME]" at bounding box center [129, 89] width 124 height 29
click at [28, 82] on span "d" at bounding box center [33, 90] width 33 height 33
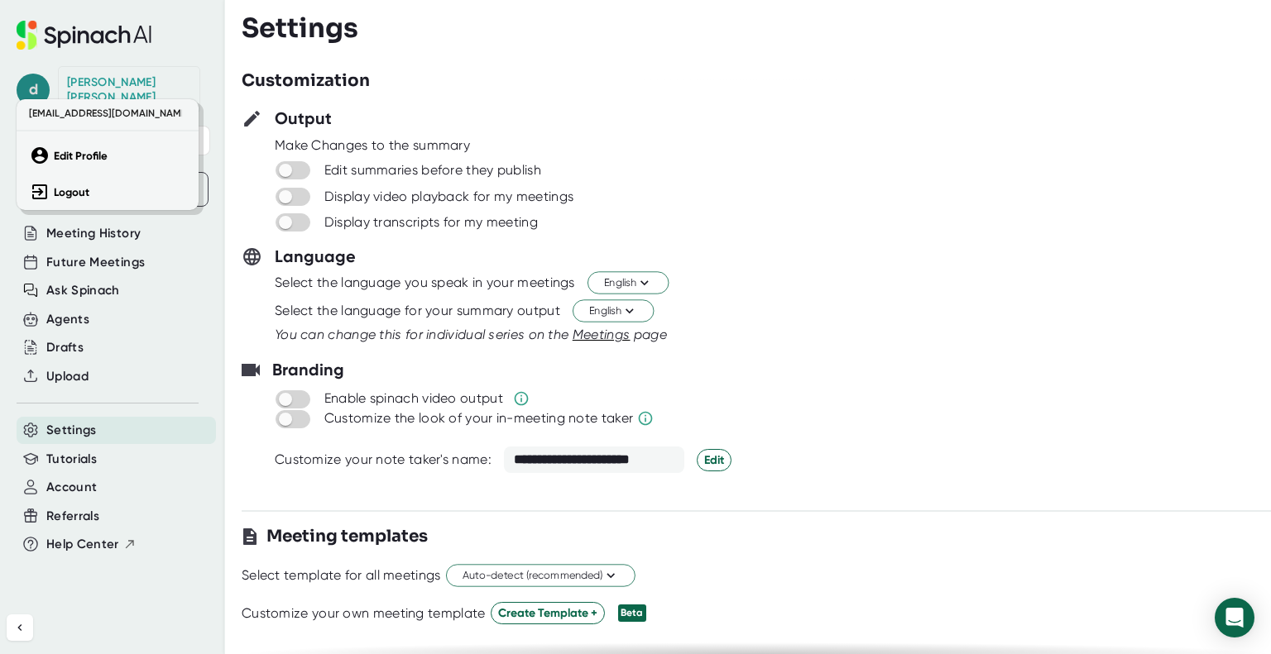
click at [28, 83] on div at bounding box center [635, 327] width 1271 height 654
click at [20, 82] on span "d" at bounding box center [33, 90] width 33 height 33
click at [76, 127] on div "[EMAIL_ADDRESS][DOMAIN_NAME] Edit Profile Logout" at bounding box center [108, 154] width 182 height 111
click at [78, 115] on span "[EMAIL_ADDRESS][DOMAIN_NAME]" at bounding box center [103, 113] width 157 height 20
click at [1031, 160] on div at bounding box center [635, 327] width 1271 height 654
